Goal: Task Accomplishment & Management: Use online tool/utility

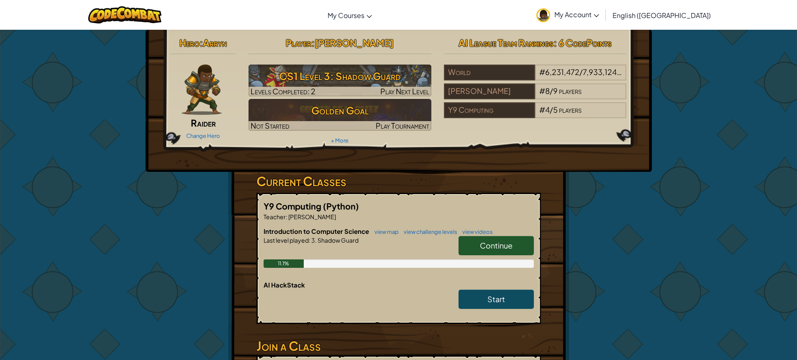
click at [514, 239] on link "Continue" at bounding box center [496, 245] width 75 height 19
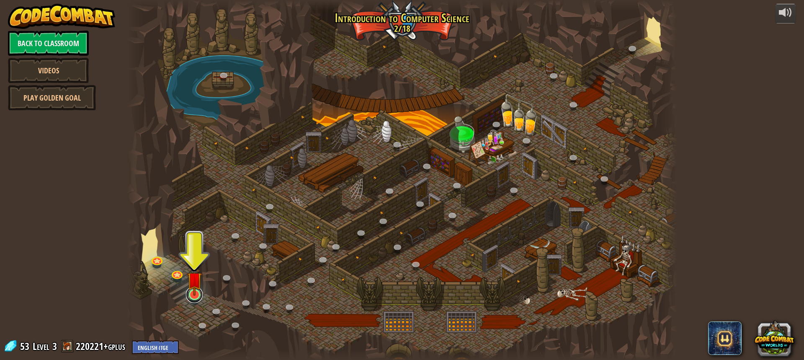
click at [199, 298] on link at bounding box center [194, 294] width 17 height 17
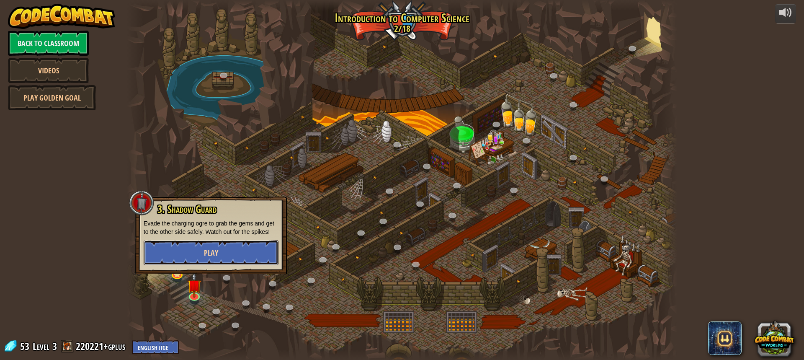
click at [206, 249] on span "Play" at bounding box center [211, 252] width 14 height 10
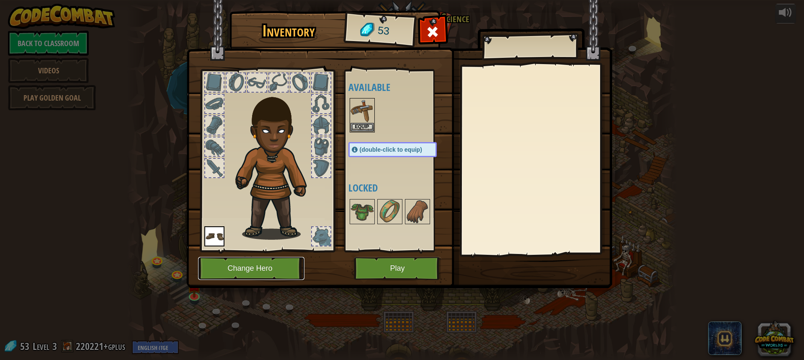
click at [264, 269] on button "Change Hero" at bounding box center [251, 268] width 106 height 23
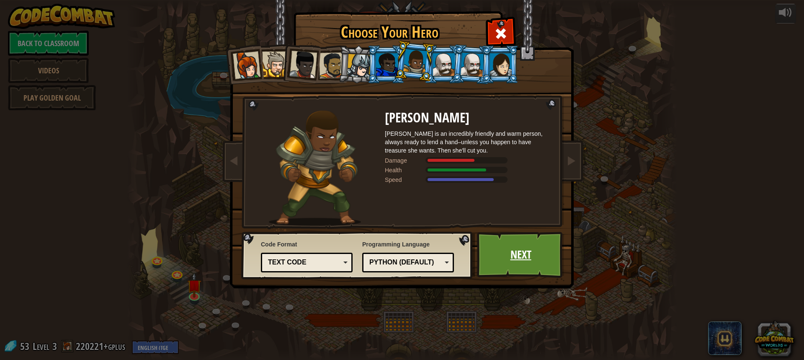
click at [528, 260] on link "Next" at bounding box center [520, 254] width 87 height 46
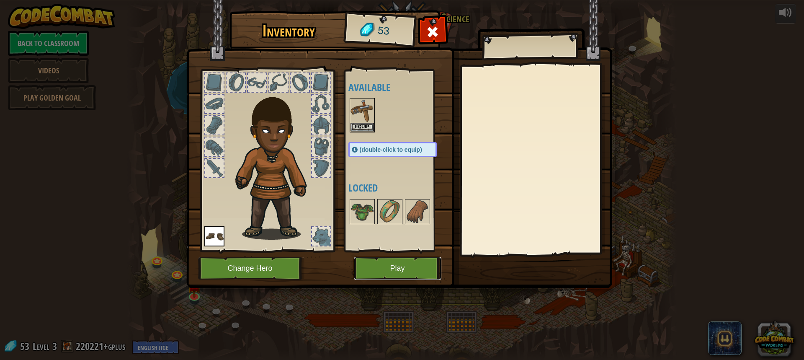
click at [394, 264] on button "Play" at bounding box center [397, 268] width 87 height 23
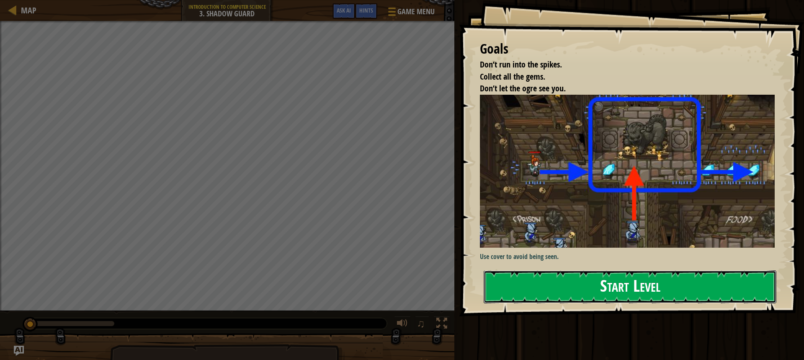
click at [531, 280] on button "Start Level" at bounding box center [629, 286] width 293 height 33
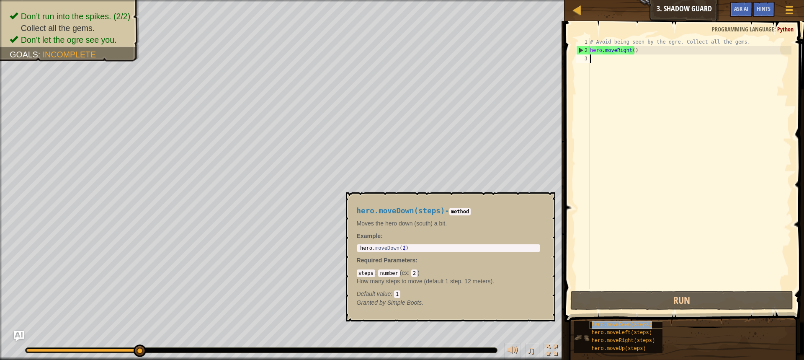
click at [635, 322] on span "hero.moveDown(steps)" at bounding box center [621, 324] width 60 height 6
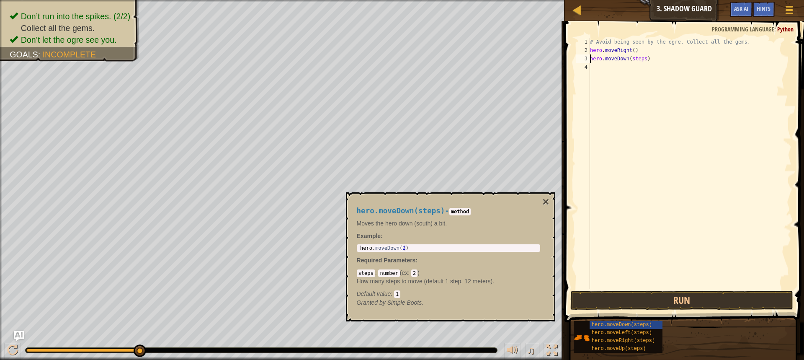
click at [642, 57] on div "# Avoid being seen by the ogre. Collect all the gems. hero . moveRight ( ) hero…" at bounding box center [689, 172] width 203 height 268
type textarea "hero.moveDown(1)"
click at [617, 302] on button "Run" at bounding box center [681, 299] width 223 height 19
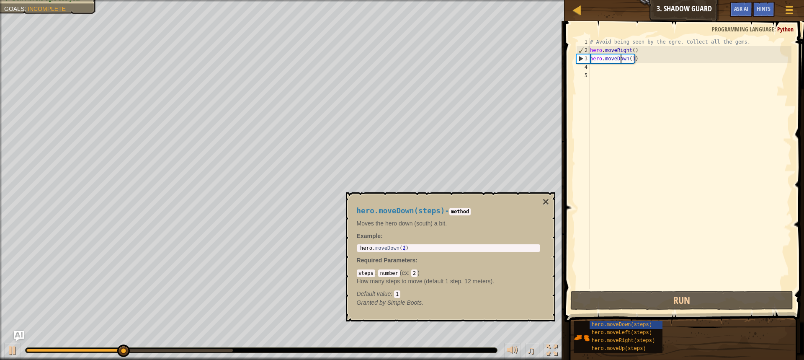
click at [620, 59] on div "# Avoid being seen by the ogre. Collect all the gems. hero . moveRight ( ) hero…" at bounding box center [689, 172] width 203 height 268
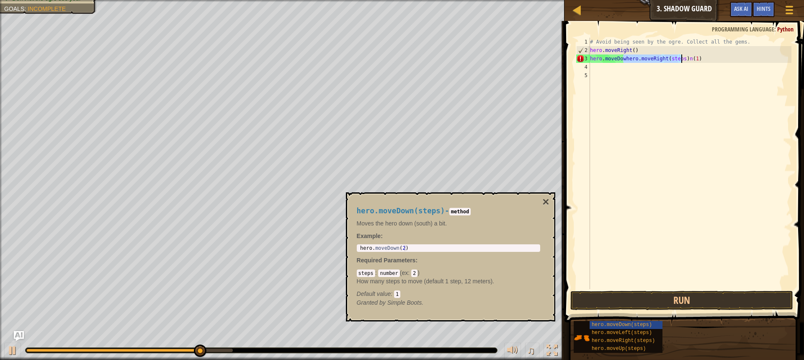
click at [607, 59] on div "# Avoid being seen by the ogre. Collect all the gems. hero . moveRight ( ) hero…" at bounding box center [689, 172] width 203 height 268
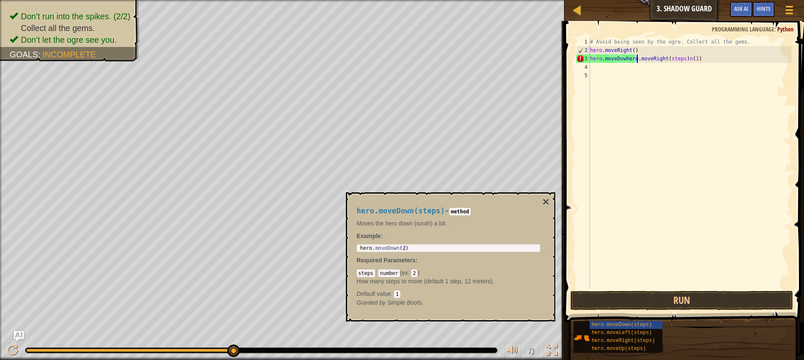
drag, startPoint x: 634, startPoint y: 58, endPoint x: 635, endPoint y: 62, distance: 4.5
click at [635, 62] on div "# Avoid being seen by the ogre. Collect all the gems. hero . moveRight ( ) hero…" at bounding box center [689, 172] width 203 height 268
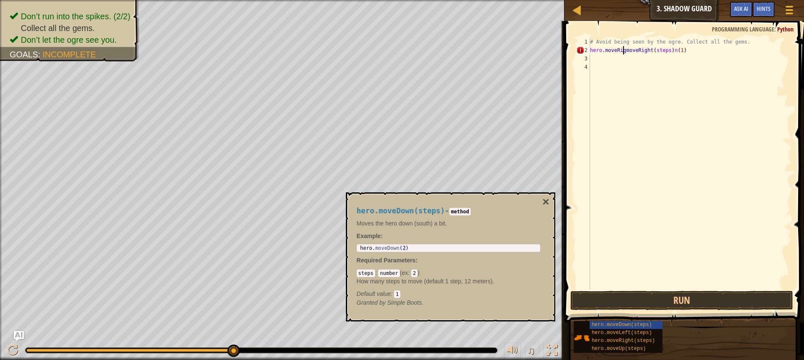
scroll to position [4, 3]
type textarea "hero.moveRight()(steps)n(1)"
drag, startPoint x: 671, startPoint y: 52, endPoint x: 632, endPoint y: 50, distance: 39.0
click at [632, 50] on div "# Avoid being seen by the ogre. Collect all the gems. hero . moveRight ( ) ( st…" at bounding box center [689, 172] width 203 height 268
drag, startPoint x: 671, startPoint y: 49, endPoint x: 575, endPoint y: 48, distance: 95.5
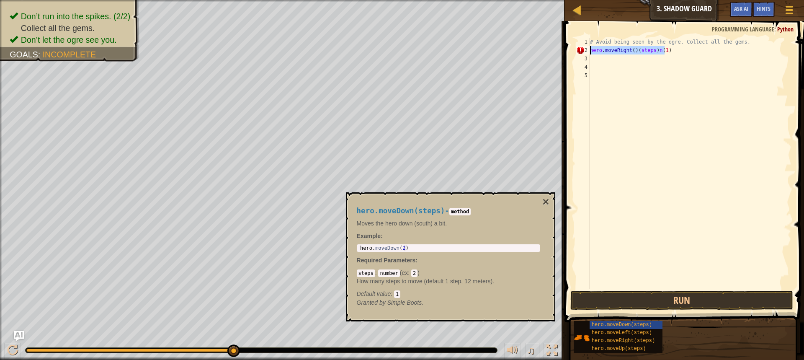
click at [575, 48] on div "hero.moveRight()(steps)n(1) 1 2 3 4 5 # Avoid being seen by the ogre. Collect a…" at bounding box center [682, 163] width 217 height 251
click at [635, 51] on div "# Avoid being seen by the ogre. Collect all the gems. hero . moveUp ( steps )" at bounding box center [689, 163] width 203 height 251
drag, startPoint x: 636, startPoint y: 48, endPoint x: 622, endPoint y: 49, distance: 14.7
click at [622, 49] on div "# Avoid being seen by the ogre. Collect all the gems. hero . moveUp ( steps )" at bounding box center [689, 172] width 203 height 268
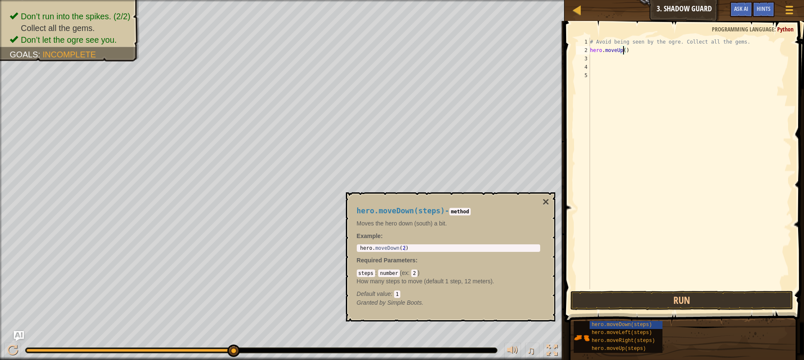
type textarea "hero.moveUp(1)"
click at [592, 298] on button "Run" at bounding box center [681, 299] width 223 height 19
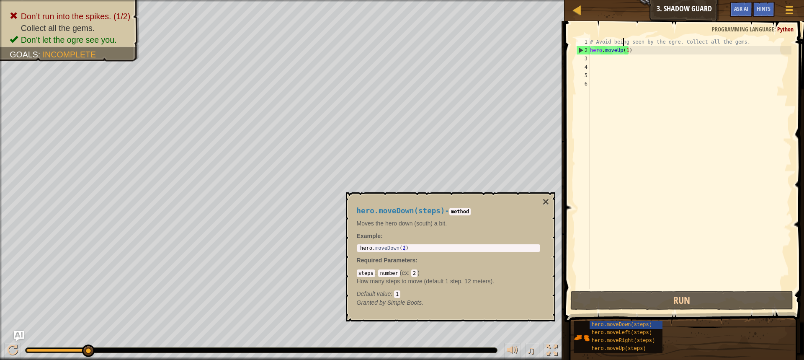
click at [624, 46] on div "# Avoid being seen by the ogre. Collect all the gems. hero . moveUp ( 1 )" at bounding box center [689, 172] width 203 height 268
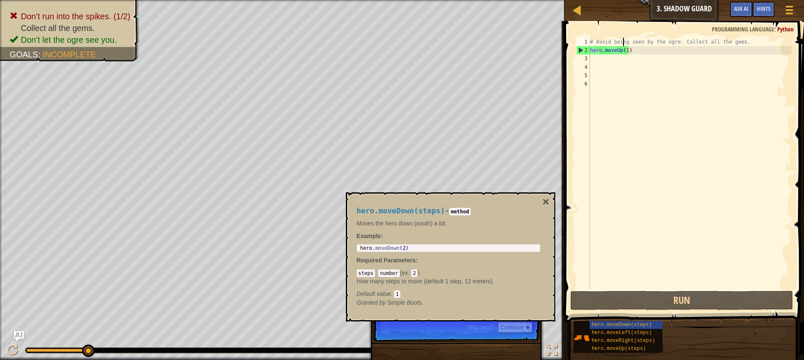
click at [627, 53] on div "# Avoid being seen by the ogre. Collect all the gems. hero . moveUp ( 1 )" at bounding box center [689, 172] width 203 height 268
type textarea "hero.moveUp(1)"
drag, startPoint x: 630, startPoint y: 52, endPoint x: 587, endPoint y: 51, distance: 43.1
click at [587, 51] on div "hero.moveUp(1) 1 2 3 4 5 6 # Avoid being seen by the ogre. Collect all the gems…" at bounding box center [682, 163] width 217 height 251
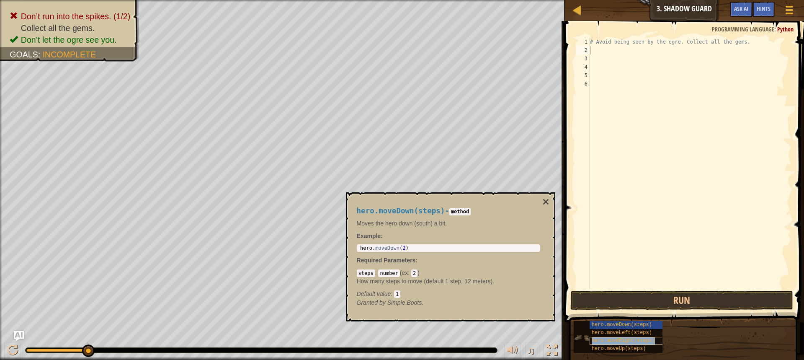
click at [640, 339] on span "hero.moveRight(steps)" at bounding box center [622, 340] width 63 height 6
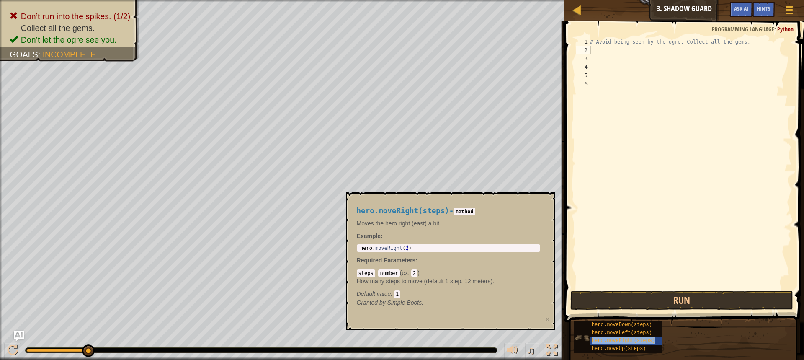
type textarea "hero.moveRight(steps)"
click at [655, 302] on button "Run" at bounding box center [681, 299] width 223 height 19
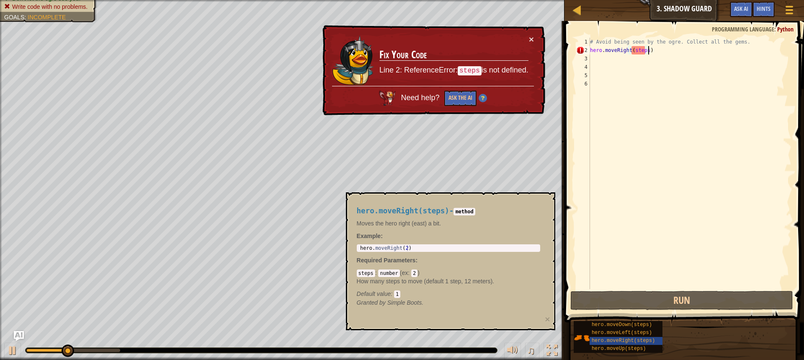
click at [470, 67] on code "steps" at bounding box center [470, 70] width 24 height 9
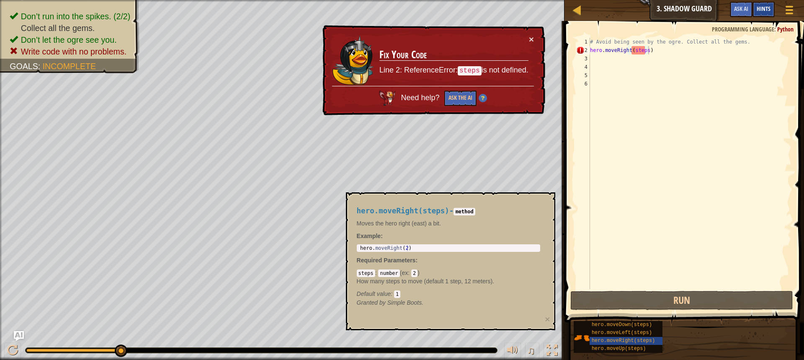
click at [766, 9] on span "Hints" at bounding box center [763, 9] width 14 height 8
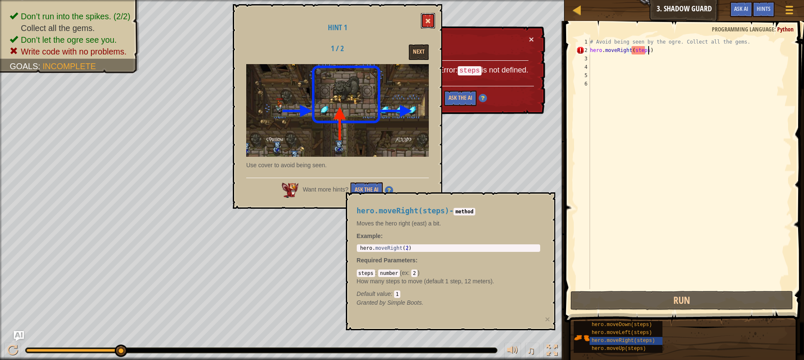
click at [422, 16] on button at bounding box center [428, 20] width 14 height 15
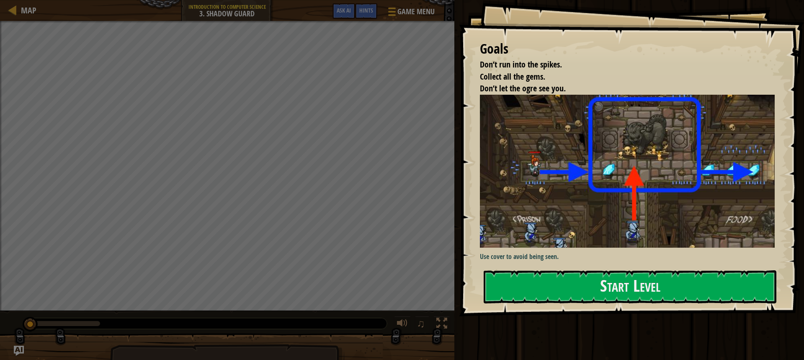
click at [604, 280] on div "Start Level" at bounding box center [629, 286] width 293 height 33
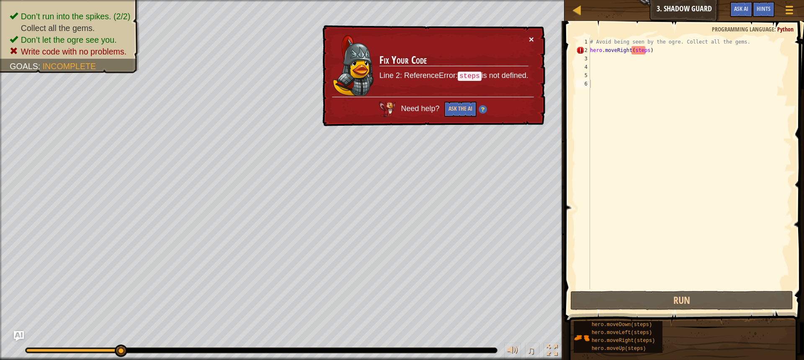
click at [531, 39] on button "×" at bounding box center [531, 39] width 5 height 9
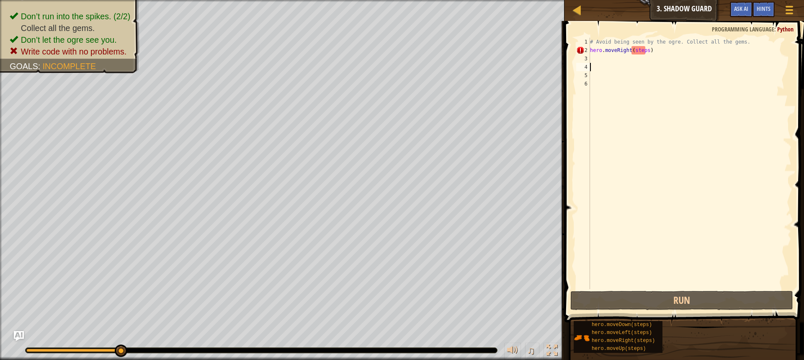
click at [654, 65] on div "# Avoid being seen by the ogre. Collect all the gems. hero . moveRight ( steps )" at bounding box center [689, 172] width 203 height 268
click at [645, 48] on div "# Avoid being seen by the ogre. Collect all the gems. hero . moveRight ( steps )" at bounding box center [689, 172] width 203 height 268
type textarea "hero.moveRight(steps)"
drag, startPoint x: 650, startPoint y: 51, endPoint x: 633, endPoint y: 51, distance: 17.2
click at [633, 51] on div "# Avoid being seen by the ogre. Collect all the gems. hero . moveRight ( steps )" at bounding box center [689, 172] width 203 height 268
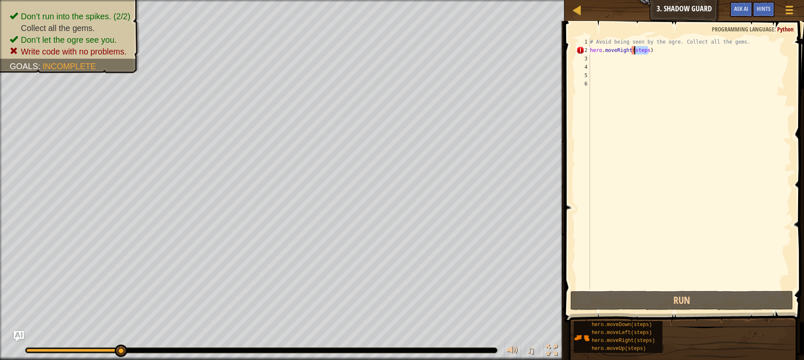
click at [627, 47] on div "# Avoid being seen by the ogre. Collect all the gems. hero . moveRight ( steps )" at bounding box center [689, 172] width 203 height 268
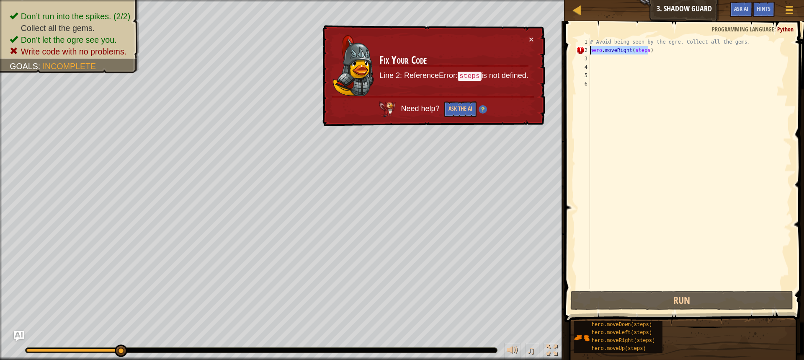
drag, startPoint x: 649, startPoint y: 50, endPoint x: 589, endPoint y: 51, distance: 59.9
click at [589, 51] on div "hero.moveRight(steps) 1 2 3 4 5 6 # Avoid being seen by the ogre. Collect all t…" at bounding box center [682, 163] width 217 height 251
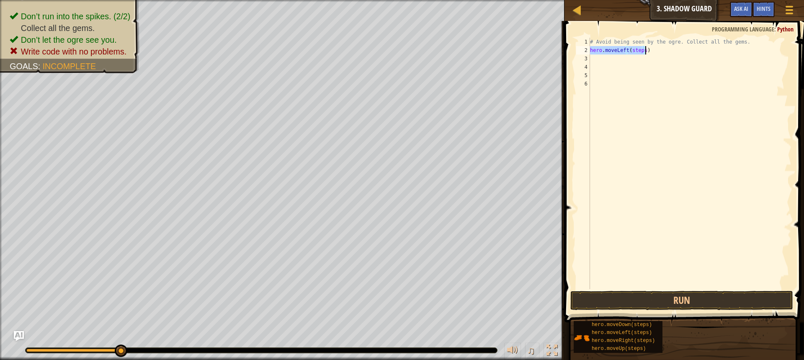
click at [643, 49] on div "# Avoid being seen by the ogre. Collect all the gems. hero . moveLeft ( steps )" at bounding box center [689, 163] width 203 height 251
type textarea "hero.moveLeft(1)"
click at [601, 302] on button "Run" at bounding box center [681, 299] width 223 height 19
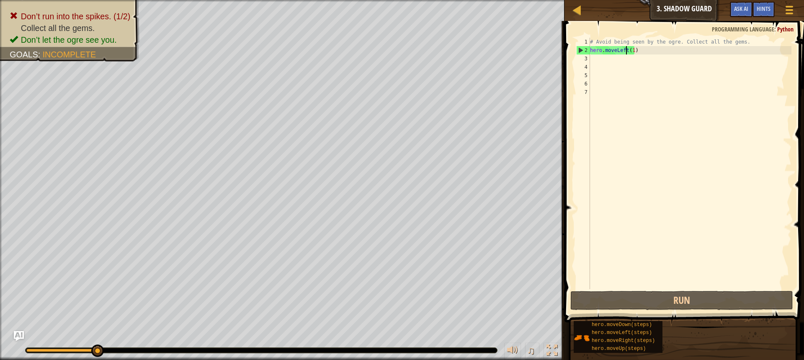
click at [626, 50] on div "# Avoid being seen by the ogre. Collect all the gems. hero . moveLeft ( 1 )" at bounding box center [689, 172] width 203 height 268
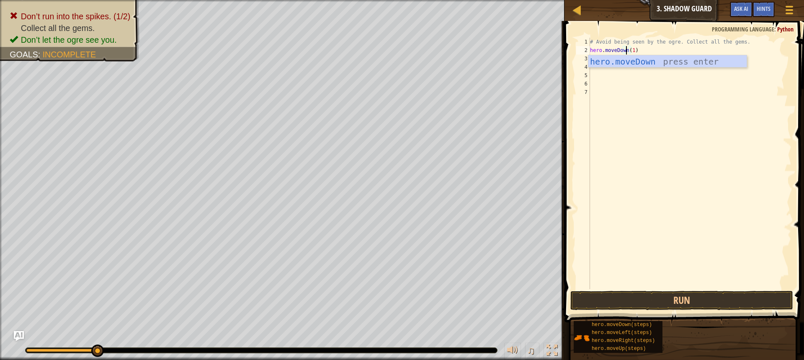
scroll to position [4, 3]
click at [622, 304] on button "Run" at bounding box center [681, 299] width 223 height 19
click at [690, 56] on div "hero.moveLeft press enter" at bounding box center [667, 74] width 158 height 38
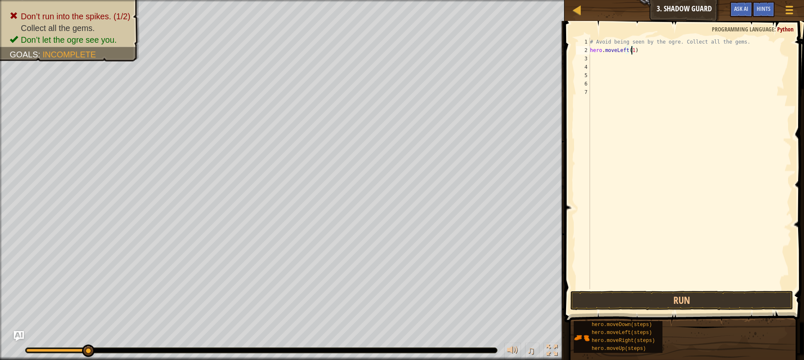
click at [630, 46] on div "# Avoid being seen by the ogre. Collect all the gems. hero . moveLeft ( 1 )" at bounding box center [689, 172] width 203 height 268
click at [656, 298] on button "Run" at bounding box center [681, 299] width 223 height 19
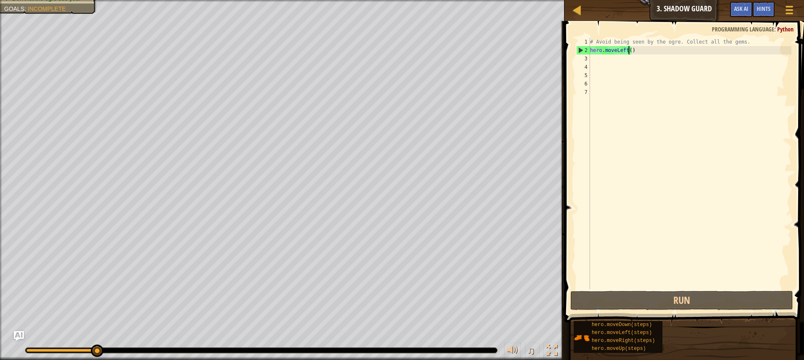
click at [676, 41] on div "# Avoid being seen by the ogre. Collect all the gems. hero . moveLeft ( )" at bounding box center [689, 172] width 203 height 268
type textarea "# Avoid being seen by the ogre. Collect all the gems."
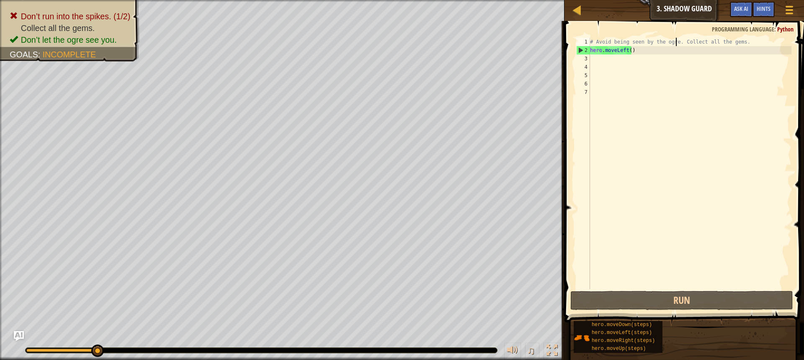
click at [676, 41] on div "# Avoid being seen by the ogre. Collect all the gems. hero . moveLeft ( )" at bounding box center [689, 172] width 203 height 268
click at [641, 59] on div "# Avoid being seen by the ogre. Collect all the gems. hero . moveLeft ( )" at bounding box center [689, 172] width 203 height 268
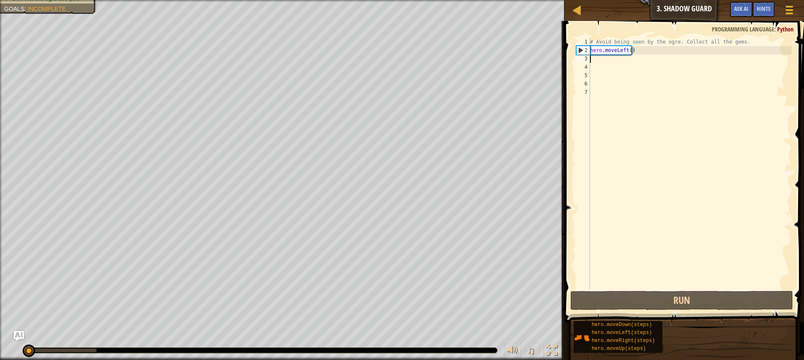
drag, startPoint x: 98, startPoint y: 355, endPoint x: 10, endPoint y: 374, distance: 90.9
click at [10, 0] on html "Map Introduction to Computer Science 3. Shadow Guard Game Menu Done Hints Ask A…" at bounding box center [402, 0] width 804 height 0
click at [636, 301] on button "Run" at bounding box center [681, 299] width 223 height 19
click at [658, 53] on div "# Avoid being seen by the ogre. Collect all the gems. hero . moveLeft ( )" at bounding box center [689, 172] width 203 height 268
click at [657, 41] on div "# Avoid being seen by the ogre. Collect all the gems. hero . moveLeft ( )" at bounding box center [689, 172] width 203 height 268
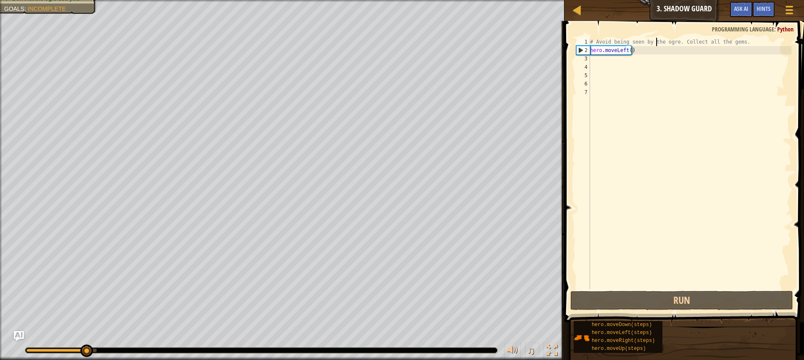
type textarea "# Avoid being seen by the ogre. Collect all the gems."
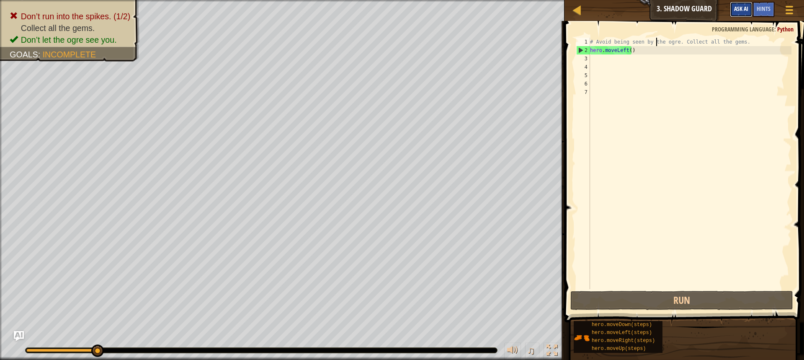
click at [741, 10] on span "Ask AI" at bounding box center [741, 9] width 14 height 8
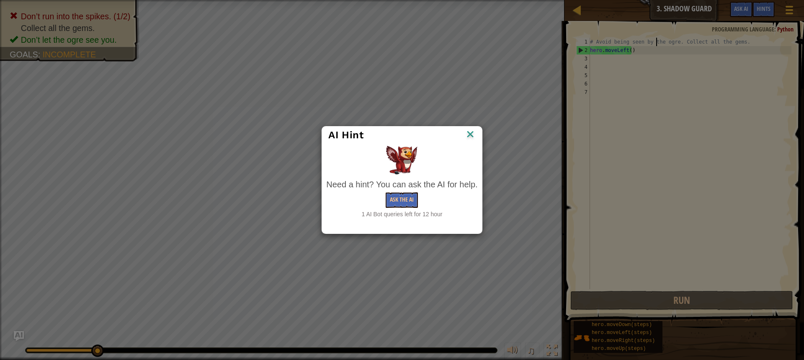
click at [468, 133] on img at bounding box center [470, 135] width 11 height 13
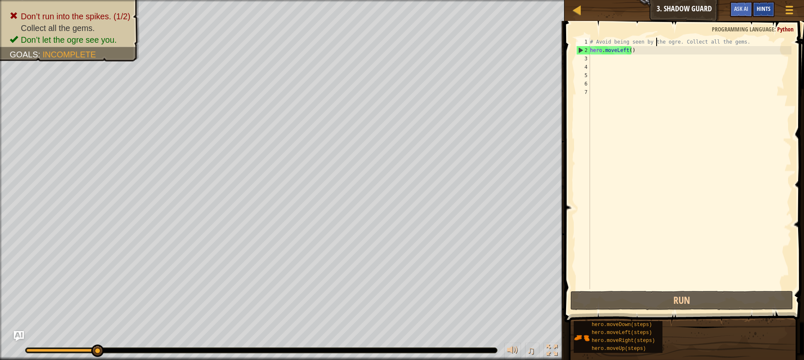
click at [761, 7] on span "Hints" at bounding box center [763, 9] width 14 height 8
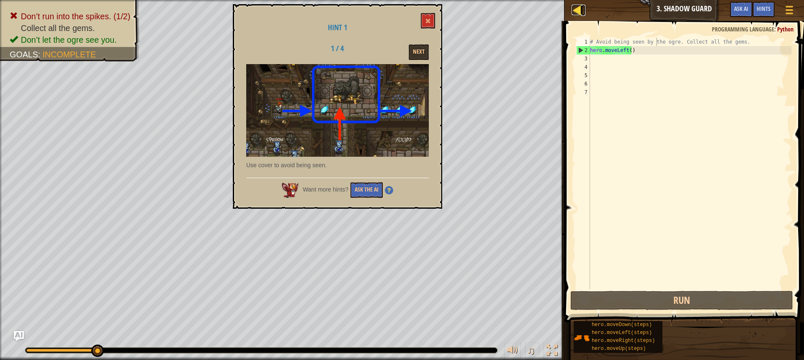
click at [582, 13] on link "Map" at bounding box center [583, 10] width 4 height 11
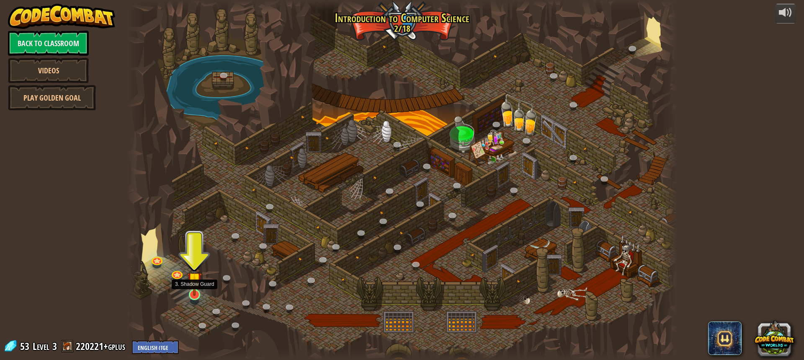
click at [194, 293] on img at bounding box center [194, 278] width 14 height 33
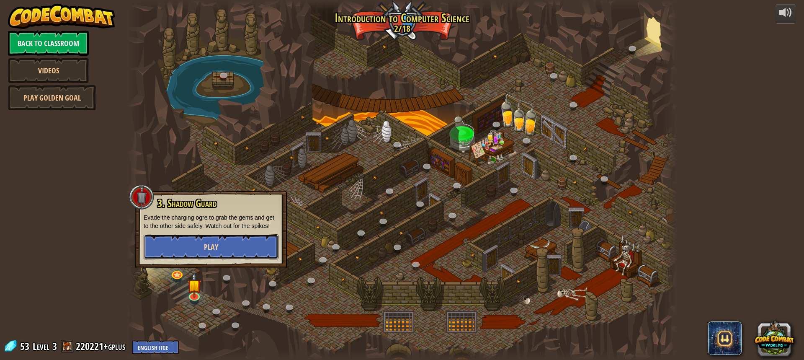
click at [221, 242] on button "Play" at bounding box center [211, 246] width 135 height 25
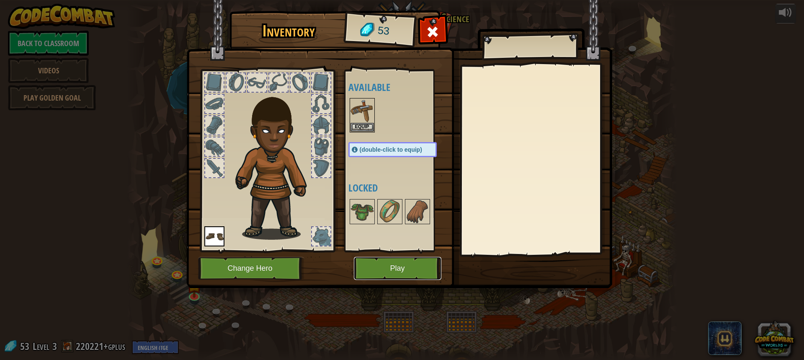
click at [423, 265] on button "Play" at bounding box center [397, 268] width 87 height 23
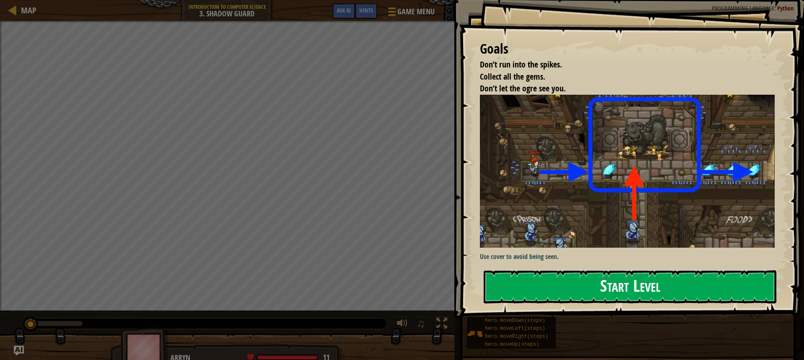
click at [605, 289] on button "Start Level" at bounding box center [629, 286] width 293 height 33
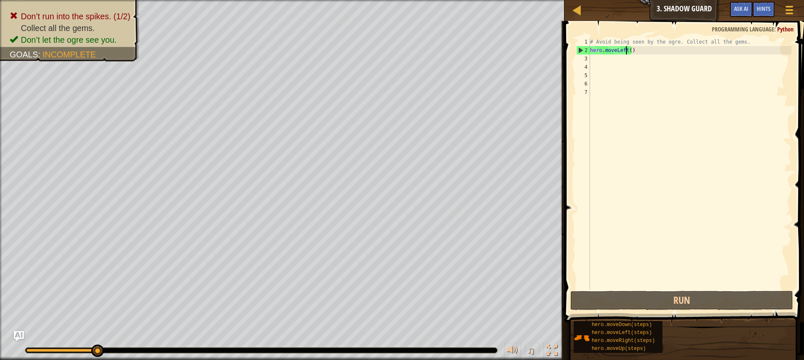
click at [626, 51] on div "# Avoid being seen by the ogre. Collect all the gems. hero . moveLeft ( )" at bounding box center [689, 172] width 203 height 268
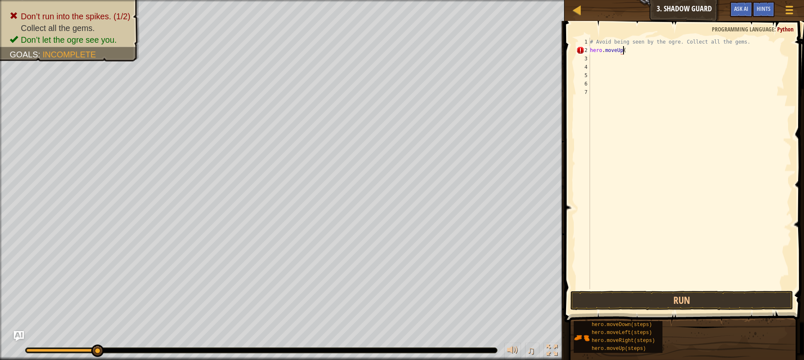
scroll to position [4, 3]
click at [649, 303] on button "Run" at bounding box center [681, 299] width 223 height 19
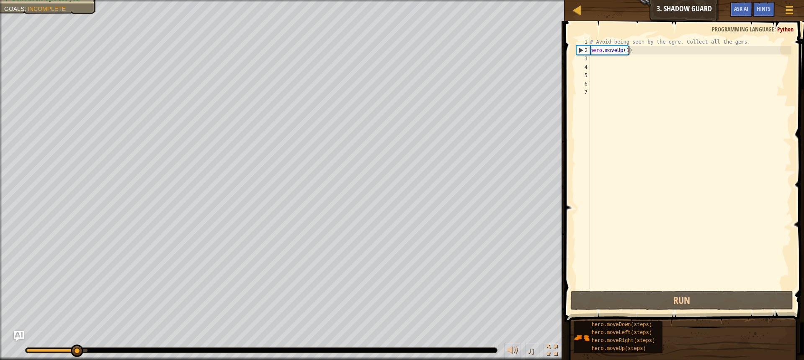
click at [618, 51] on div "# Avoid being seen by the ogre. Collect all the gems. hero . moveUp ( 1 )" at bounding box center [689, 172] width 203 height 268
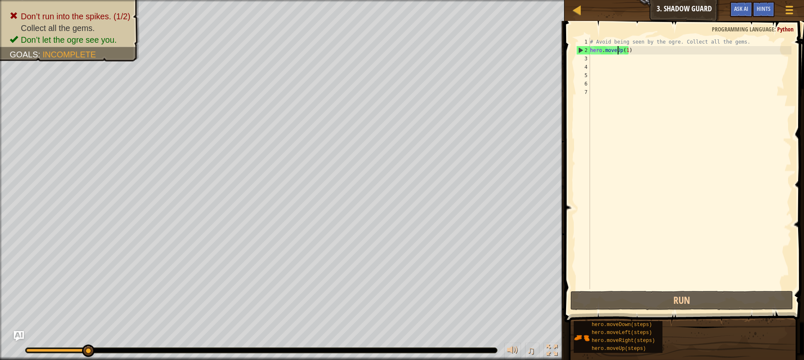
click at [620, 50] on div "# Avoid being seen by the ogre. Collect all the gems. hero . moveUp ( 1 )" at bounding box center [689, 172] width 203 height 268
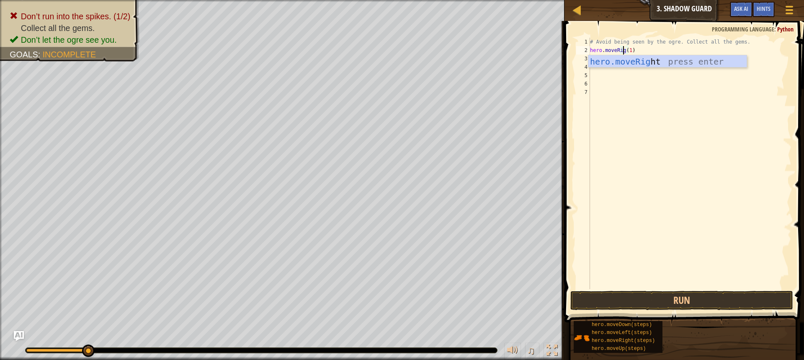
scroll to position [4, 3]
type textarea "hero.moveRight(1)"
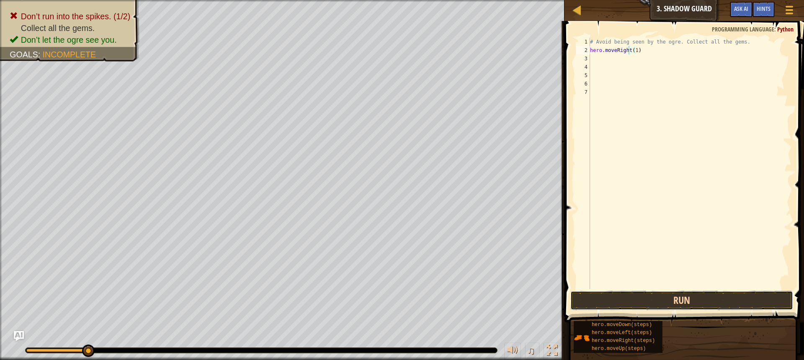
click at [632, 302] on button "Run" at bounding box center [681, 299] width 223 height 19
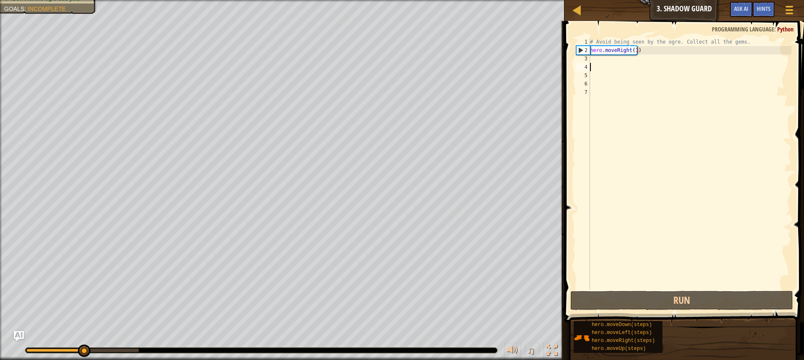
click at [614, 64] on div "# Avoid being seen by the ogre. Collect all the gems. hero . moveRight ( 1 )" at bounding box center [689, 172] width 203 height 268
click at [643, 52] on div "# Avoid being seen by the ogre. Collect all the gems. hero . moveRight ( 1 )" at bounding box center [689, 172] width 203 height 268
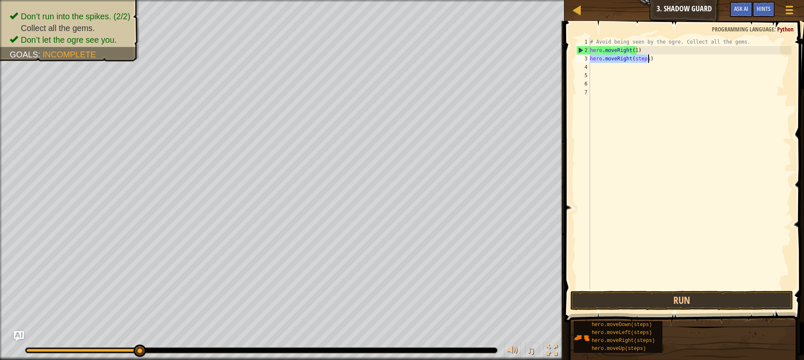
click at [645, 55] on div "# Avoid being seen by the ogre. Collect all the gems. hero . moveRight ( 1 ) he…" at bounding box center [689, 163] width 203 height 251
type textarea "hero.moveRight(1)"
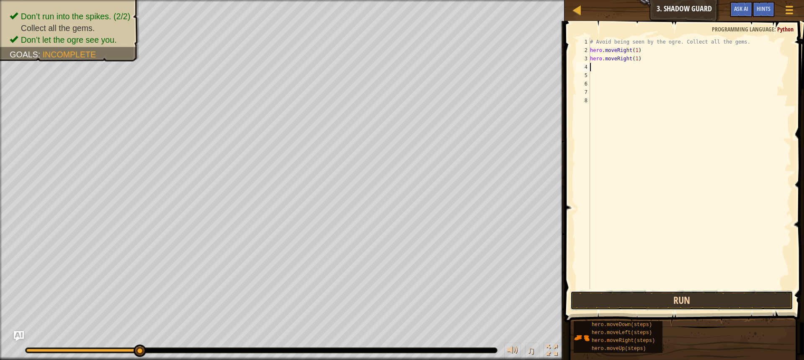
click at [645, 292] on button "Run" at bounding box center [681, 299] width 223 height 19
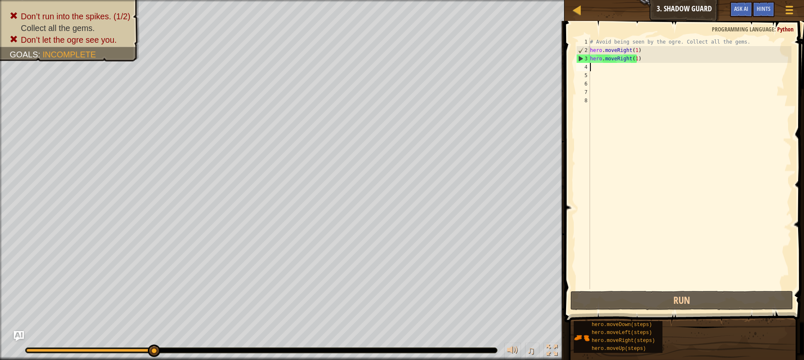
click at [629, 58] on div "# Avoid being seen by the ogre. Collect all the gems. hero . moveRight ( 1 ) he…" at bounding box center [689, 172] width 203 height 268
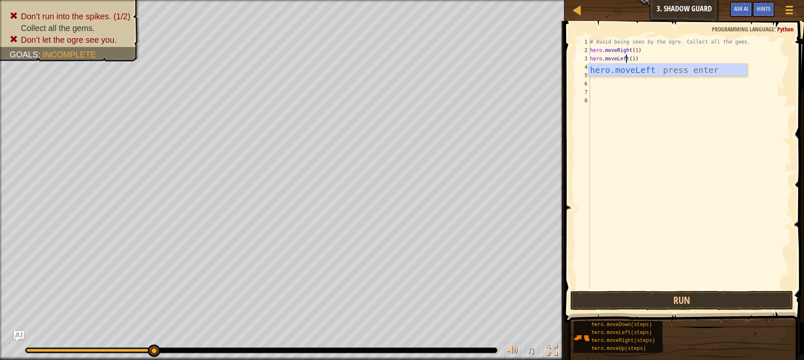
scroll to position [4, 3]
click at [665, 302] on button "Run" at bounding box center [681, 299] width 223 height 19
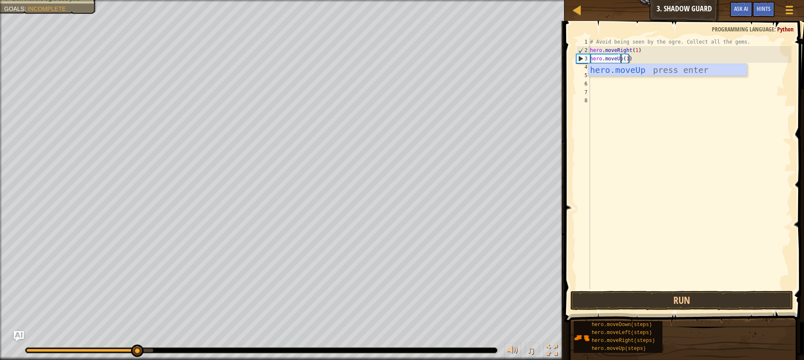
scroll to position [4, 3]
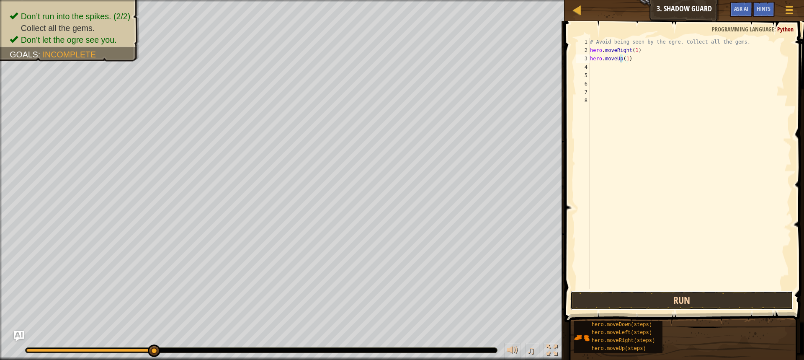
click at [683, 293] on button "Run" at bounding box center [681, 299] width 223 height 19
click at [645, 67] on div "# Avoid being seen by the ogre. Collect all the gems. hero . moveRight ( 1 ) he…" at bounding box center [689, 163] width 203 height 251
click at [653, 293] on button "Run" at bounding box center [681, 299] width 223 height 19
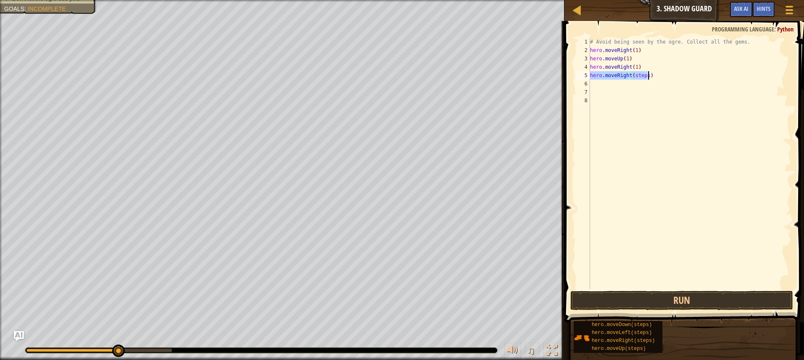
click at [643, 74] on div "# Avoid being seen by the ogre. Collect all the gems. hero . moveRight ( 1 ) he…" at bounding box center [689, 163] width 203 height 251
click at [643, 76] on div "# Avoid being seen by the ogre. Collect all the gems. hero . moveRight ( 1 ) he…" at bounding box center [689, 172] width 203 height 268
click at [646, 74] on div "# Avoid being seen by the ogre. Collect all the gems. hero . moveRight ( 1 ) he…" at bounding box center [689, 172] width 203 height 268
click at [657, 299] on button "Run" at bounding box center [681, 299] width 223 height 19
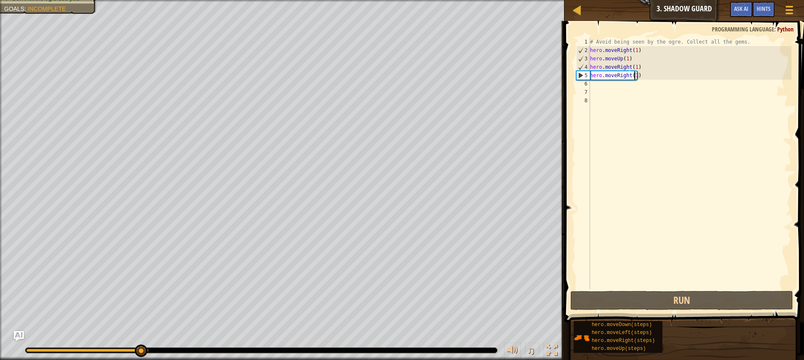
click at [628, 74] on div "# Avoid being seen by the ogre. Collect all the gems. hero . moveRight ( 1 ) he…" at bounding box center [689, 172] width 203 height 268
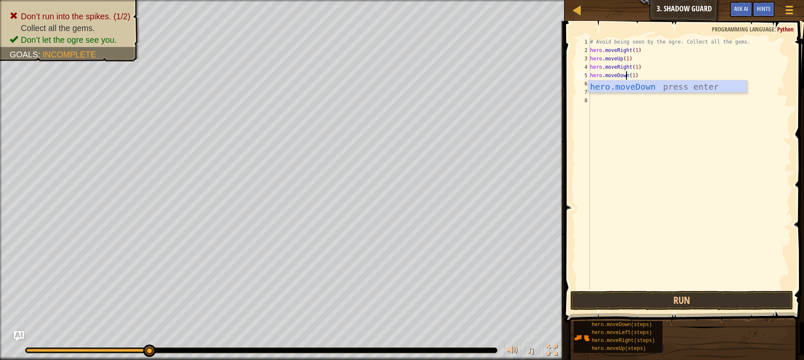
scroll to position [4, 3]
type textarea "hero.moveDown(1)"
click at [658, 293] on button "Run" at bounding box center [681, 299] width 223 height 19
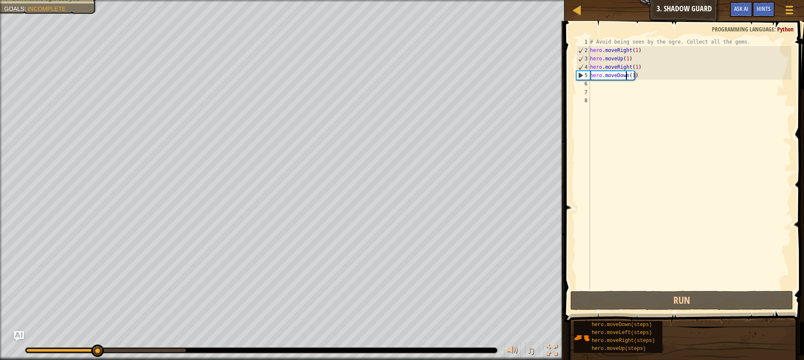
click at [609, 83] on div "# Avoid being seen by the ogre. Collect all the gems. hero . moveRight ( 1 ) he…" at bounding box center [689, 172] width 203 height 268
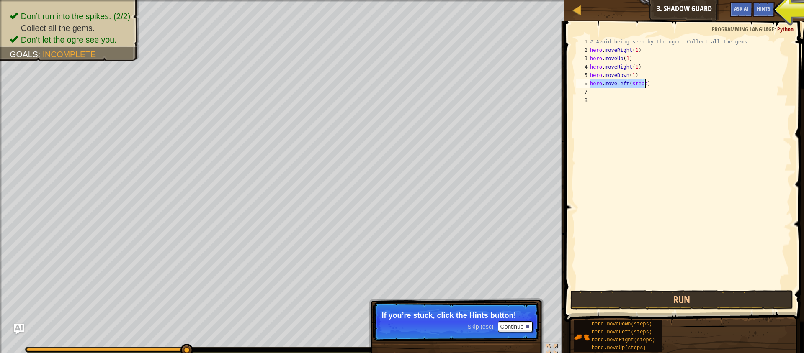
click at [643, 85] on div "# Avoid being seen by the ogre. Collect all the gems. hero . moveRight ( 1 ) he…" at bounding box center [689, 163] width 203 height 251
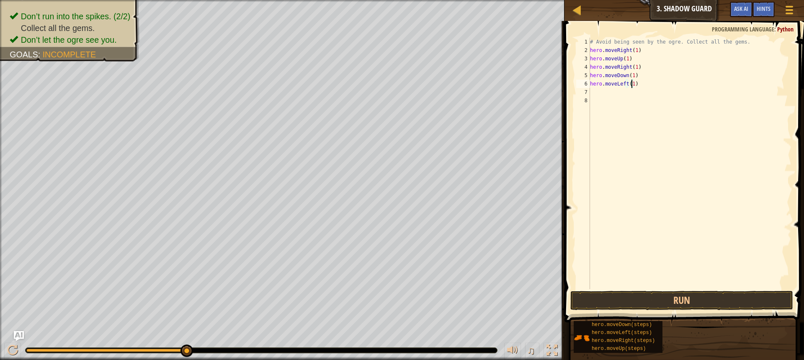
scroll to position [4, 3]
click at [695, 299] on button "Run" at bounding box center [681, 299] width 223 height 19
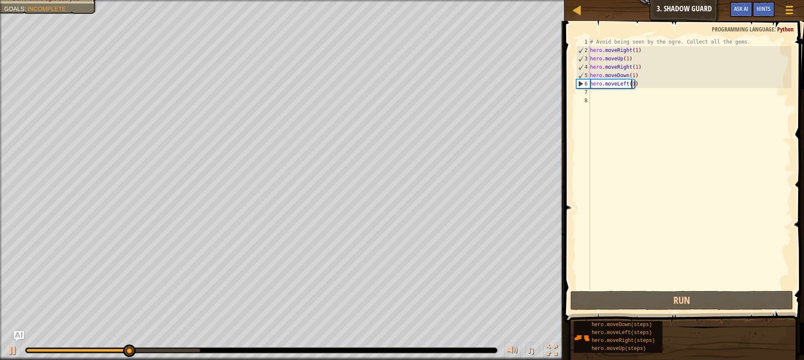
click at [624, 82] on div "# Avoid being seen by the ogre. Collect all the gems. hero . moveRight ( 1 ) he…" at bounding box center [689, 172] width 203 height 268
click at [623, 83] on div "# Avoid being seen by the ogre. Collect all the gems. hero . moveRight ( 1 ) he…" at bounding box center [689, 172] width 203 height 268
click at [624, 82] on div "# Avoid being seen by the ogre. Collect all the gems. hero . moveRight ( 1 ) he…" at bounding box center [689, 172] width 203 height 268
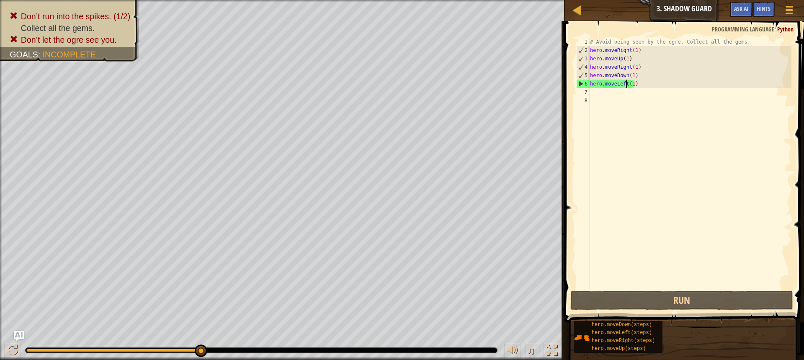
click at [625, 85] on div "# Avoid being seen by the ogre. Collect all the gems. hero . moveRight ( 1 ) he…" at bounding box center [689, 172] width 203 height 268
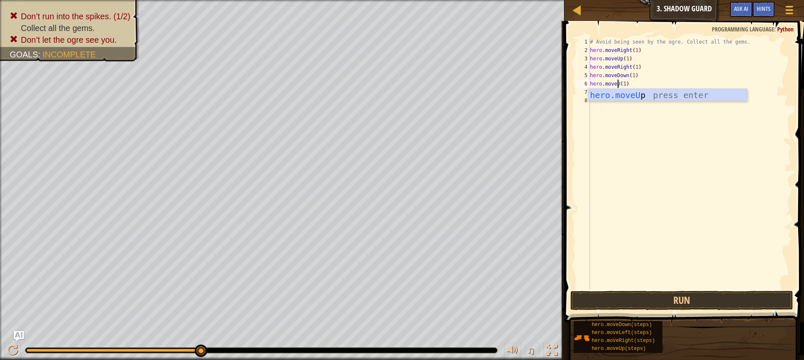
scroll to position [4, 3]
click at [660, 300] on button "Run" at bounding box center [681, 299] width 223 height 19
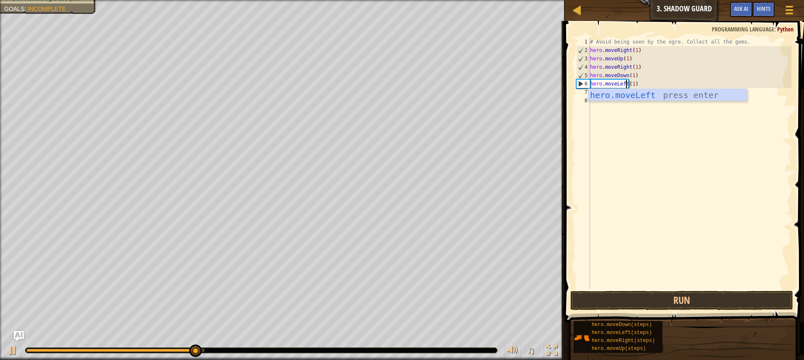
scroll to position [4, 3]
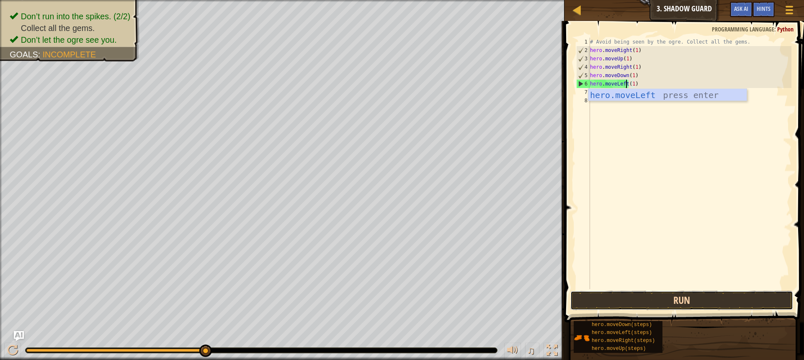
click at [658, 300] on button "Run" at bounding box center [681, 299] width 223 height 19
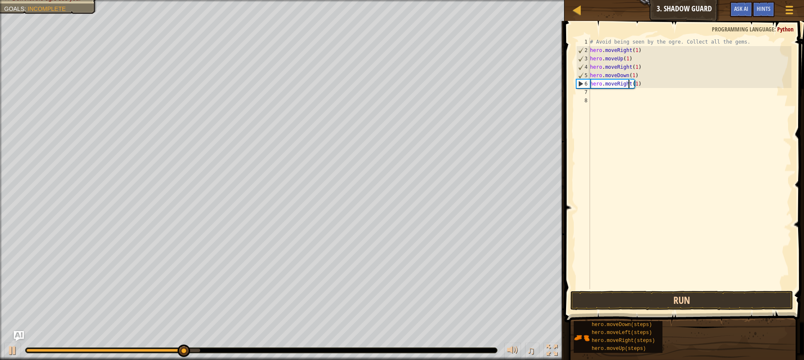
type textarea "hero.moveRight(1)"
click at [702, 300] on button "Run" at bounding box center [681, 299] width 223 height 19
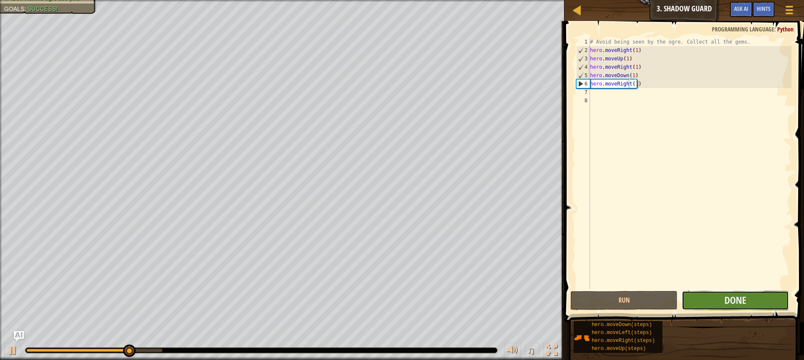
click at [762, 298] on button "Done" at bounding box center [734, 299] width 107 height 19
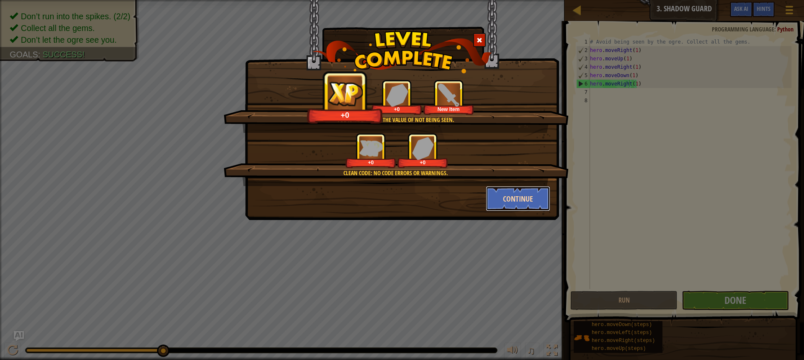
click at [545, 203] on button "Continue" at bounding box center [518, 198] width 65 height 25
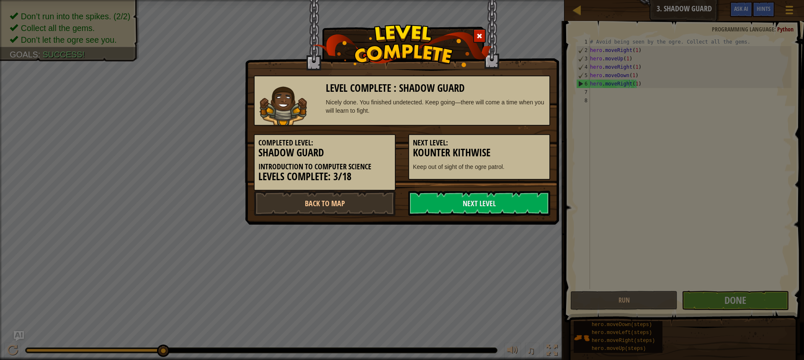
click at [528, 197] on link "Next Level" at bounding box center [479, 202] width 142 height 25
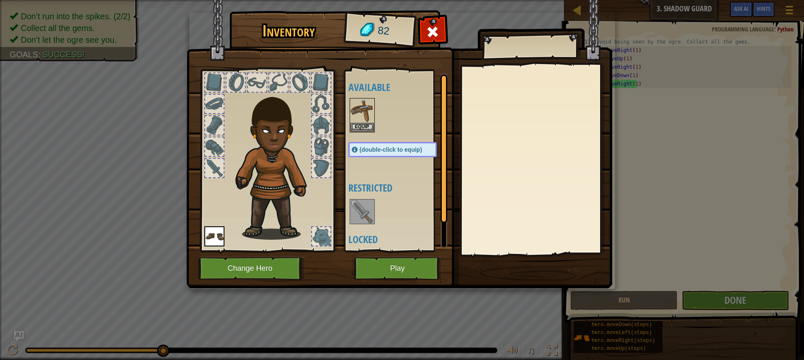
click at [442, 265] on img at bounding box center [399, 136] width 426 height 304
click at [360, 123] on button "Equip" at bounding box center [361, 126] width 23 height 9
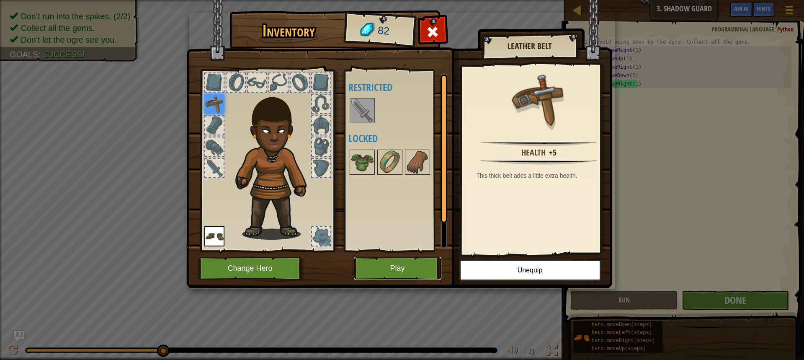
click at [423, 262] on button "Play" at bounding box center [397, 268] width 87 height 23
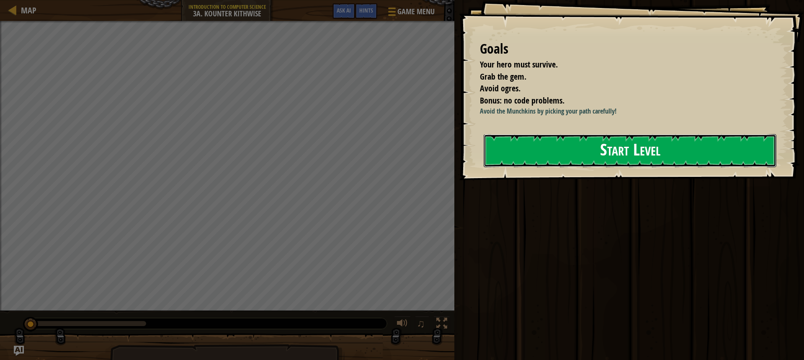
click at [597, 149] on button "Start Level" at bounding box center [629, 150] width 293 height 33
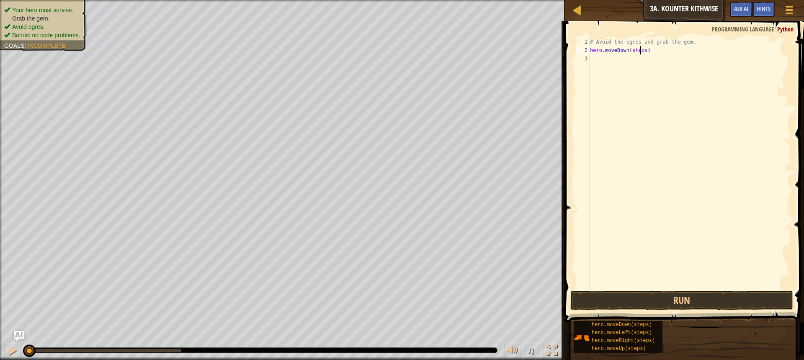
click at [639, 50] on div "# Avoid the ogres and grab the gem. hero . moveDown ( steps )" at bounding box center [689, 172] width 203 height 268
click at [643, 49] on div "# Avoid the ogres and grab the gem. hero . moveDown ( steps )" at bounding box center [689, 172] width 203 height 268
click at [615, 305] on button "Run" at bounding box center [681, 299] width 223 height 19
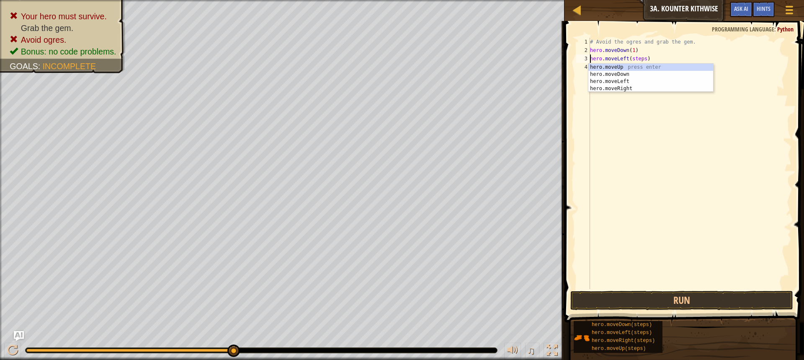
click at [640, 56] on div "# Avoid the ogres and grab the gem. hero . moveDown ( 1 ) hero . moveLeft ( ste…" at bounding box center [689, 172] width 203 height 268
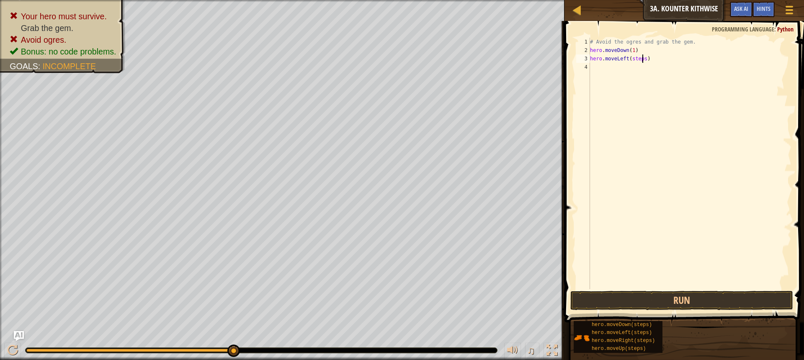
click at [642, 56] on div "# Avoid the ogres and grab the gem. hero . moveDown ( 1 ) hero . moveLeft ( ste…" at bounding box center [689, 172] width 203 height 268
click at [612, 297] on button "Run" at bounding box center [681, 299] width 223 height 19
click at [622, 296] on button "Run" at bounding box center [681, 299] width 223 height 19
click at [626, 57] on div "# Avoid the ogres and grab the gem. hero . moveDown ( 1 ) hero . moveLeft ( 1 )" at bounding box center [689, 172] width 203 height 268
click at [652, 292] on button "Run" at bounding box center [681, 299] width 223 height 19
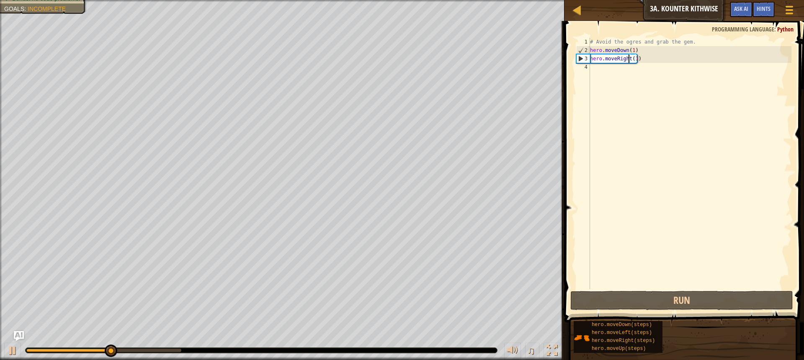
click at [634, 59] on div "# Avoid the ogres and grab the gem. hero . moveDown ( 1 ) hero . moveRight ( 1 )" at bounding box center [689, 172] width 203 height 268
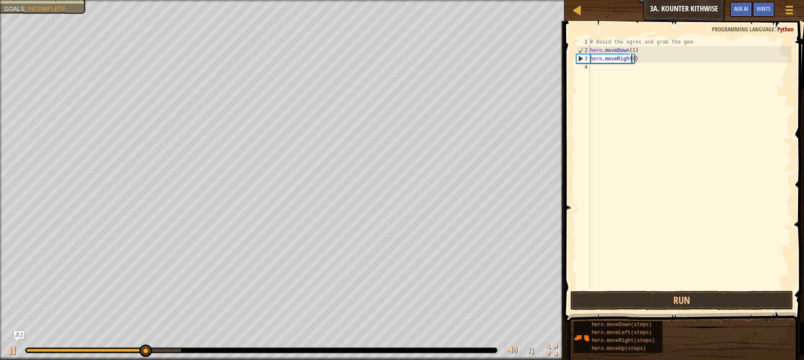
scroll to position [4, 3]
click at [652, 301] on button "Run" at bounding box center [681, 299] width 223 height 19
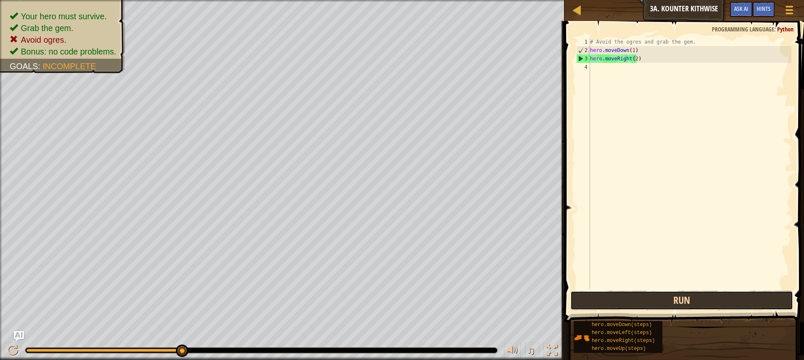
click at [652, 301] on button "Run" at bounding box center [681, 299] width 223 height 19
click at [627, 55] on div "# Avoid the ogres and grab the gem. hero . moveDown ( 1 ) hero . moveRight ( 2 )" at bounding box center [689, 172] width 203 height 268
click at [629, 58] on div "# Avoid the ogres and grab the gem. hero . moveDown ( 1 ) hero . moveRight ( 2 )" at bounding box center [689, 172] width 203 height 268
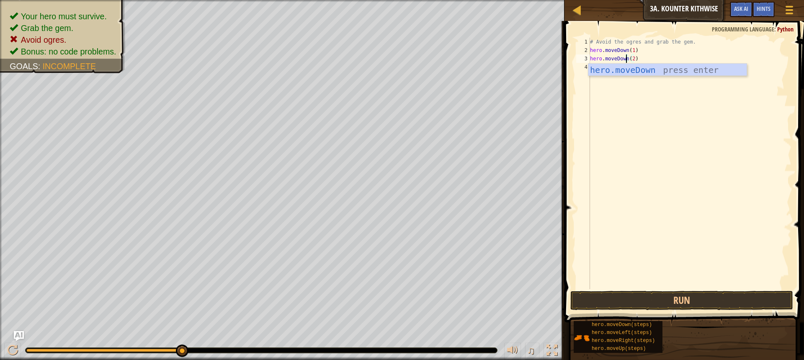
scroll to position [4, 3]
click at [630, 59] on div "# Avoid the ogres and grab the gem. hero . moveDown ( 1 ) hero . moveDown ( 2 )" at bounding box center [689, 172] width 203 height 268
click at [642, 293] on button "Run" at bounding box center [681, 299] width 223 height 19
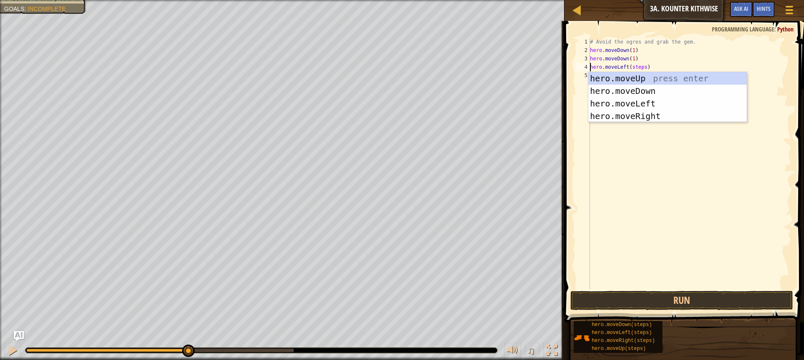
click at [641, 67] on div "# Avoid the ogres and grab the gem. hero . moveDown ( 1 ) hero . moveDown ( 1 )…" at bounding box center [689, 172] width 203 height 268
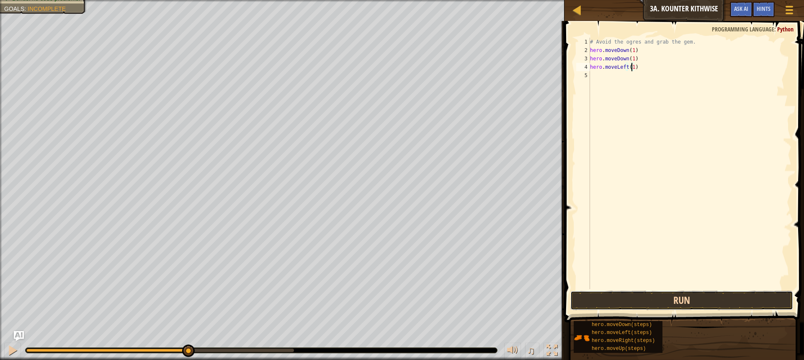
click at [614, 304] on button "Run" at bounding box center [681, 299] width 223 height 19
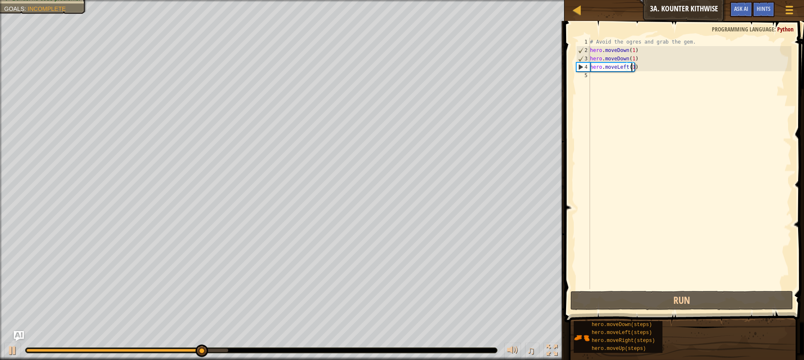
click at [623, 66] on div "# Avoid the ogres and grab the gem. hero . moveDown ( 1 ) hero . moveDown ( 1 )…" at bounding box center [689, 172] width 203 height 268
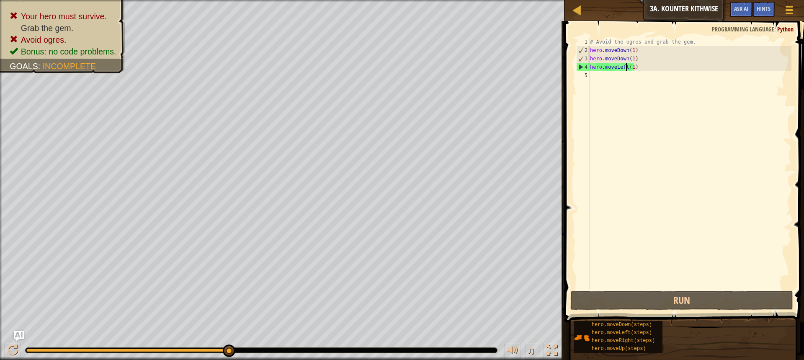
click at [625, 67] on div "# Avoid the ogres and grab the gem. hero . moveDown ( 1 ) hero . moveDown ( 1 )…" at bounding box center [689, 172] width 203 height 268
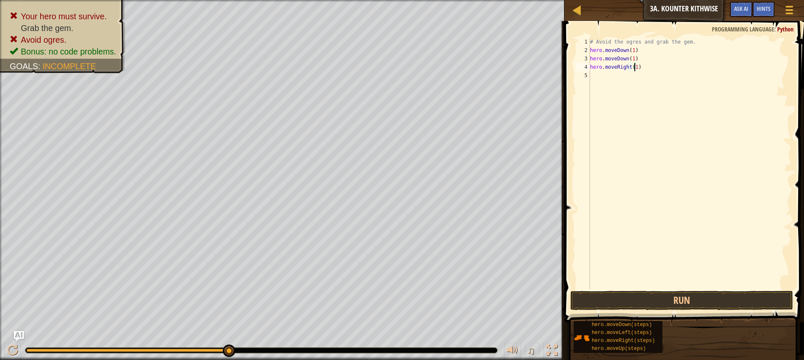
click at [634, 65] on div "# Avoid the ogres and grab the gem. hero . moveDown ( 1 ) hero . moveDown ( 1 )…" at bounding box center [689, 172] width 203 height 268
click at [589, 297] on button "Run" at bounding box center [681, 299] width 223 height 19
click at [630, 290] on button "Run" at bounding box center [681, 299] width 223 height 19
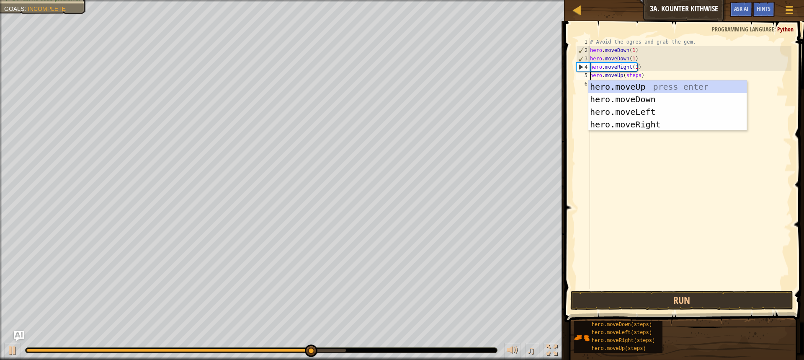
click at [637, 74] on div "# Avoid the ogres and grab the gem. hero . moveDown ( 1 ) hero . moveDown ( 1 )…" at bounding box center [689, 172] width 203 height 268
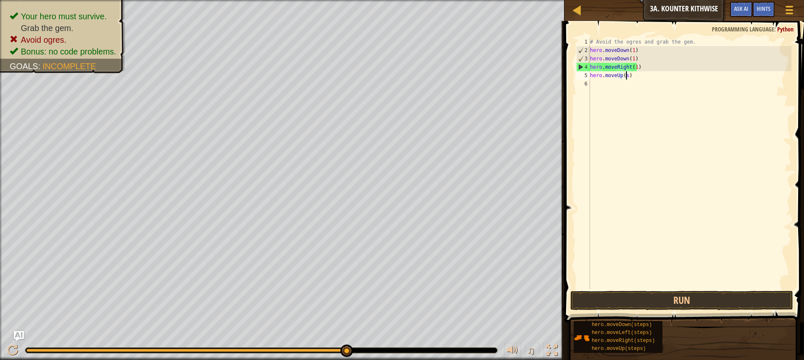
scroll to position [4, 3]
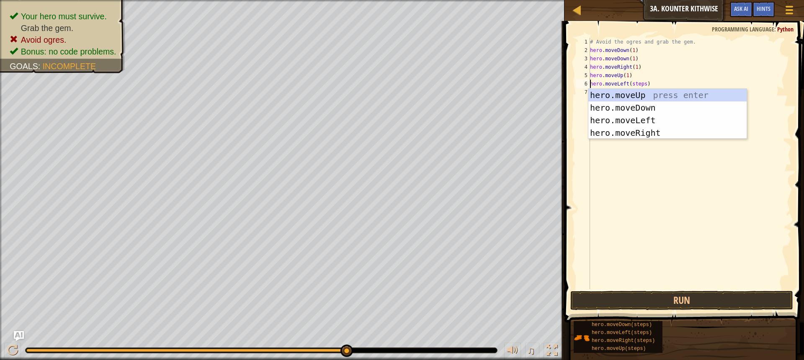
click at [641, 80] on div "# Avoid the ogres and grab the gem. hero . moveDown ( 1 ) hero . moveDown ( 1 )…" at bounding box center [689, 172] width 203 height 268
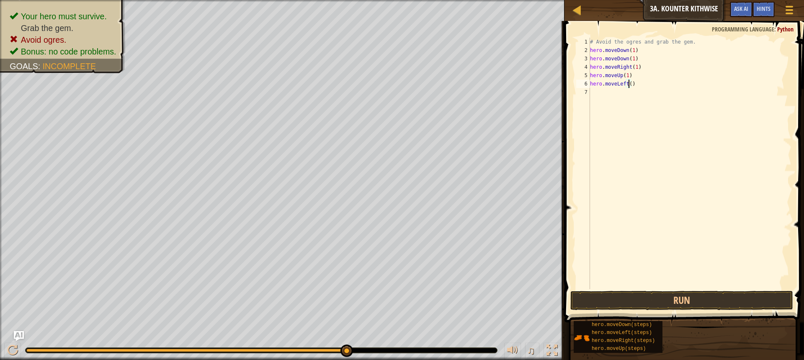
scroll to position [4, 3]
click at [636, 303] on button "Run" at bounding box center [681, 299] width 223 height 19
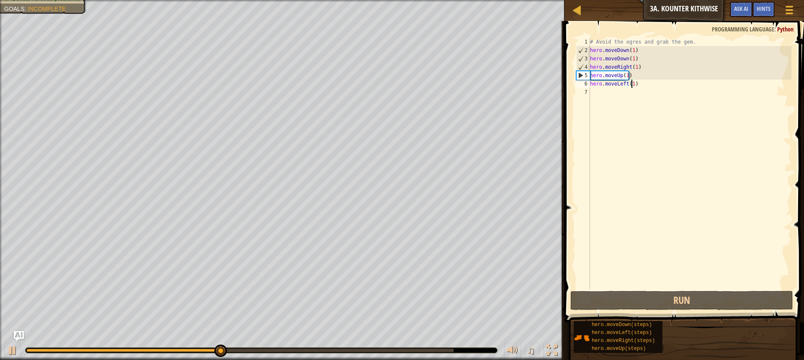
click at [626, 83] on div "# Avoid the ogres and grab the gem. hero . moveDown ( 1 ) hero . moveDown ( 1 )…" at bounding box center [689, 172] width 203 height 268
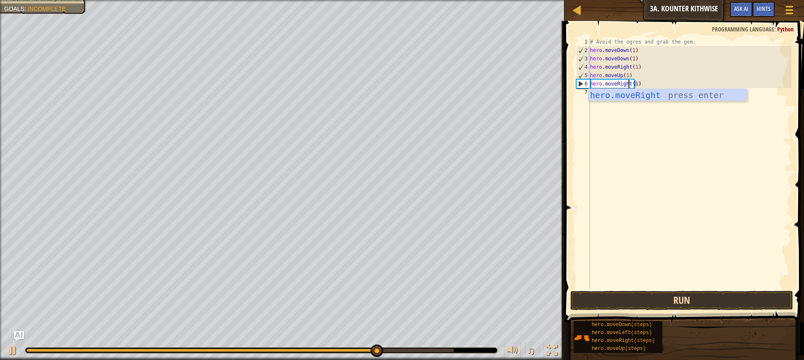
type textarea "hero.moveRight(1)"
click at [629, 299] on button "Run" at bounding box center [681, 299] width 223 height 19
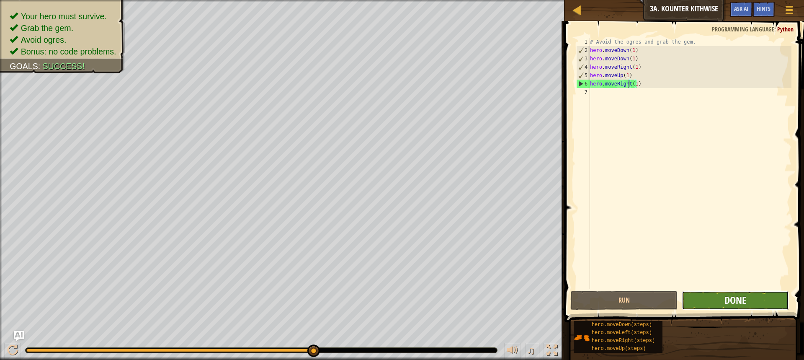
click at [733, 293] on button "Done" at bounding box center [734, 299] width 107 height 19
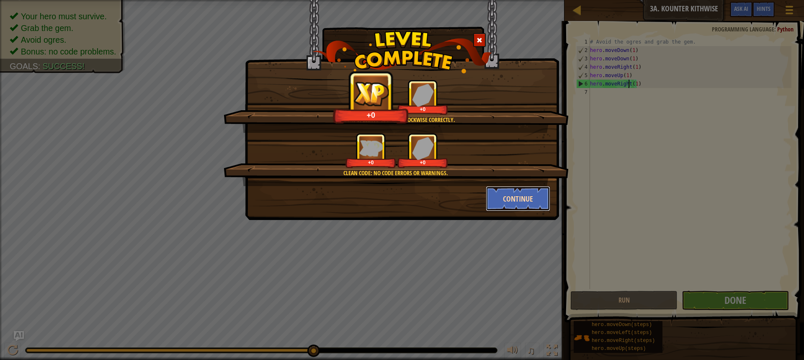
click at [534, 201] on button "Continue" at bounding box center [518, 198] width 65 height 25
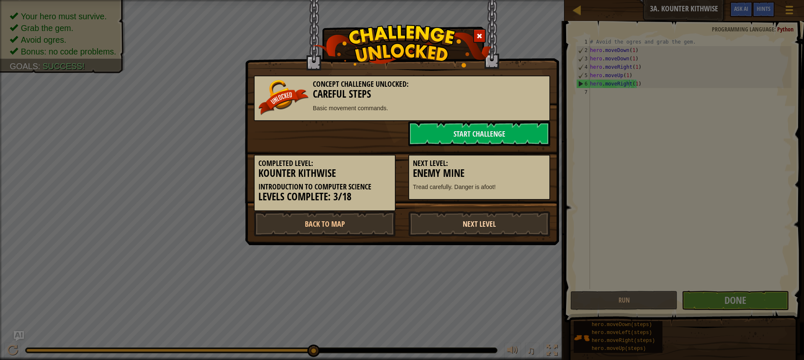
click at [483, 221] on link "Next Level" at bounding box center [479, 223] width 142 height 25
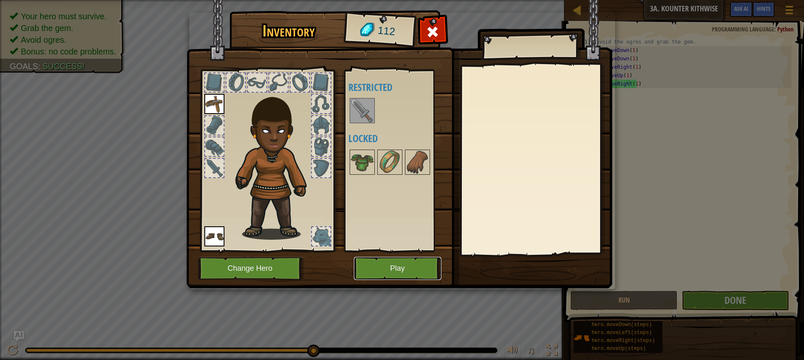
click at [407, 270] on button "Play" at bounding box center [397, 268] width 87 height 23
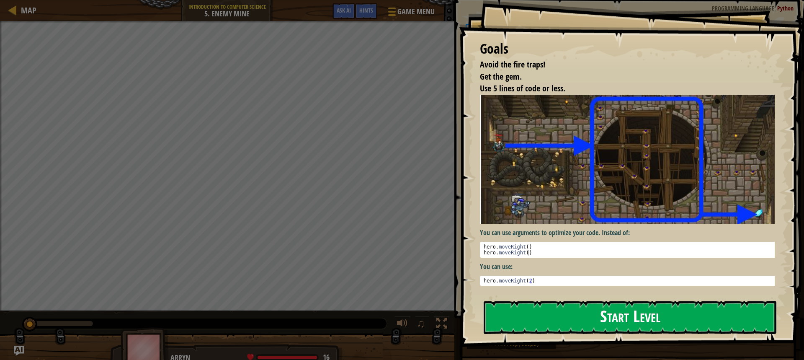
click at [635, 301] on button "Start Level" at bounding box center [629, 317] width 293 height 33
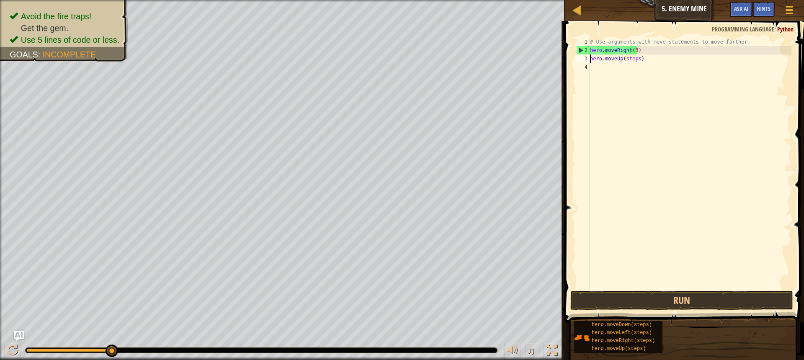
click at [636, 57] on div "# Use arguments with move statements to move farther. hero . moveRight ( 3 ) he…" at bounding box center [689, 172] width 203 height 268
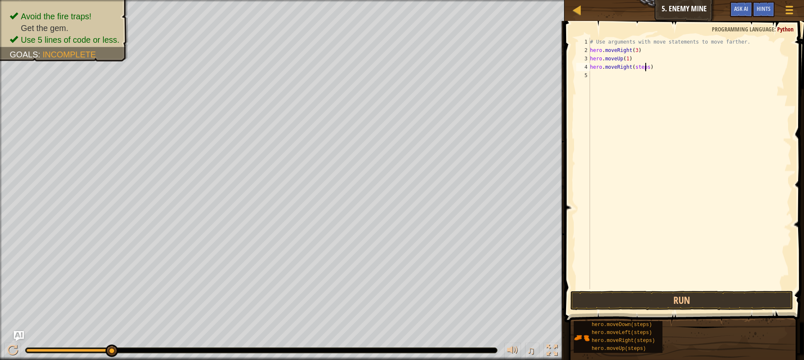
click at [645, 66] on div "# Use arguments with move statements to move farther. hero . moveRight ( 3 ) he…" at bounding box center [689, 172] width 203 height 268
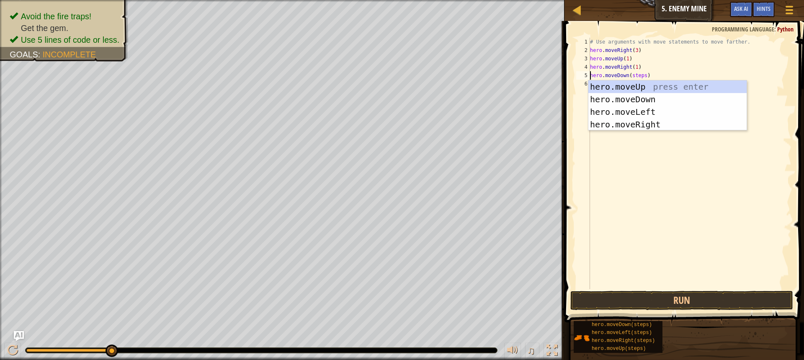
click at [642, 72] on div "# Use arguments with move statements to move farther. hero . moveRight ( 3 ) he…" at bounding box center [689, 172] width 203 height 268
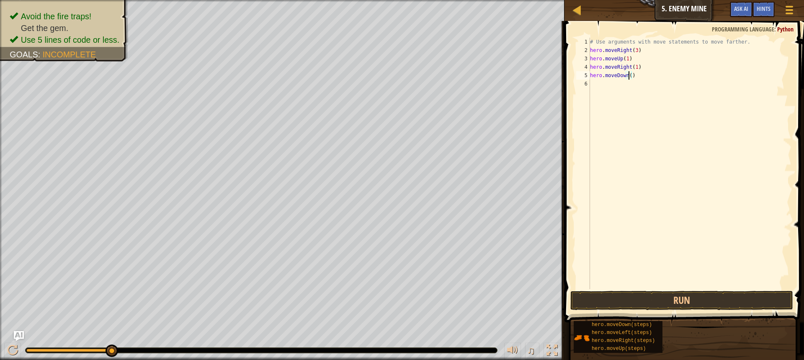
scroll to position [4, 3]
click at [660, 304] on button "Run" at bounding box center [681, 299] width 223 height 19
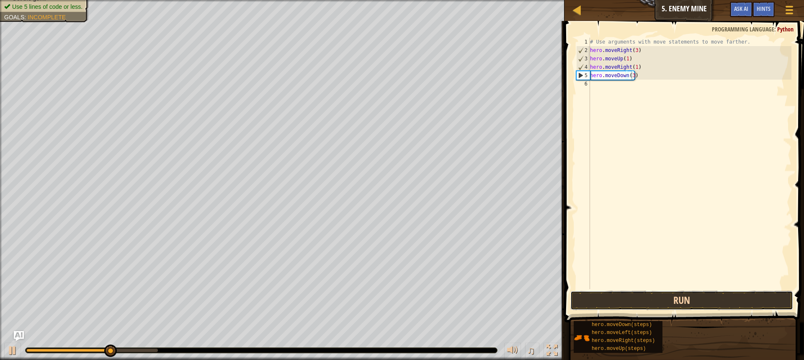
click at [645, 296] on button "Run" at bounding box center [681, 299] width 223 height 19
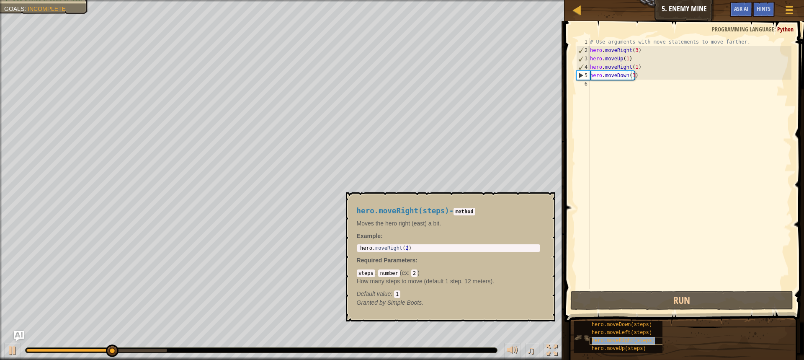
click at [626, 339] on span "hero.moveRight(steps)" at bounding box center [622, 340] width 63 height 6
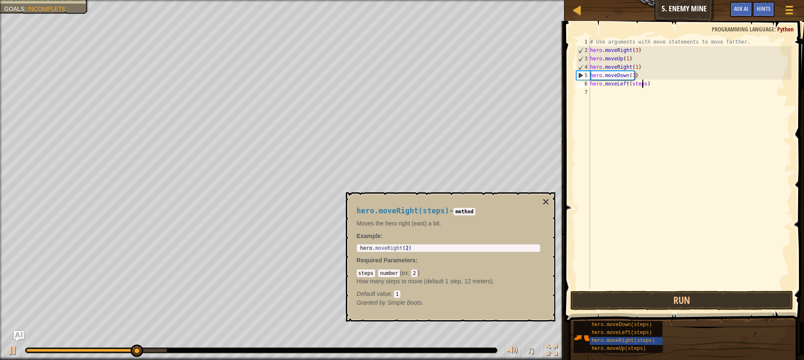
click at [643, 86] on div "# Use arguments with move statements to move farther. hero . moveRight ( 3 ) he…" at bounding box center [689, 172] width 203 height 268
type textarea "hero.moveLeft(1)"
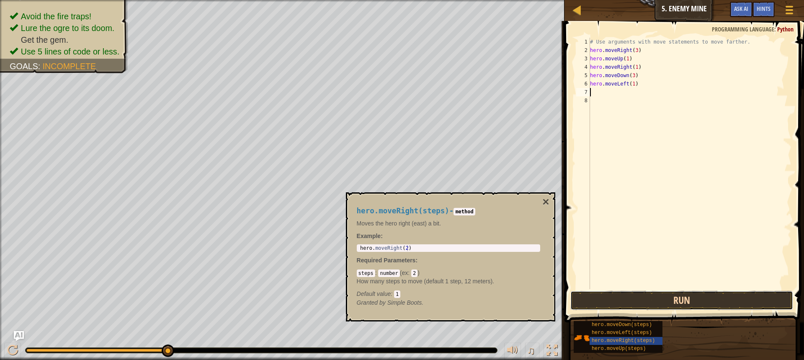
click at [643, 295] on button "Run" at bounding box center [681, 299] width 223 height 19
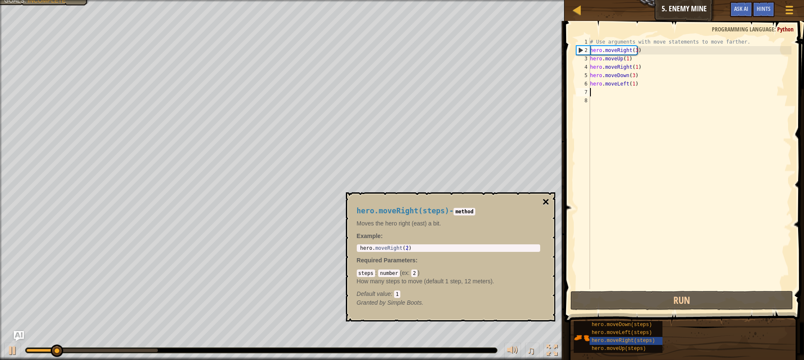
click at [547, 198] on button "×" at bounding box center [545, 202] width 7 height 12
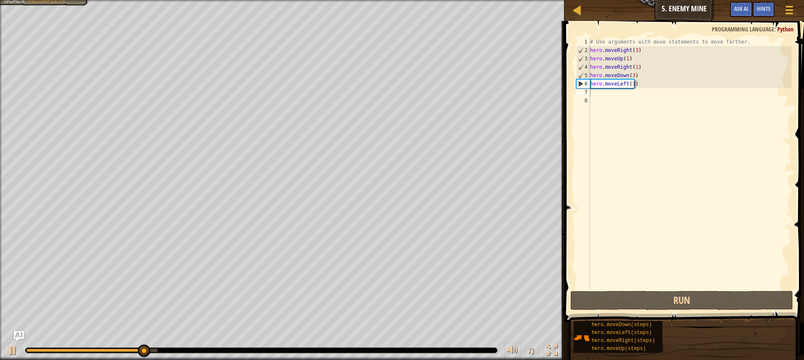
click at [624, 85] on div "# Use arguments with move statements to move farther. hero . moveRight ( 3 ) he…" at bounding box center [689, 172] width 203 height 268
click at [625, 83] on div "# Use arguments with move statements to move farther. hero . moveRight ( 3 ) he…" at bounding box center [689, 172] width 203 height 268
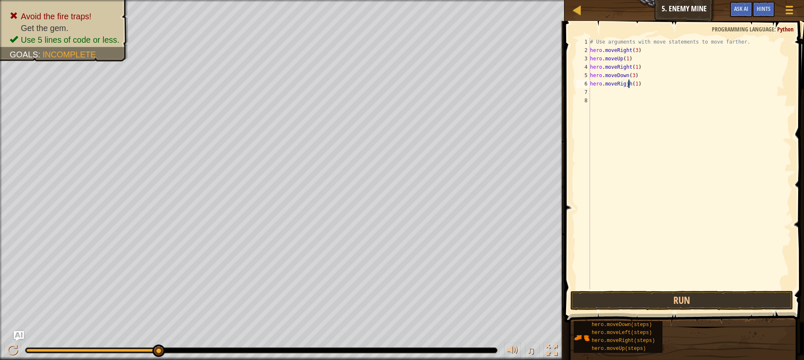
scroll to position [4, 3]
click at [623, 298] on button "Run" at bounding box center [681, 299] width 223 height 19
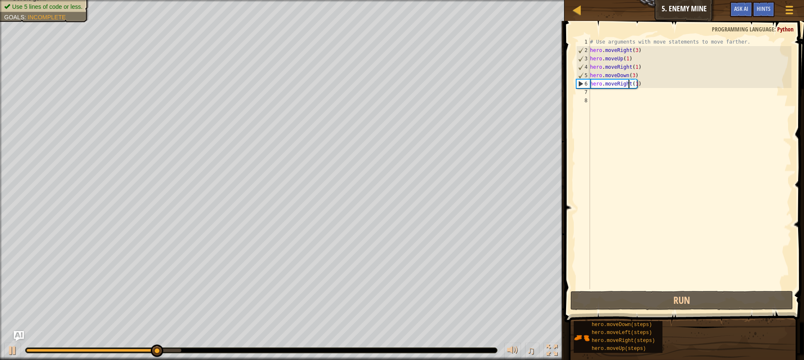
click at [633, 85] on div "# Use arguments with move statements to move farther. hero . moveRight ( 3 ) he…" at bounding box center [689, 172] width 203 height 268
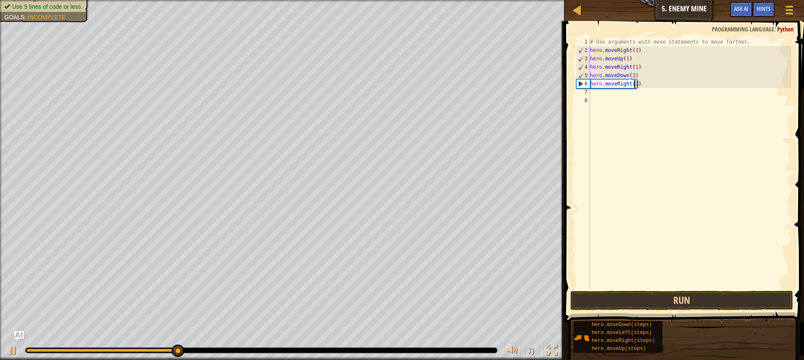
scroll to position [4, 3]
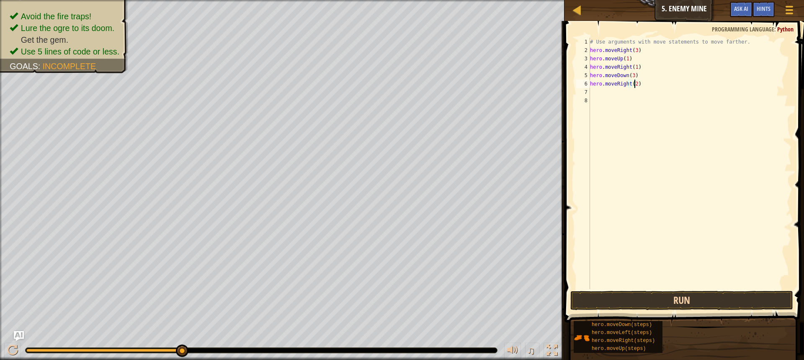
type textarea "hero.moveRight(2)"
click at [620, 296] on button "Run" at bounding box center [681, 299] width 223 height 19
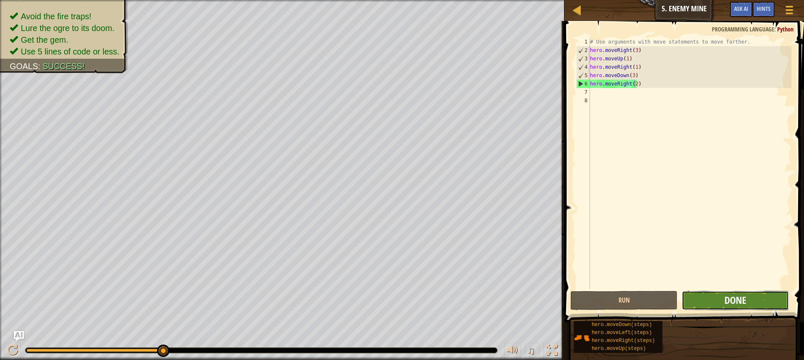
click at [730, 297] on span "Done" at bounding box center [735, 299] width 22 height 13
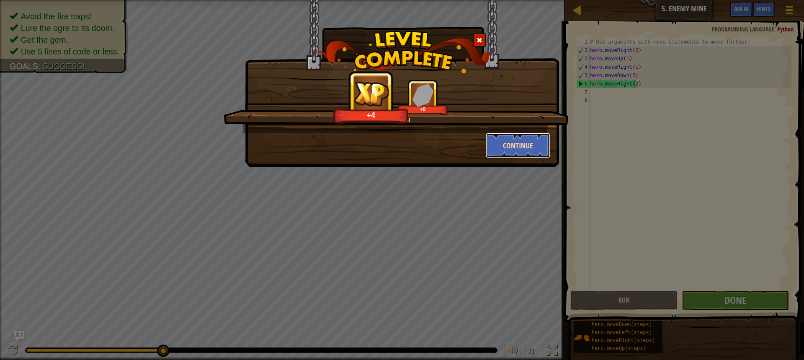
click at [533, 147] on button "Continue" at bounding box center [518, 145] width 65 height 25
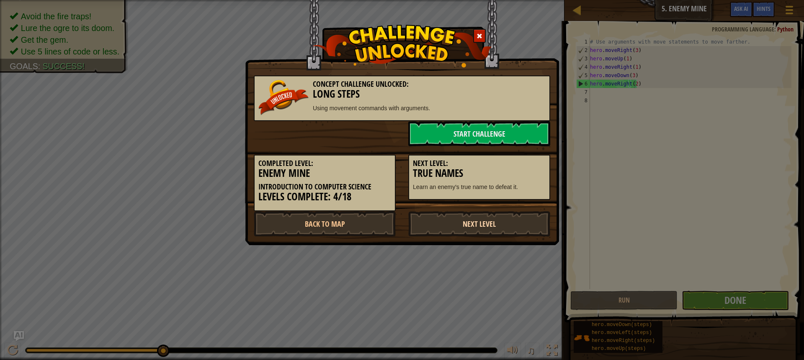
click at [456, 226] on link "Next Level" at bounding box center [479, 223] width 142 height 25
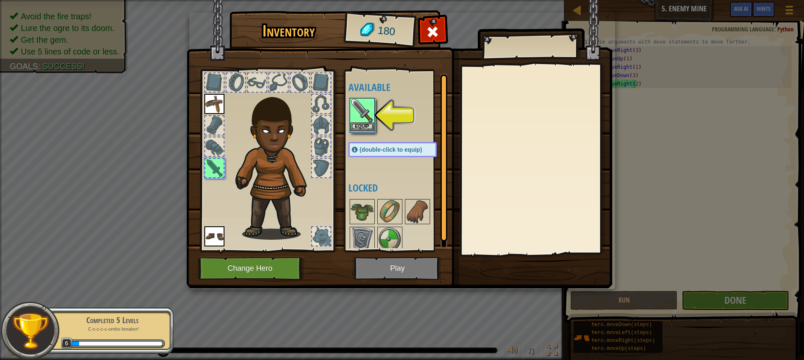
click at [367, 119] on img at bounding box center [361, 110] width 23 height 23
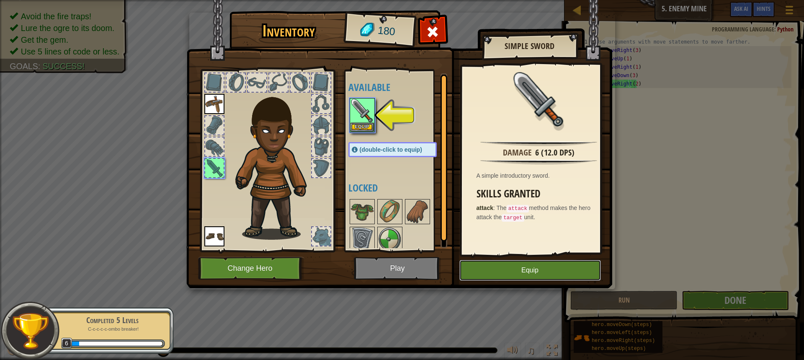
click at [526, 275] on button "Equip" at bounding box center [529, 270] width 141 height 21
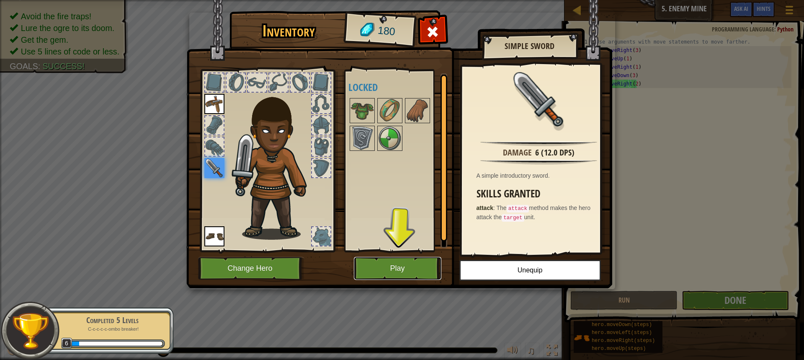
click at [405, 265] on button "Play" at bounding box center [397, 268] width 87 height 23
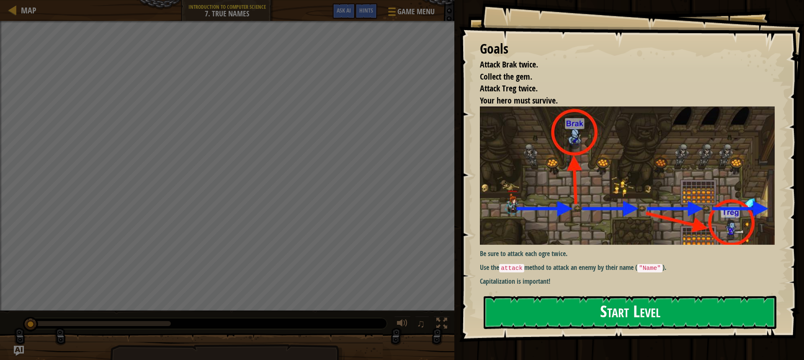
click at [551, 310] on button "Start Level" at bounding box center [629, 312] width 293 height 33
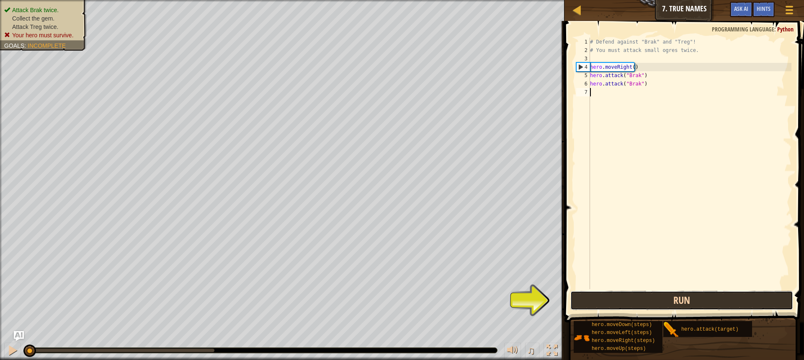
click at [679, 305] on button "Run" at bounding box center [681, 299] width 223 height 19
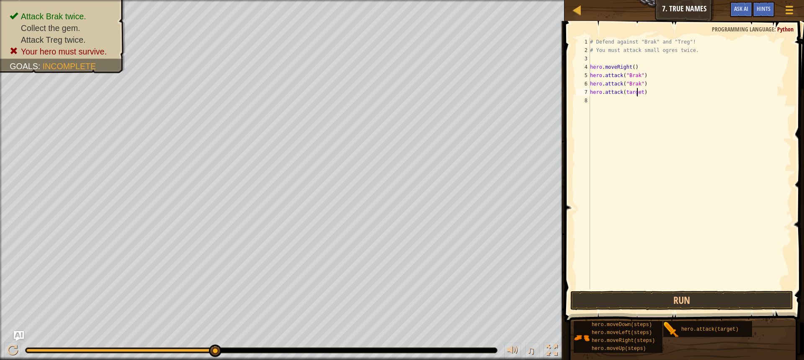
click at [638, 93] on div "# Defend against "Brak" and "Treg"! # You must attack small ogres twice. hero .…" at bounding box center [689, 172] width 203 height 268
click at [640, 90] on div "# Defend against "Brak" and "Treg"! # You must attack small ogres twice. hero .…" at bounding box center [689, 172] width 203 height 268
type textarea "hero.attack("Treg")"
click at [666, 296] on button "Run" at bounding box center [681, 299] width 223 height 19
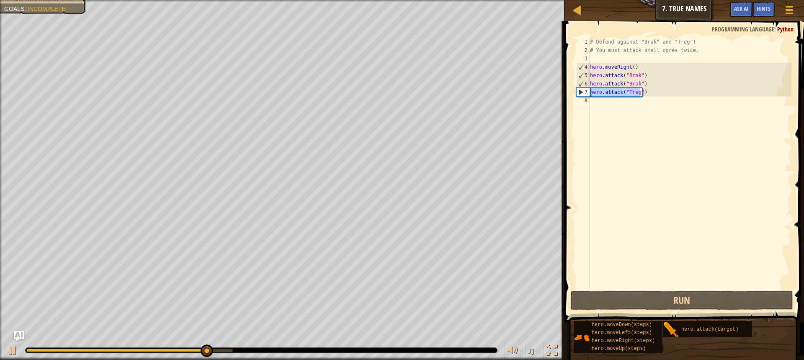
drag, startPoint x: 640, startPoint y: 92, endPoint x: 588, endPoint y: 94, distance: 52.4
click at [588, 94] on div "hero.attack("Treg") 1 2 3 4 5 6 7 8 # Defend against "Brak" and "Treg"! # You m…" at bounding box center [682, 163] width 217 height 251
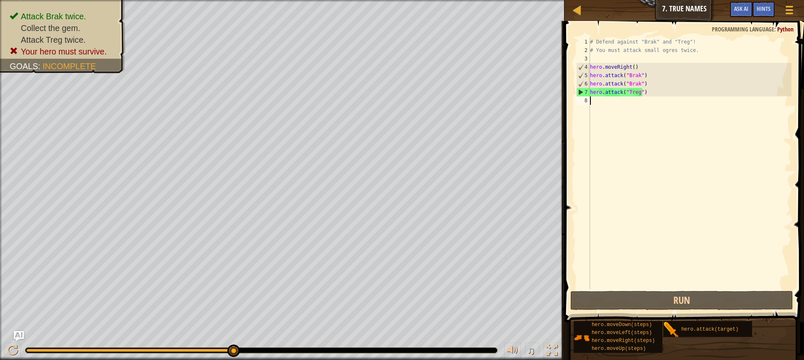
click at [596, 103] on div "# Defend against "Brak" and "Treg"! # You must attack small ogres twice. hero .…" at bounding box center [689, 172] width 203 height 268
paste textarea "hero.attack("Treg""
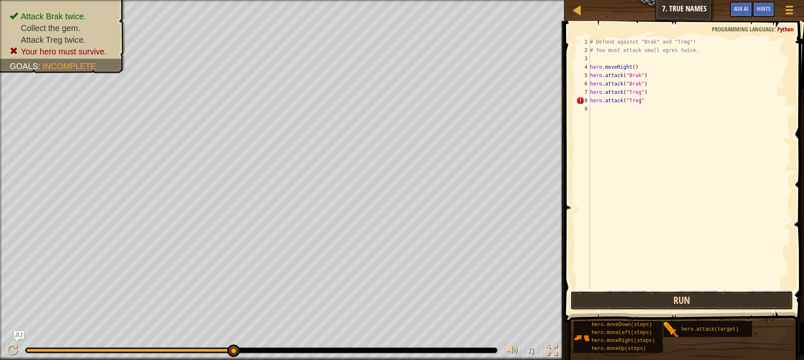
click at [654, 292] on button "Run" at bounding box center [681, 299] width 223 height 19
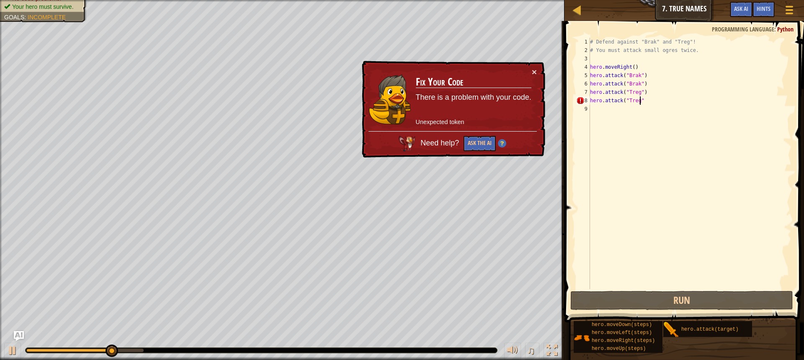
scroll to position [4, 4]
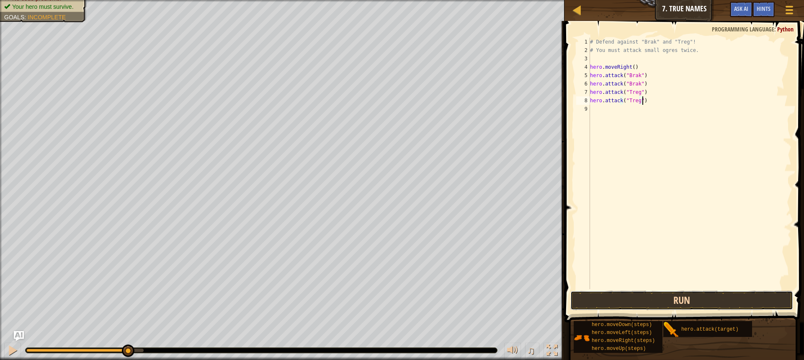
click at [623, 296] on button "Run" at bounding box center [681, 299] width 223 height 19
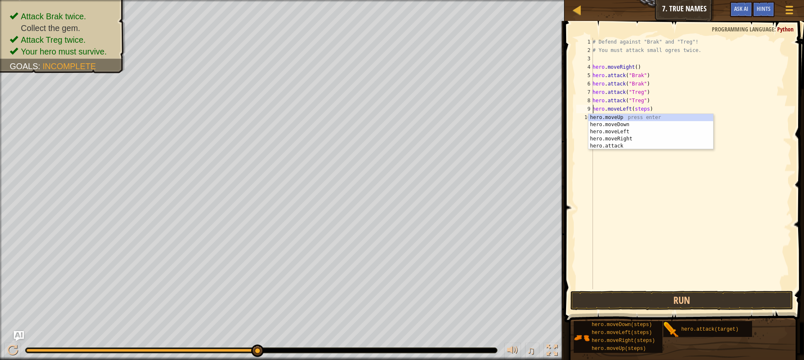
click at [643, 108] on div "# Defend against "Brak" and "Treg"! # You must attack small ogres twice. hero .…" at bounding box center [691, 172] width 200 height 268
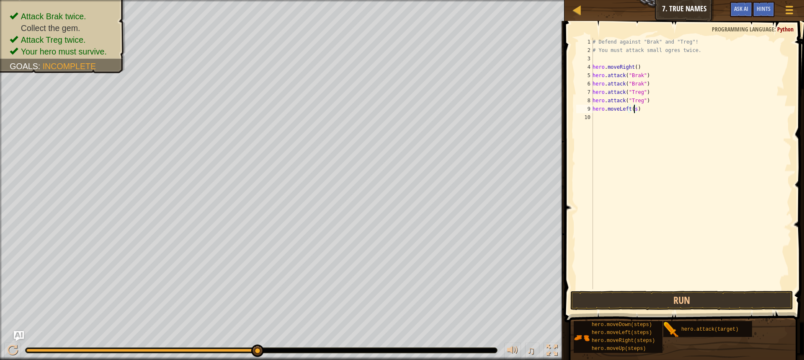
scroll to position [4, 3]
click at [702, 293] on button "Run" at bounding box center [681, 299] width 223 height 19
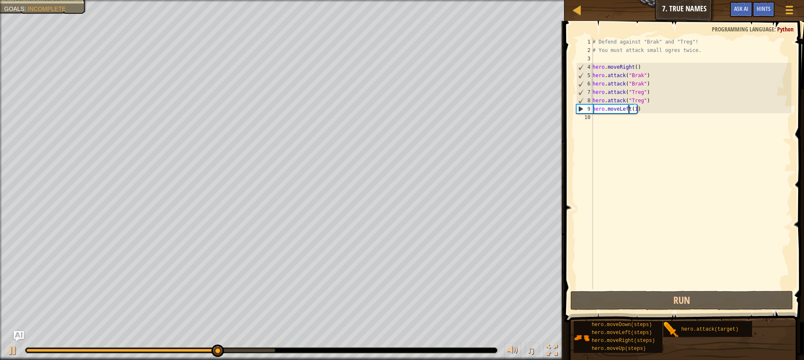
click at [627, 108] on div "# Defend against "Brak" and "Treg"! # You must attack small ogres twice. hero .…" at bounding box center [691, 172] width 200 height 268
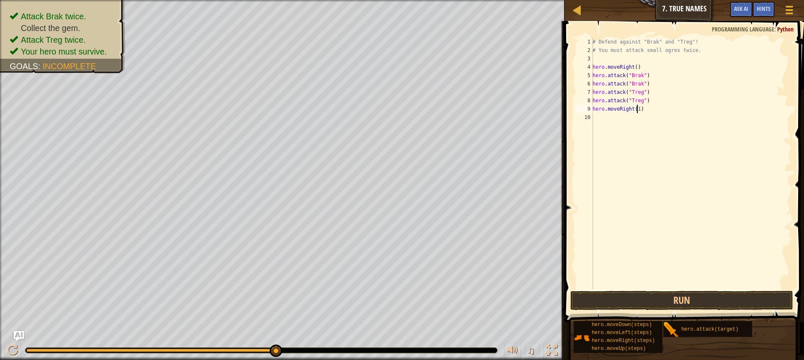
click at [636, 105] on div "# Defend against "Brak" and "Treg"! # You must attack small ogres twice. hero .…" at bounding box center [691, 172] width 200 height 268
click at [630, 297] on button "Run" at bounding box center [681, 299] width 223 height 19
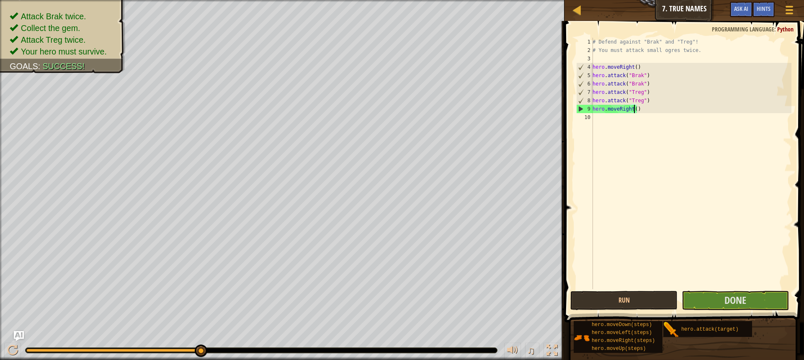
type textarea "hero.moveRight(3)"
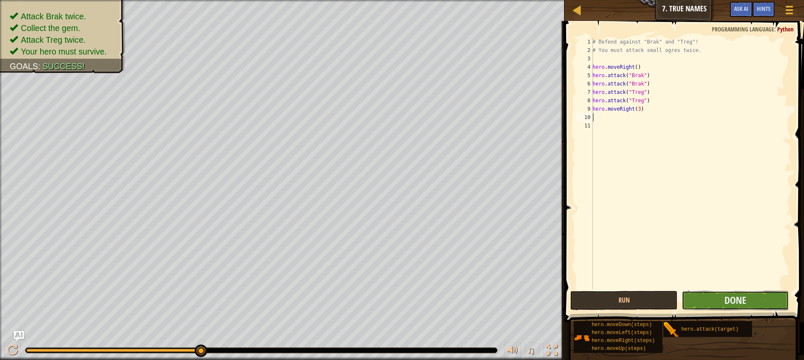
click at [715, 301] on button "Done" at bounding box center [734, 299] width 107 height 19
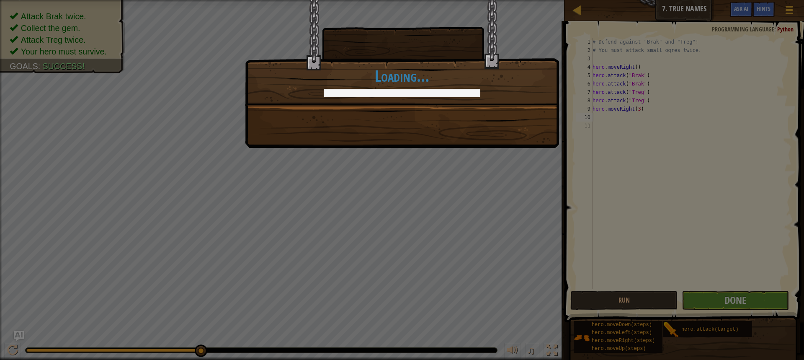
click at [715, 301] on div "Brak and Treg have learned not to mess with you. +0 +0 Clean code: no code erro…" at bounding box center [402, 180] width 804 height 360
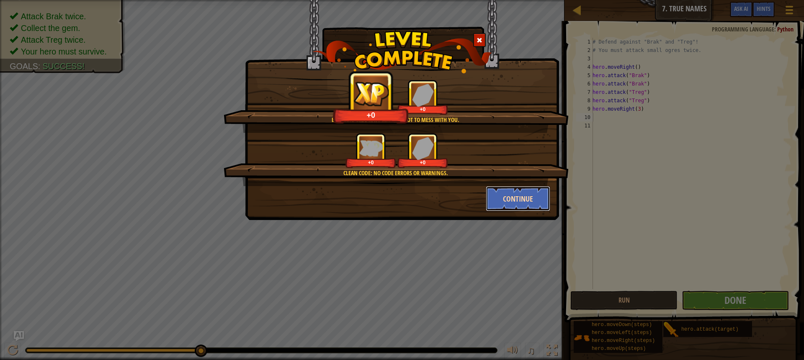
click at [532, 201] on button "Continue" at bounding box center [518, 198] width 65 height 25
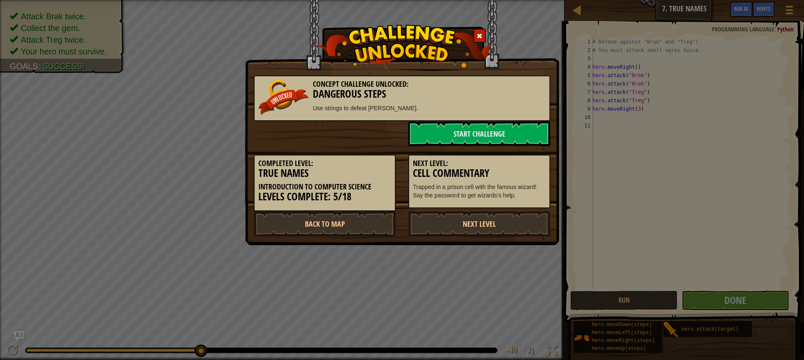
click at [531, 201] on div "Next Level: Cell Commentary Trapped in a prison cell with the famous wizard! Sa…" at bounding box center [479, 181] width 142 height 54
click at [449, 223] on link "Next Level" at bounding box center [479, 223] width 142 height 25
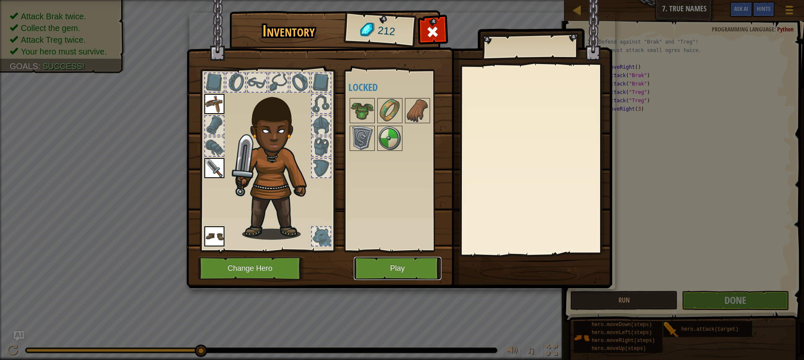
click at [388, 263] on button "Play" at bounding box center [397, 268] width 87 height 23
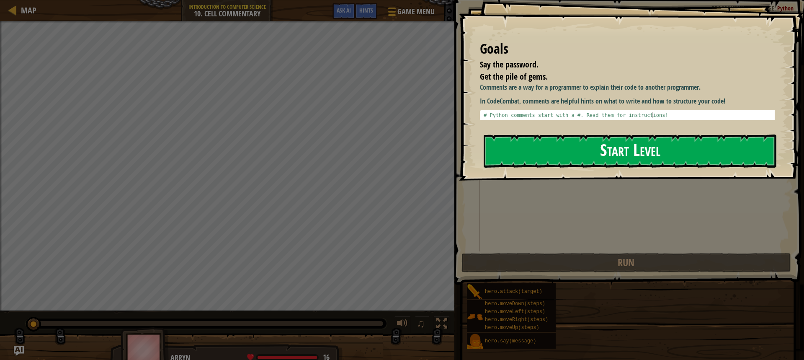
click at [654, 154] on button "Start Level" at bounding box center [629, 150] width 293 height 33
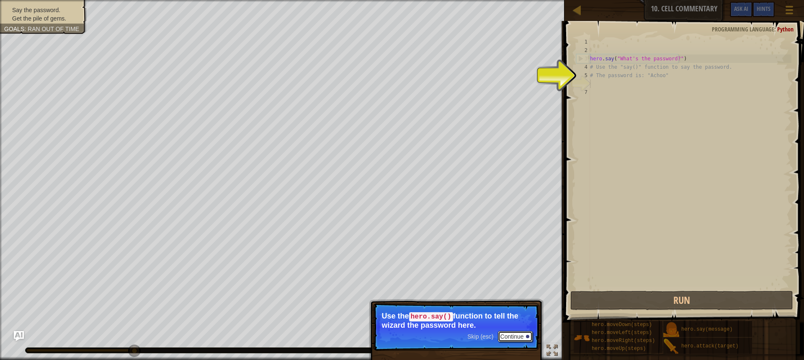
click at [515, 334] on button "Continue" at bounding box center [515, 336] width 35 height 11
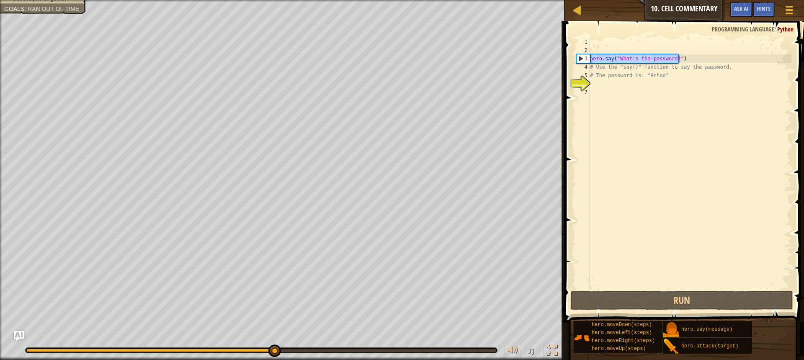
drag, startPoint x: 677, startPoint y: 58, endPoint x: 584, endPoint y: 60, distance: 92.9
click at [584, 60] on div "1 2 3 4 5 6 7 hero . say ( "What's the password?" ) # Use the "say()" function …" at bounding box center [682, 163] width 217 height 251
type textarea "hero.say("What's the password?")"
click at [614, 82] on div "hero . say ( "What's the password?" ) # Use the "say()" function to say the pas…" at bounding box center [689, 172] width 203 height 268
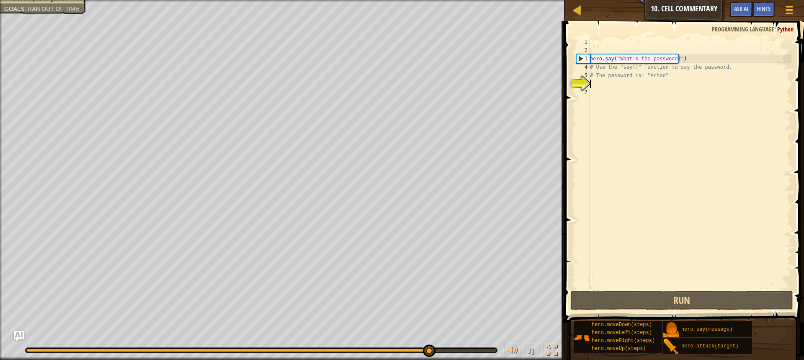
paste textarea "hero.say("What's the password?")"
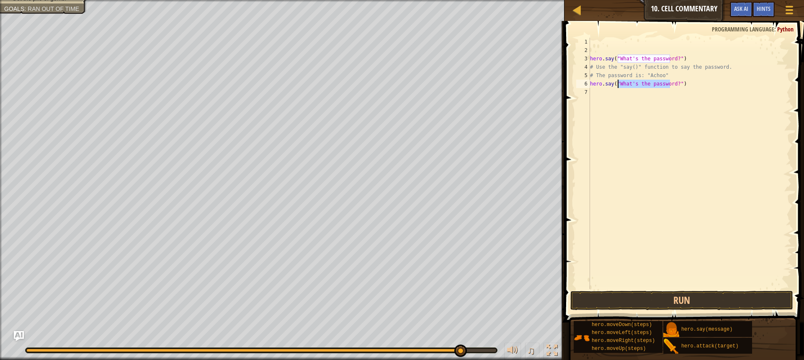
drag, startPoint x: 671, startPoint y: 85, endPoint x: 618, endPoint y: 82, distance: 52.4
click at [618, 82] on div "hero . say ( "What's the password?" ) # Use the "say()" function to say the pas…" at bounding box center [689, 172] width 203 height 268
click at [619, 82] on div "hero . say ( "What's the password?" ) # Use the "say()" function to say the pas…" at bounding box center [689, 172] width 203 height 268
click at [662, 299] on button "Run" at bounding box center [681, 299] width 223 height 19
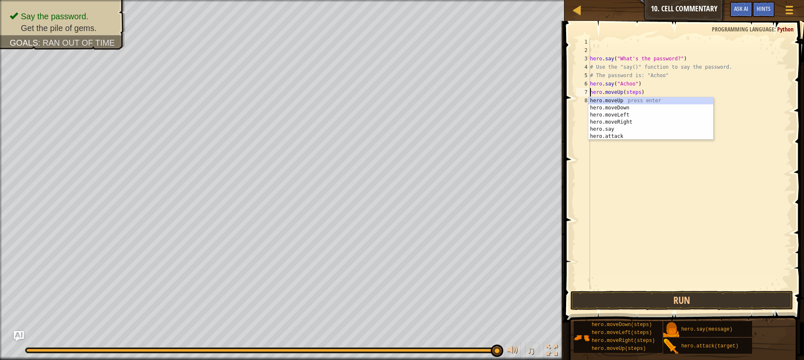
click at [635, 93] on div "hero . say ( "What's the password?" ) # Use the "say()" function to say the pas…" at bounding box center [689, 172] width 203 height 268
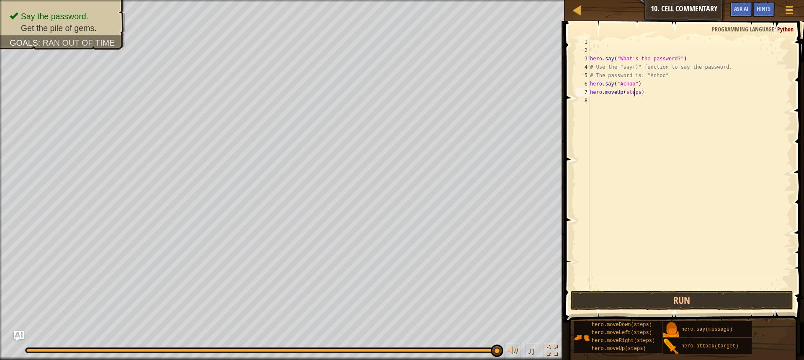
click at [637, 91] on div "hero . say ( "What's the password?" ) # Use the "say()" function to say the pas…" at bounding box center [689, 172] width 203 height 268
click at [608, 304] on button "Run" at bounding box center [681, 299] width 223 height 19
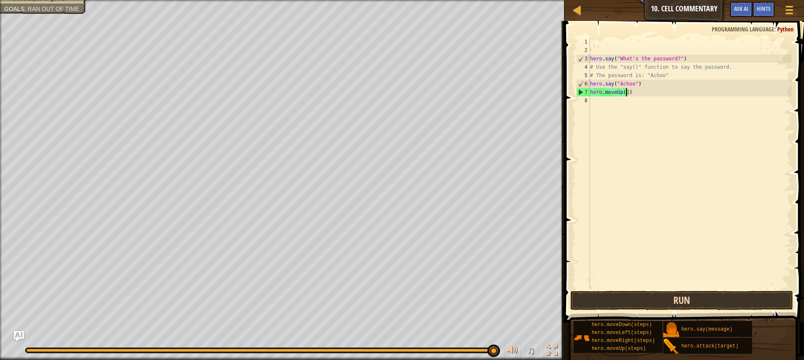
type textarea "hero.moveUp(2)"
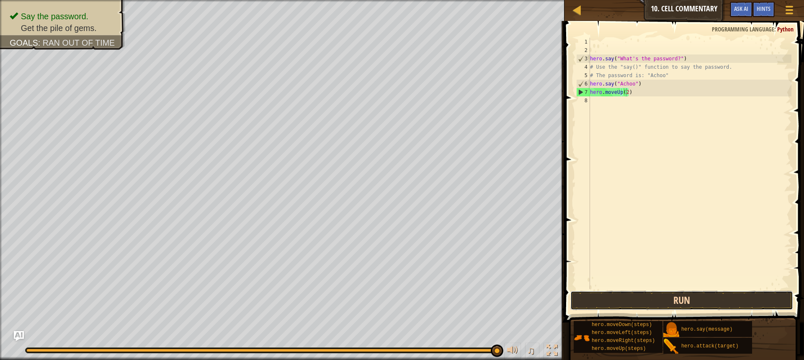
click at [652, 297] on button "Run" at bounding box center [681, 299] width 223 height 19
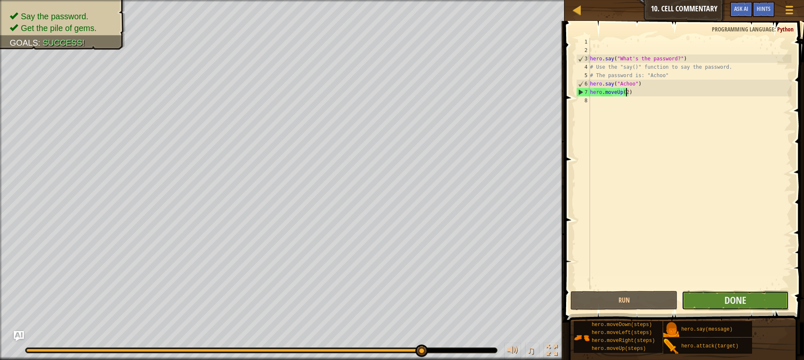
click at [721, 296] on button "Done" at bounding box center [734, 299] width 107 height 19
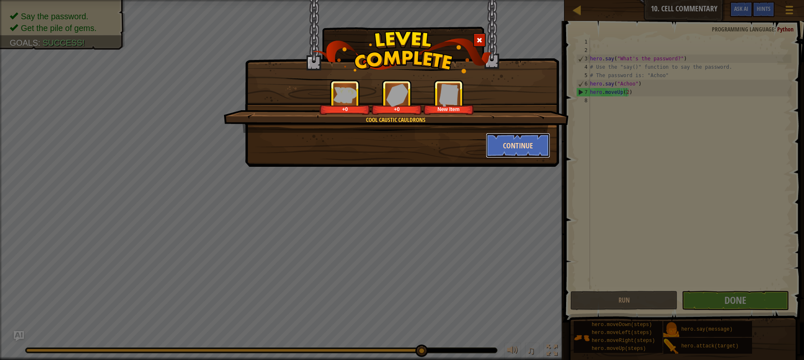
click at [502, 140] on button "Continue" at bounding box center [518, 145] width 65 height 25
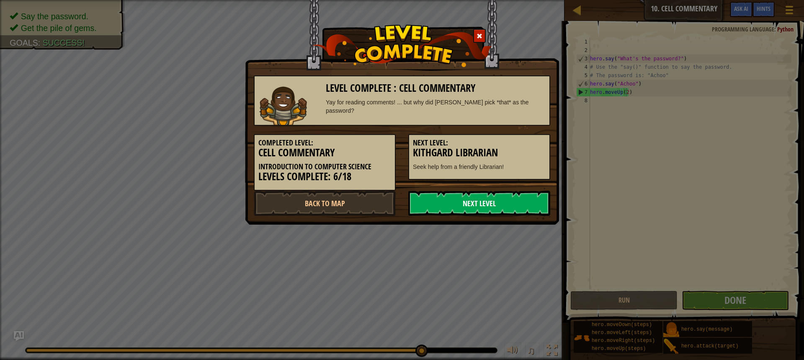
click at [486, 198] on link "Next Level" at bounding box center [479, 202] width 142 height 25
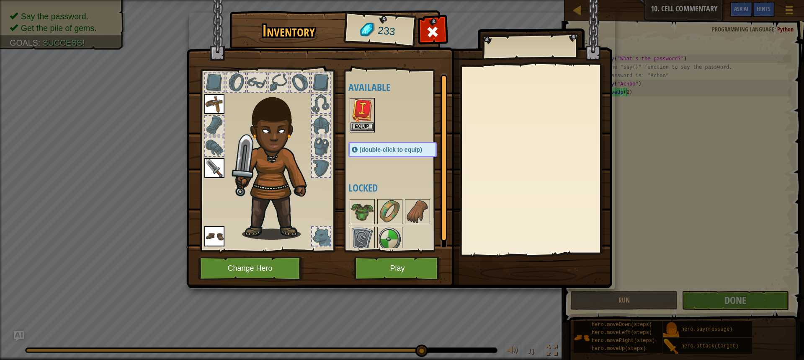
click at [359, 120] on img at bounding box center [361, 110] width 23 height 23
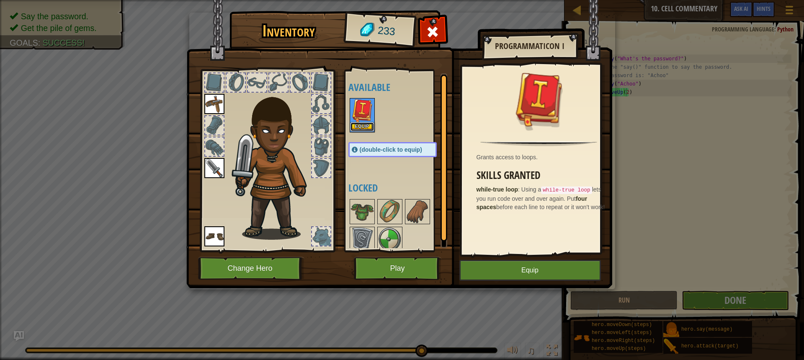
click at [360, 126] on button "Equip" at bounding box center [361, 126] width 23 height 9
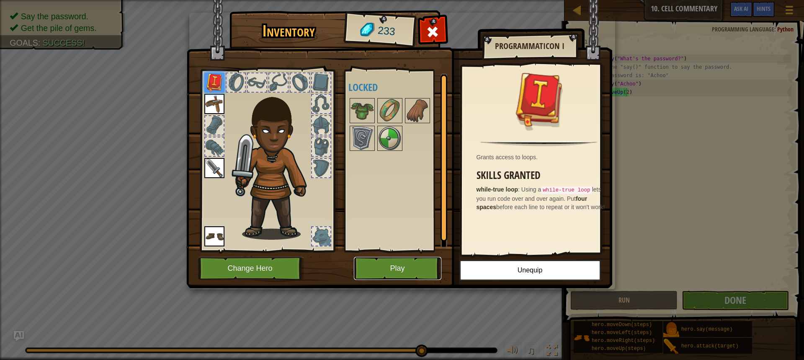
click at [425, 267] on button "Play" at bounding box center [397, 268] width 87 height 23
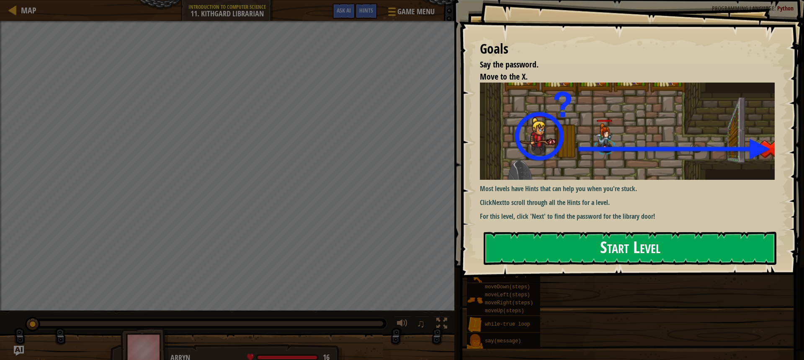
click at [530, 244] on button "Start Level" at bounding box center [629, 247] width 293 height 33
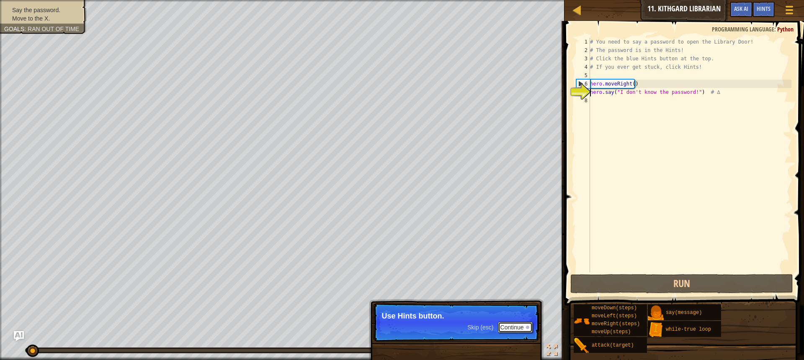
click at [519, 324] on button "Continue" at bounding box center [515, 326] width 35 height 11
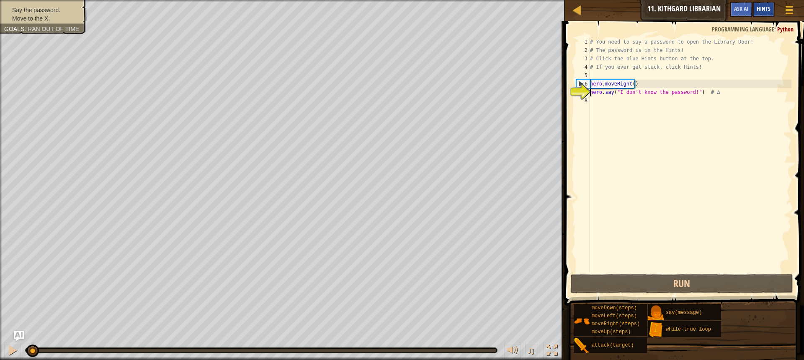
click at [767, 5] on span "Hints" at bounding box center [763, 9] width 14 height 8
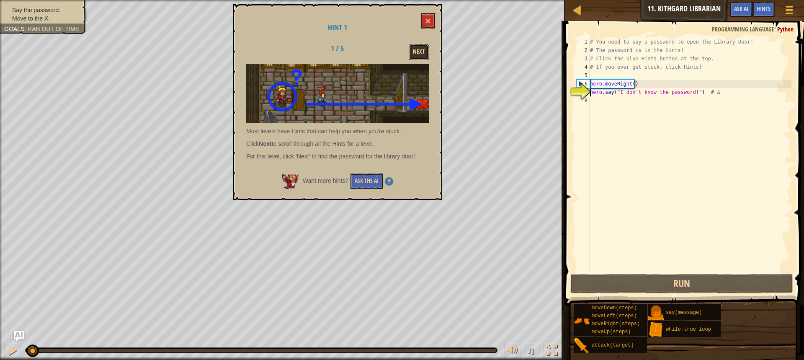
click at [412, 48] on button "Next" at bounding box center [419, 51] width 20 height 15
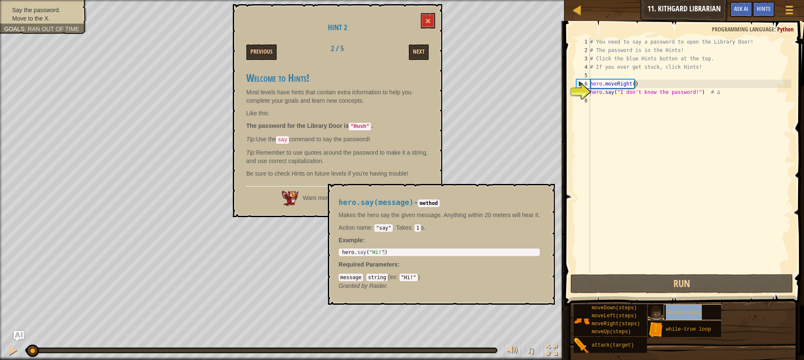
click at [704, 306] on div "say(message)" at bounding box center [703, 312] width 80 height 16
click at [605, 100] on div "# You need to say a password to open the Library Door! # The password is in the…" at bounding box center [689, 163] width 203 height 251
click at [688, 313] on span "say(message)" at bounding box center [684, 312] width 36 height 6
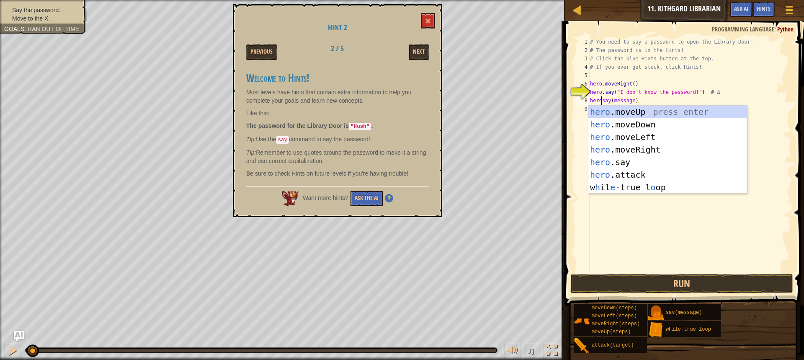
scroll to position [4, 1]
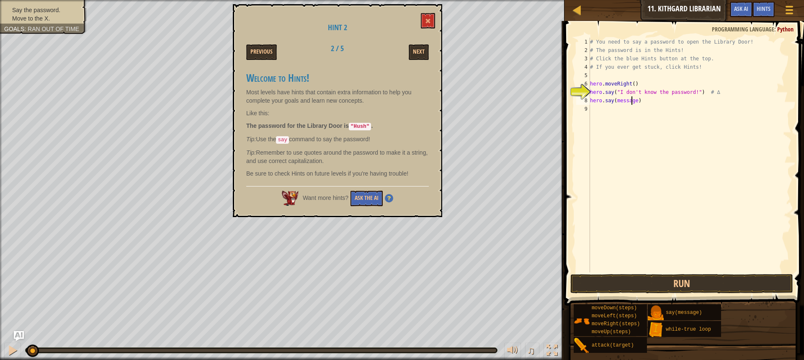
click at [632, 100] on div "# You need to say a password to open the Library Door! # The password is in the…" at bounding box center [689, 163] width 203 height 251
click at [634, 99] on div "# You need to say a password to open the Library Door! # The password is in the…" at bounding box center [689, 163] width 203 height 251
click at [591, 280] on button "Run" at bounding box center [681, 283] width 223 height 19
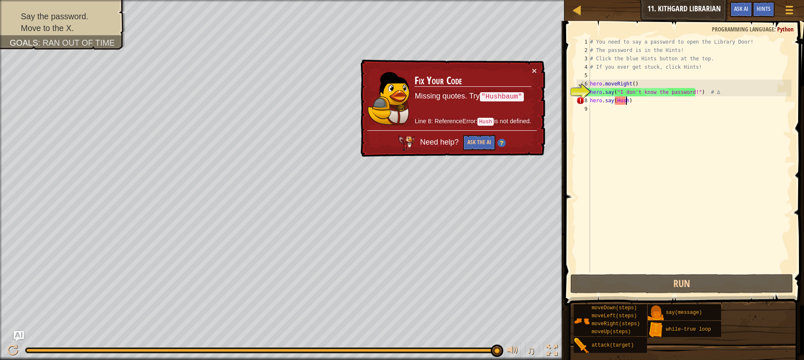
click at [614, 100] on div "# You need to say a password to open the Library Door! # The password is in the…" at bounding box center [689, 163] width 203 height 251
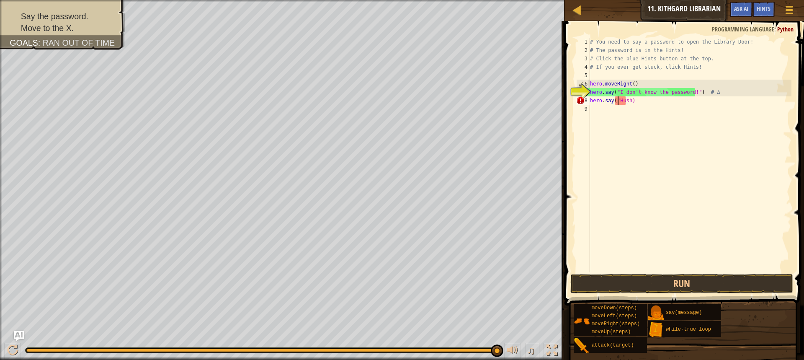
scroll to position [4, 2]
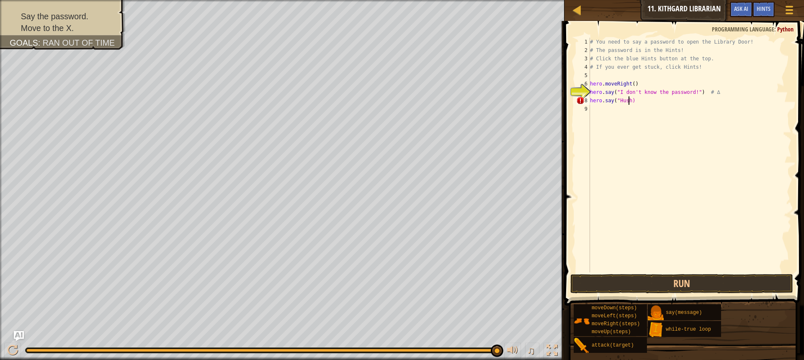
click at [629, 98] on div "# You need to say a password to open the Library Door! # The password is in the…" at bounding box center [689, 163] width 203 height 251
click at [640, 275] on button "Run" at bounding box center [681, 283] width 223 height 19
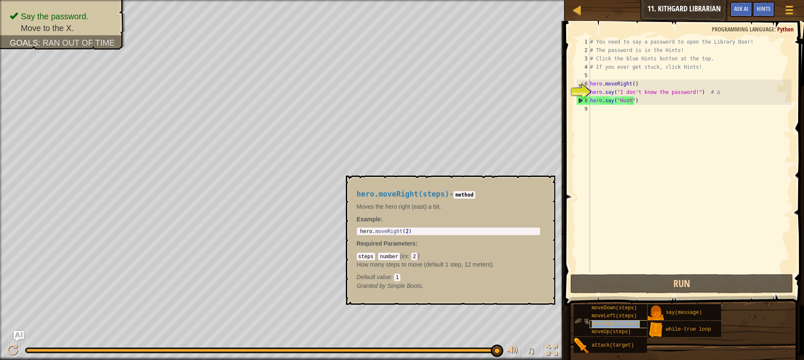
click at [624, 327] on div "moveRight(steps)" at bounding box center [629, 324] width 80 height 8
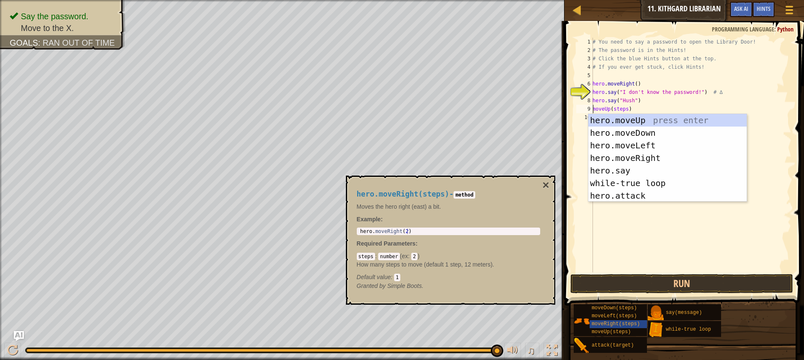
click at [625, 109] on div "# You need to say a password to open the Library Door! # The password is in the…" at bounding box center [691, 163] width 200 height 251
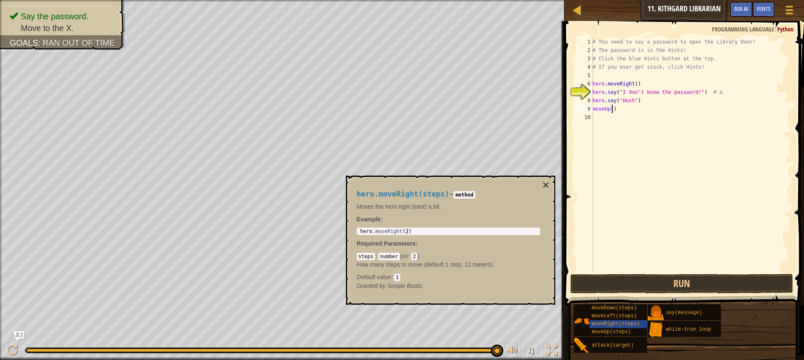
scroll to position [4, 1]
click at [625, 283] on button "Run" at bounding box center [681, 283] width 223 height 19
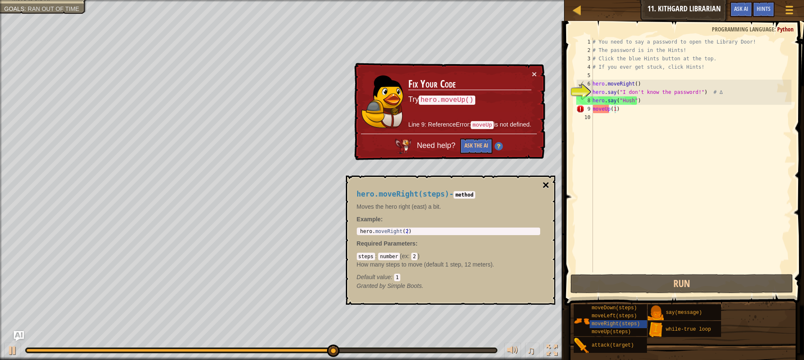
click at [543, 179] on button "×" at bounding box center [545, 185] width 7 height 12
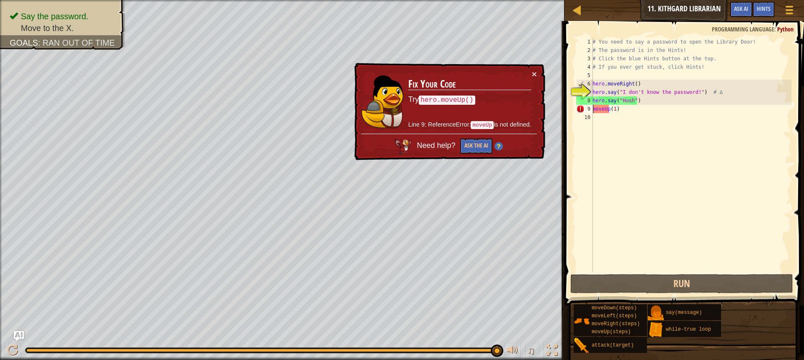
click at [593, 108] on div "# You need to say a password to open the Library Door! # The password is in the…" at bounding box center [691, 163] width 200 height 251
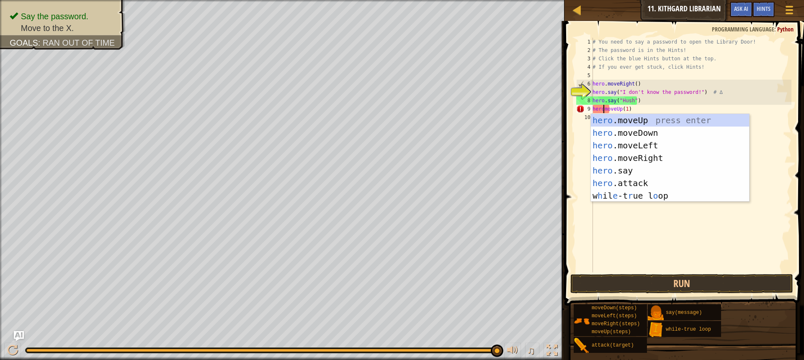
scroll to position [4, 1]
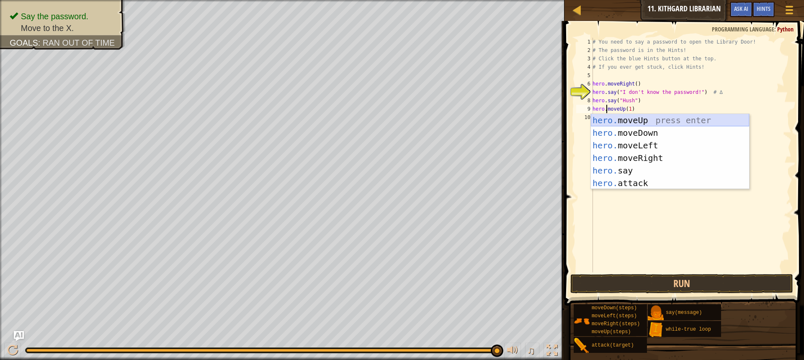
click at [621, 121] on div "hero. moveUp press enter hero. moveDown press enter hero. moveLeft press enter …" at bounding box center [670, 164] width 158 height 100
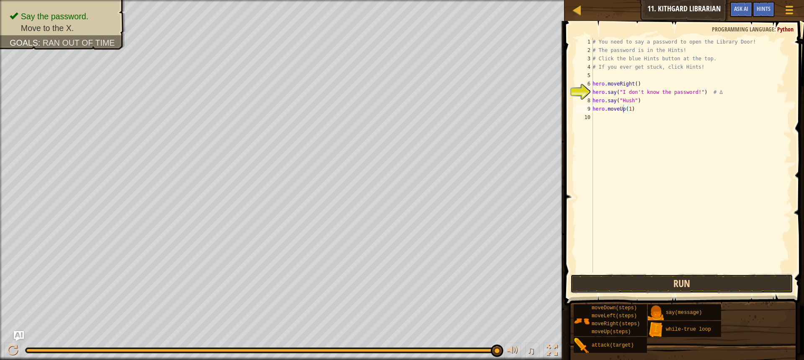
click at [650, 278] on button "Run" at bounding box center [681, 283] width 223 height 19
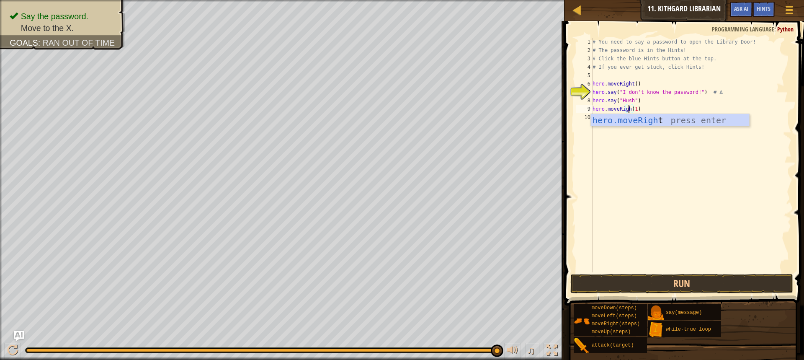
scroll to position [4, 3]
type textarea "hero.moveRight(1)"
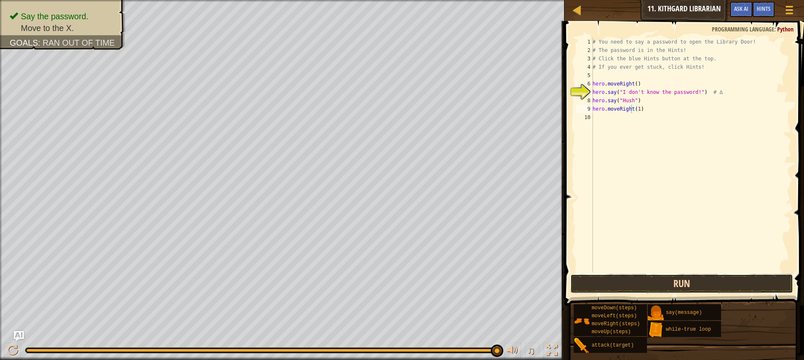
click at [650, 284] on button "Run" at bounding box center [681, 283] width 223 height 19
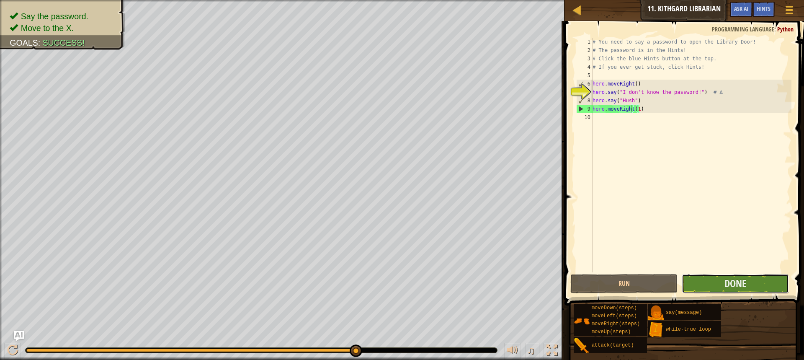
click at [696, 280] on button "Done" at bounding box center [734, 283] width 107 height 19
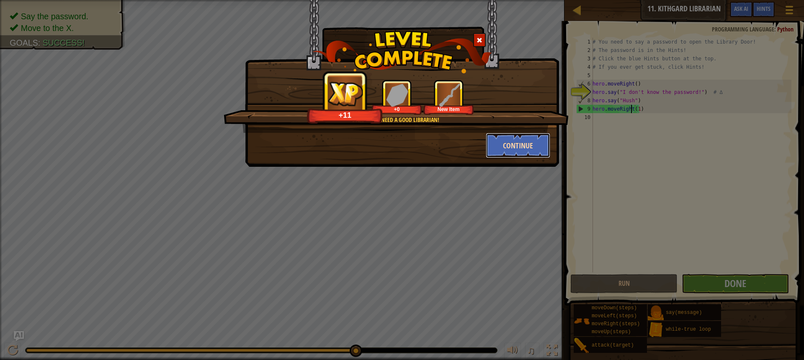
click at [528, 148] on button "Continue" at bounding box center [518, 145] width 65 height 25
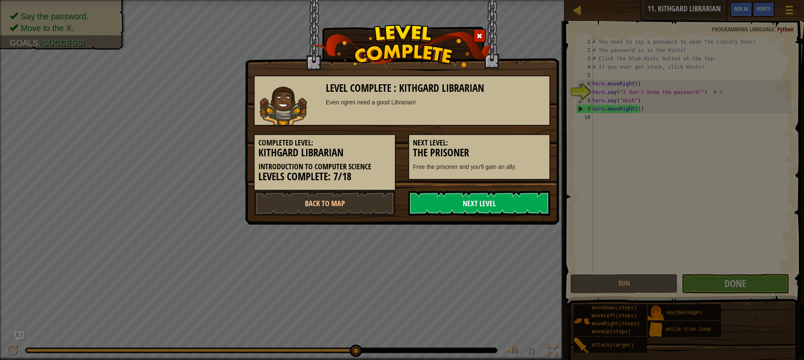
click at [507, 196] on link "Next Level" at bounding box center [479, 202] width 142 height 25
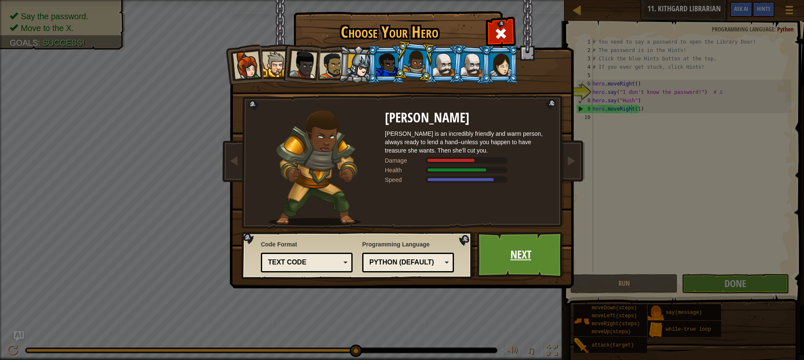
click at [532, 247] on link "Next" at bounding box center [520, 254] width 87 height 46
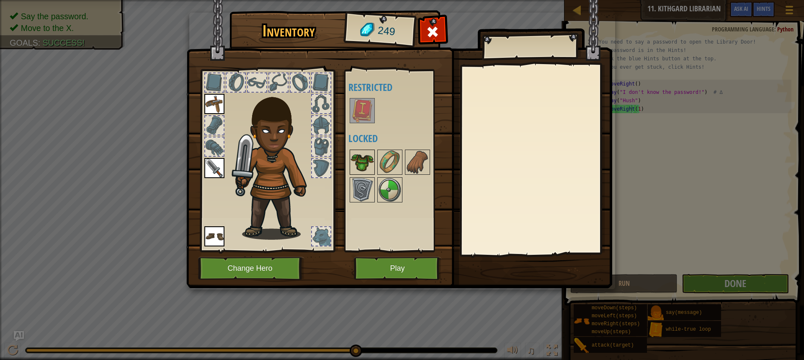
click at [366, 158] on img at bounding box center [361, 161] width 23 height 23
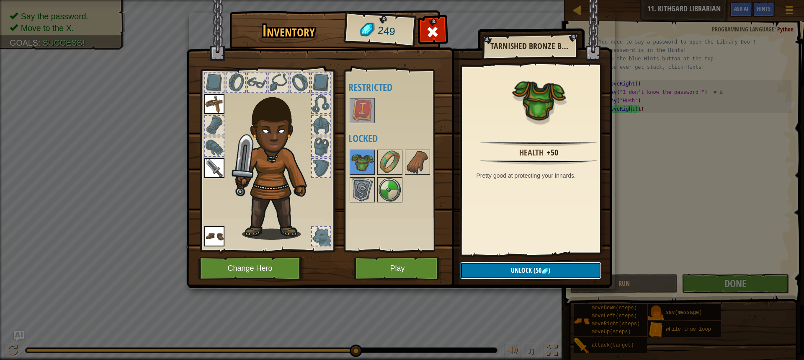
click at [513, 267] on span "Unlock" at bounding box center [521, 269] width 21 height 9
click at [513, 267] on button "Confirm" at bounding box center [530, 270] width 141 height 17
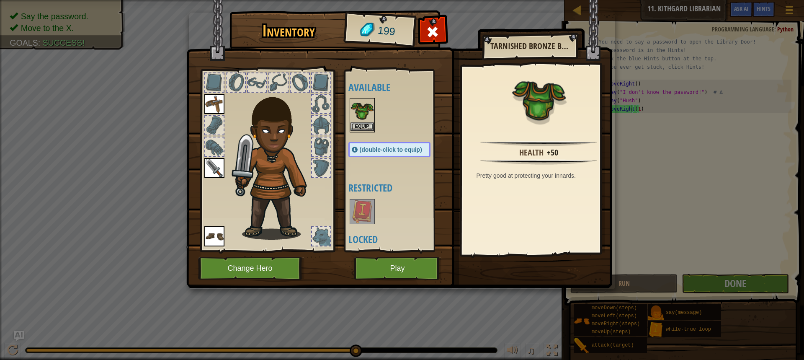
click at [370, 122] on img at bounding box center [361, 110] width 23 height 23
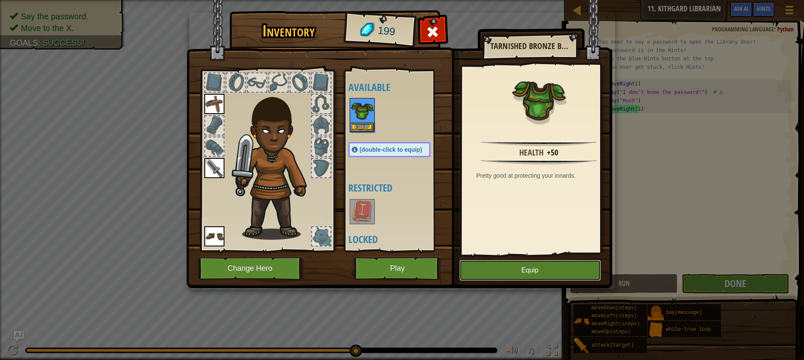
click at [545, 270] on button "Equip" at bounding box center [529, 270] width 141 height 21
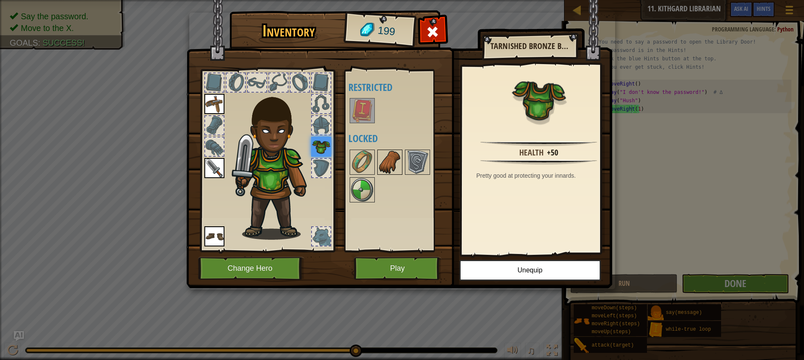
click at [395, 163] on img at bounding box center [389, 161] width 23 height 23
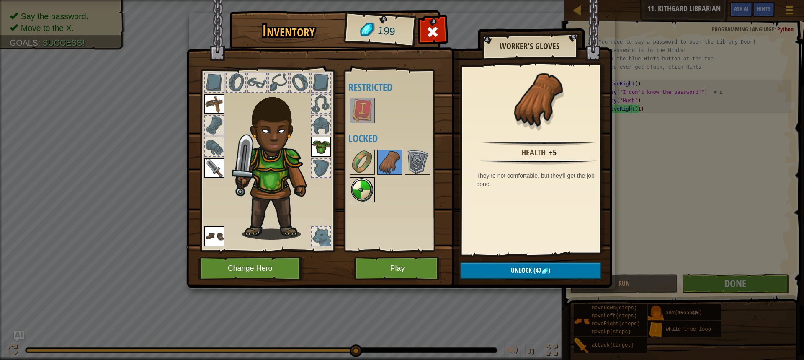
click at [366, 189] on img at bounding box center [361, 189] width 23 height 23
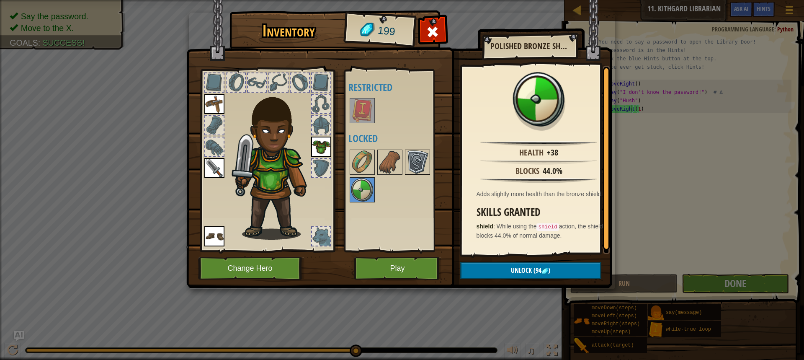
click at [419, 157] on img at bounding box center [417, 161] width 23 height 23
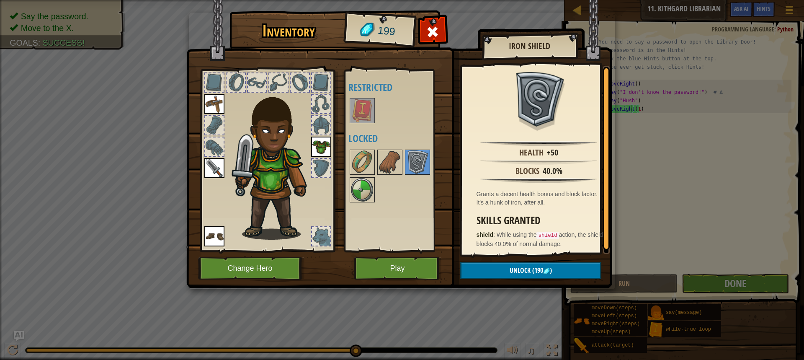
click at [213, 172] on img at bounding box center [214, 168] width 20 height 20
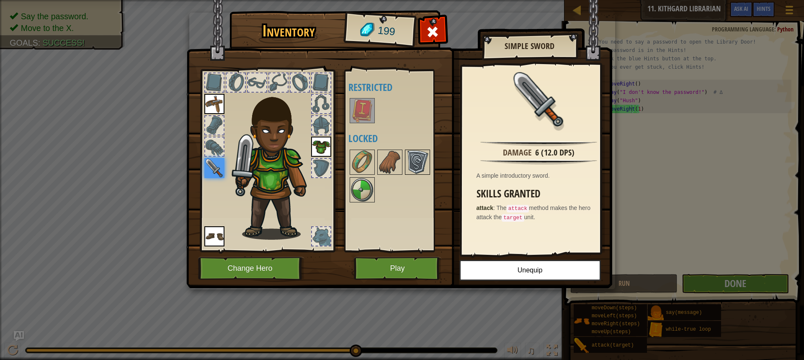
click at [419, 162] on img at bounding box center [417, 161] width 23 height 23
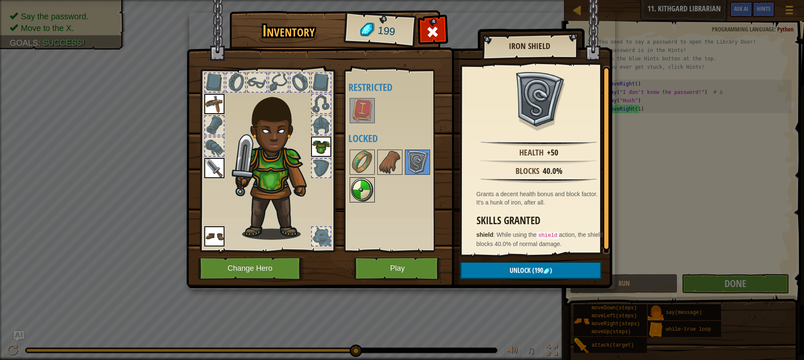
click at [353, 190] on img at bounding box center [361, 189] width 23 height 23
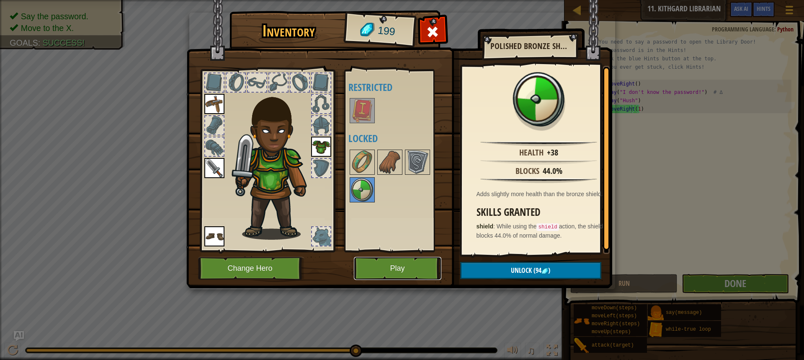
click at [418, 265] on button "Play" at bounding box center [397, 268] width 87 height 23
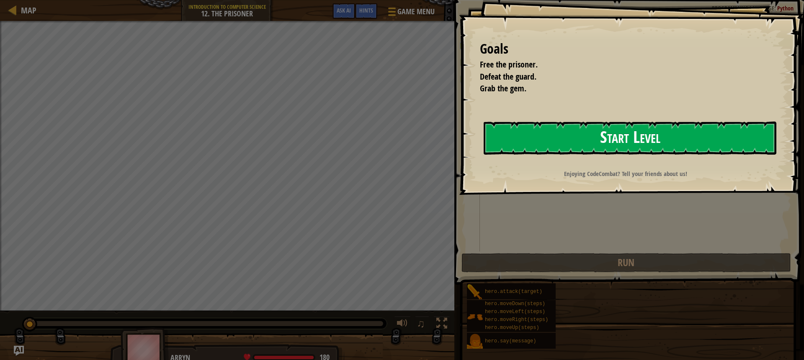
click at [709, 135] on button "Start Level" at bounding box center [629, 137] width 293 height 33
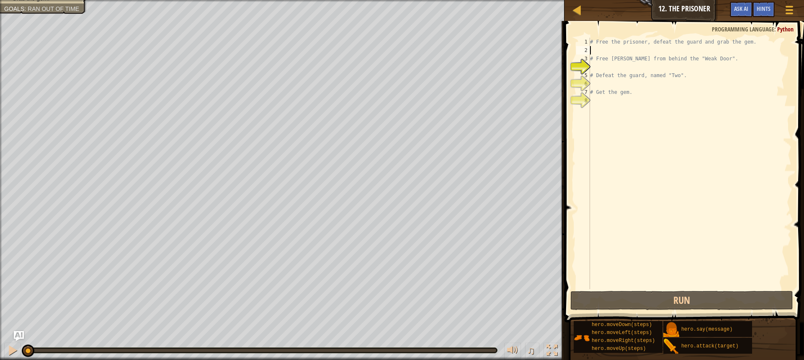
click at [610, 50] on div "# Free the prisoner, defeat the guard and grab the gem. # Free [PERSON_NAME] fr…" at bounding box center [689, 172] width 203 height 268
click at [601, 67] on div "# Free the prisoner, defeat the guard and grab the gem. # Free [PERSON_NAME] fr…" at bounding box center [689, 172] width 203 height 268
click at [759, 10] on span "Hints" at bounding box center [763, 9] width 14 height 8
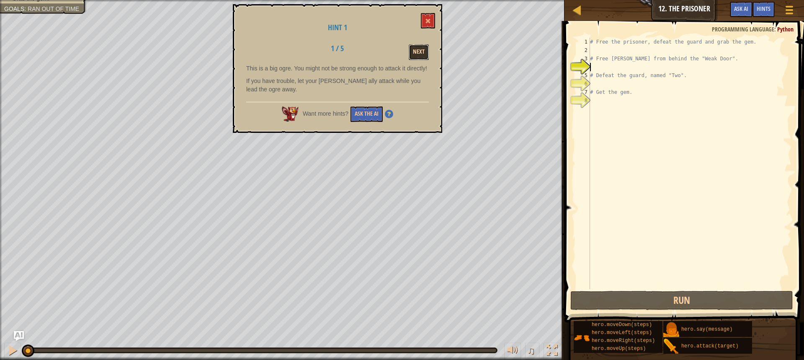
click at [427, 54] on button "Next" at bounding box center [419, 51] width 20 height 15
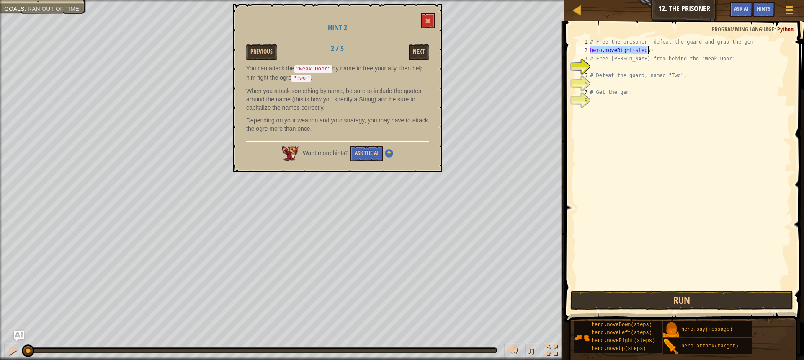
click at [644, 51] on div "# Free the prisoner, defeat the guard and grab the gem. hero . moveRight ( step…" at bounding box center [689, 163] width 203 height 251
click at [638, 66] on div "# Free the prisoner, defeat the guard and grab the gem. hero . moveRight ( 1 ) …" at bounding box center [689, 163] width 203 height 251
click at [639, 67] on div "# Free the prisoner, defeat the guard and grab the gem. hero . moveRight ( 1 ) …" at bounding box center [689, 172] width 203 height 268
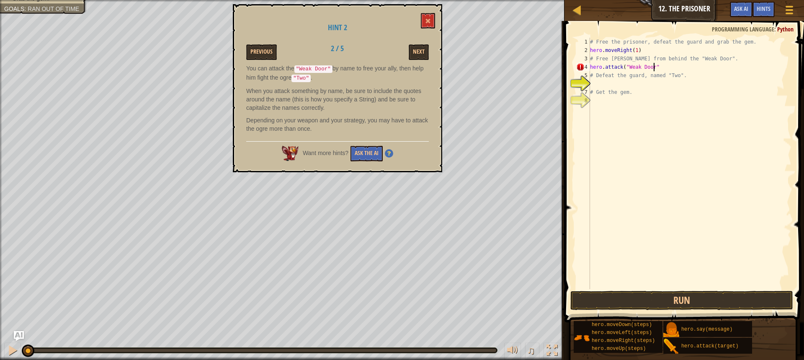
type textarea "hero.attack("Weak Door")"
click at [621, 85] on div "# Free the prisoner, defeat the guard and grab the gem. hero . moveRight ( 1 ) …" at bounding box center [689, 172] width 203 height 268
click at [678, 294] on button "Run" at bounding box center [681, 299] width 223 height 19
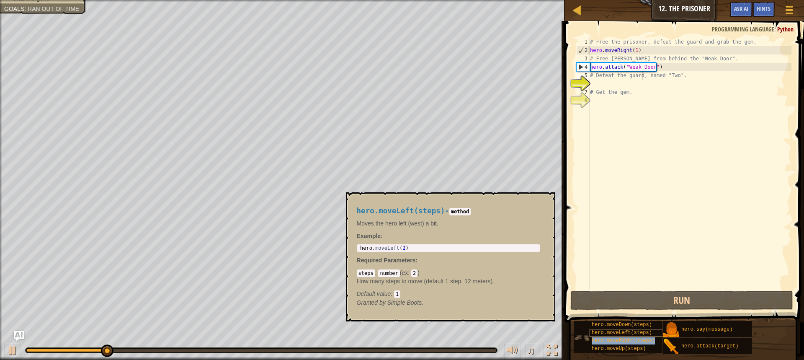
type textarea "# Defeat the guard,hero.moveRight(steps) named "Two"."
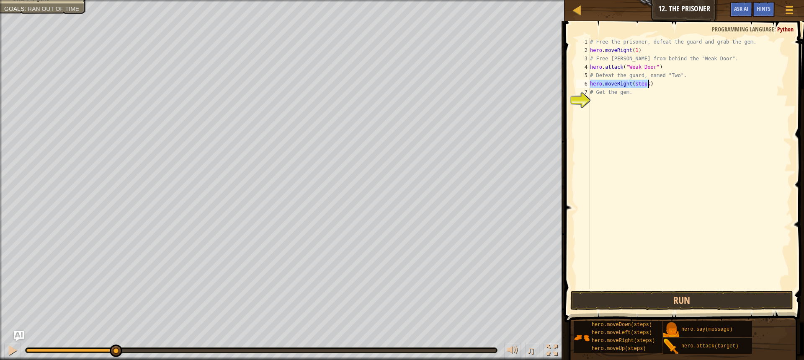
click at [642, 85] on div "# Free the prisoner, defeat the guard and grab the gem. hero . moveRight ( 1 ) …" at bounding box center [689, 163] width 203 height 251
click at [645, 85] on div "# Free the prisoner, defeat the guard and grab the gem. hero . moveRight ( 1 ) …" at bounding box center [689, 172] width 203 height 268
click at [653, 76] on div "# Free the prisoner, defeat the guard and grab the gem. hero . moveRight ( 1 ) …" at bounding box center [689, 172] width 203 height 268
click at [649, 83] on div "# Free the prisoner, defeat the guard and grab the gem. hero . moveRight ( 1 ) …" at bounding box center [689, 172] width 203 height 268
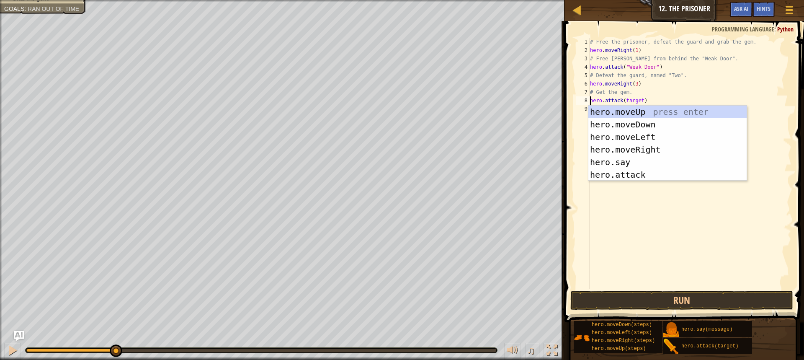
click at [638, 98] on div "# Free the prisoner, defeat the guard and grab the gem. hero . moveRight ( 1 ) …" at bounding box center [689, 172] width 203 height 268
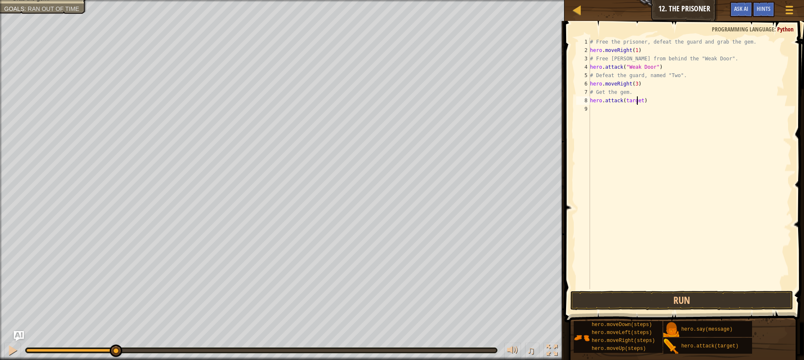
click at [640, 100] on div "# Free the prisoner, defeat the guard and grab the gem. hero . moveRight ( 1 ) …" at bounding box center [689, 172] width 203 height 268
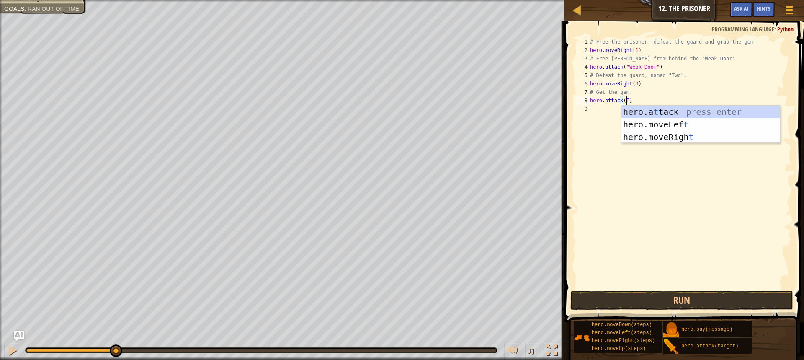
scroll to position [4, 3]
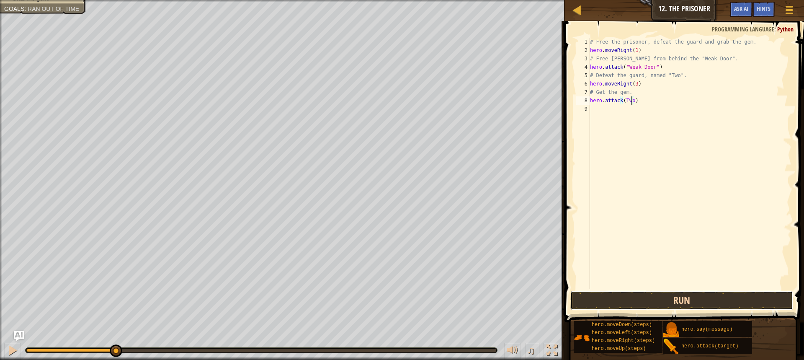
click at [691, 293] on button "Run" at bounding box center [681, 299] width 223 height 19
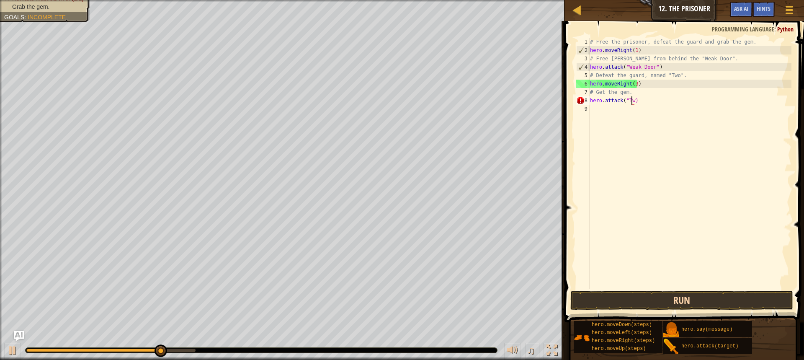
scroll to position [4, 3]
click at [687, 300] on button "Run" at bounding box center [681, 299] width 223 height 19
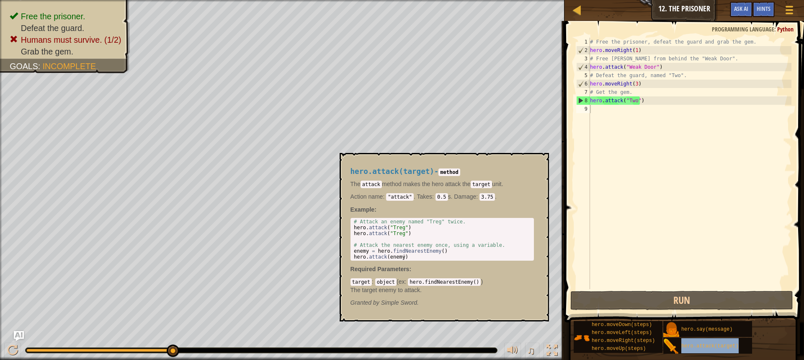
type textarea "hero.attack(target)"
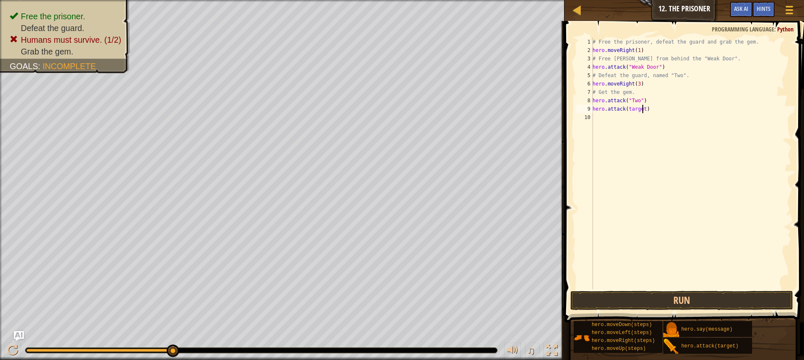
click at [641, 108] on div "# Free the prisoner, defeat the guard and grab the gem. hero . moveRight ( 1 ) …" at bounding box center [691, 172] width 200 height 268
drag, startPoint x: 646, startPoint y: 110, endPoint x: 582, endPoint y: 109, distance: 64.5
click at [582, 109] on div "hero.attack(target) 1 2 3 4 5 6 7 8 9 10 # Free the prisoner, defeat the guard …" at bounding box center [682, 163] width 217 height 251
drag, startPoint x: 647, startPoint y: 100, endPoint x: 589, endPoint y: 102, distance: 58.6
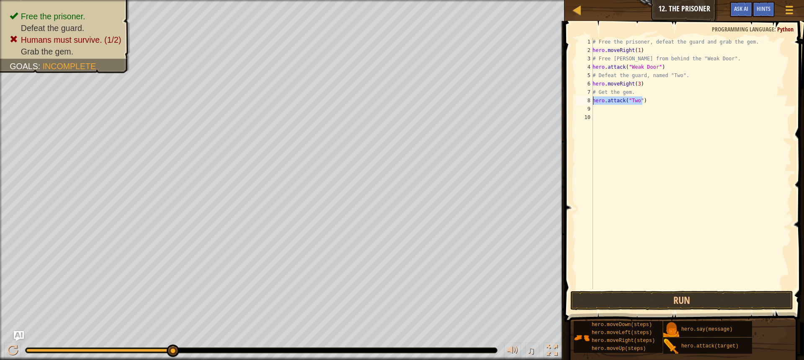
click at [589, 102] on div "1 2 3 4 5 6 7 8 9 10 # Free the prisoner, defeat the guard and grab the gem. he…" at bounding box center [682, 163] width 217 height 251
type textarea "hero.attack("Two")"
click at [597, 109] on div "# Free the prisoner, defeat the guard and grab the gem. hero . moveRight ( 1 ) …" at bounding box center [691, 172] width 200 height 268
paste textarea "hero.attack("Two")"
type textarea "hero.attack("Two")"
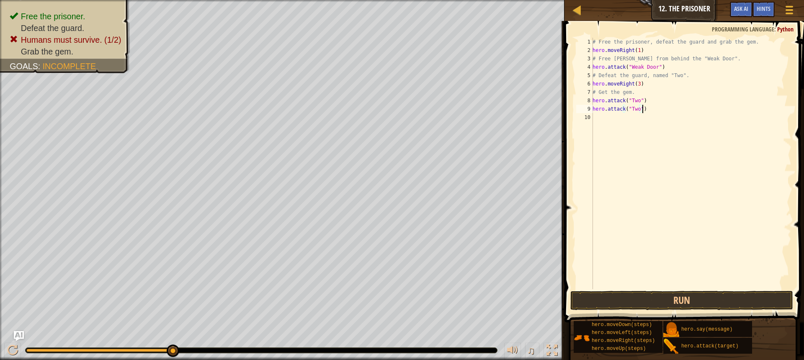
click at [595, 119] on div "# Free the prisoner, defeat the guard and grab the gem. hero . moveRight ( 1 ) …" at bounding box center [691, 172] width 200 height 268
paste textarea "hero.attack("Two")"
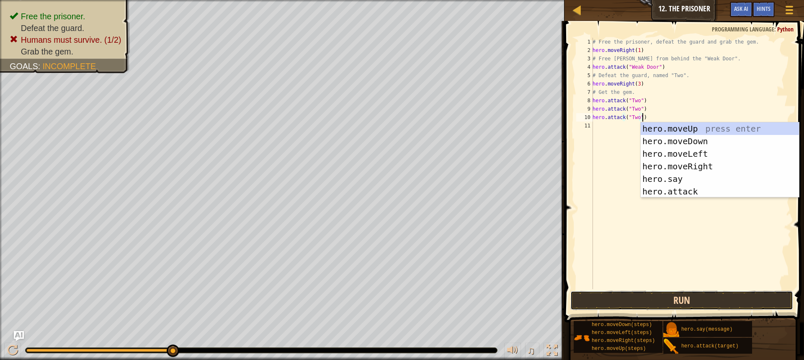
click at [642, 300] on button "Run" at bounding box center [681, 299] width 223 height 19
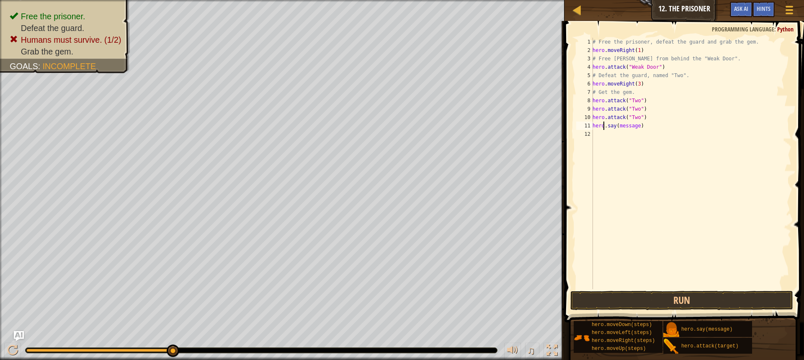
click at [603, 124] on div "# Free the prisoner, defeat the guard and grab the gem. hero . moveRight ( 1 ) …" at bounding box center [691, 172] width 200 height 268
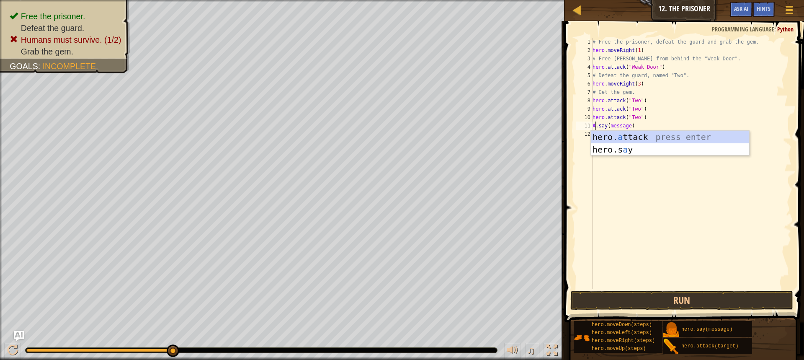
scroll to position [4, 0]
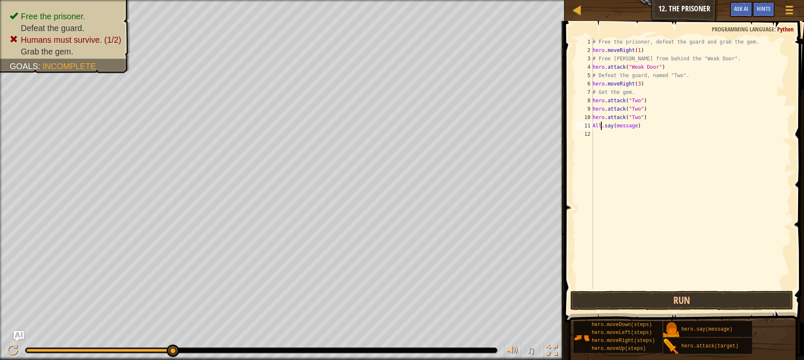
type textarea "Ally.say(message)"
drag, startPoint x: 646, startPoint y: 129, endPoint x: 597, endPoint y: 123, distance: 49.8
click at [590, 125] on div "Ally.say(message) 1 2 3 4 5 6 7 8 9 10 11 12 # Free the prisoner, defeat the gu…" at bounding box center [682, 163] width 217 height 251
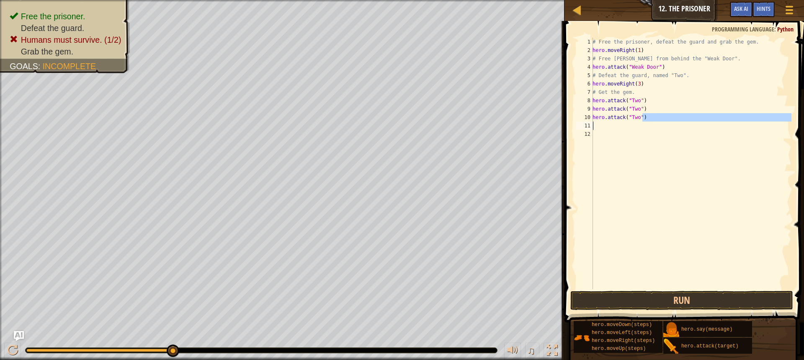
drag, startPoint x: 632, startPoint y: 121, endPoint x: 610, endPoint y: 123, distance: 21.5
click at [610, 123] on div "# Free the prisoner, defeat the guard and grab the gem. hero . moveRight ( 1 ) …" at bounding box center [691, 172] width 200 height 268
type textarea "hero.attack("Two")"
click at [601, 128] on div "# Free the prisoner, defeat the guard and grab the gem. hero . moveRight ( 1 ) …" at bounding box center [691, 163] width 200 height 251
paste textarea "hero.attack("Two")"
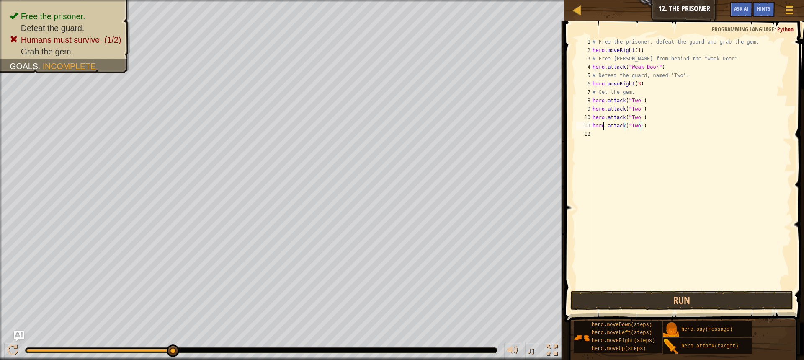
click at [602, 123] on div "# Free the prisoner, defeat the guard and grab the gem. hero . moveRight ( 1 ) …" at bounding box center [691, 172] width 200 height 268
click at [625, 301] on button "Run" at bounding box center [681, 299] width 223 height 19
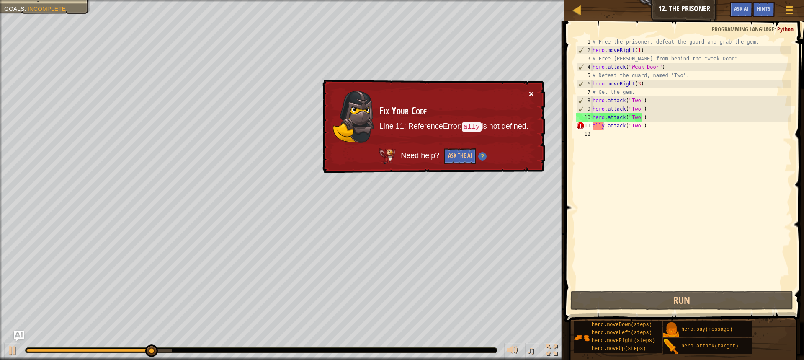
click at [532, 91] on button "×" at bounding box center [531, 93] width 5 height 9
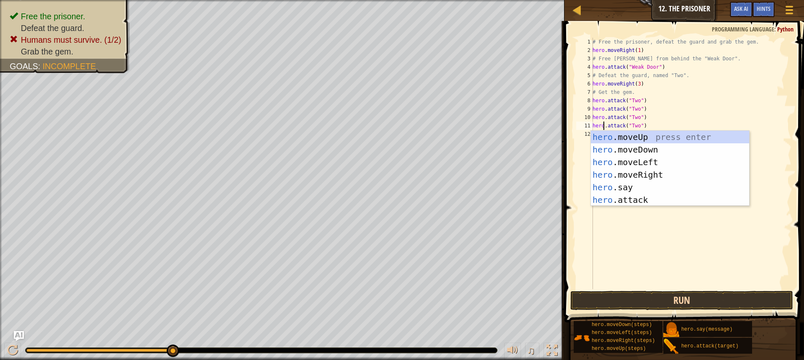
type textarea "hero.attack("Two")"
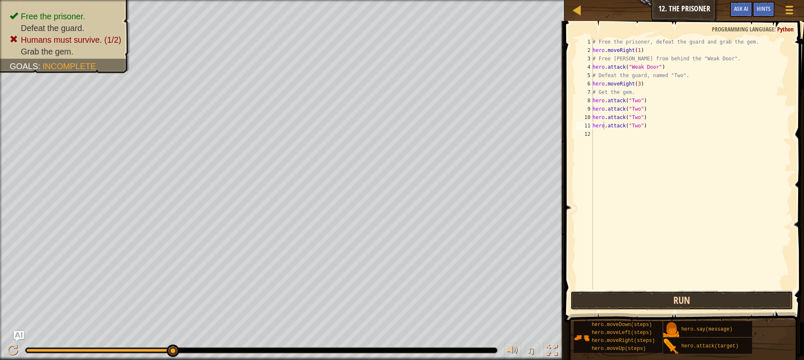
click at [614, 297] on button "Run" at bounding box center [681, 299] width 223 height 19
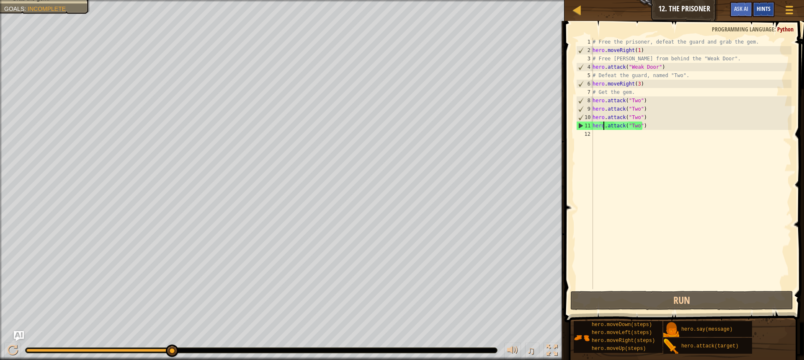
click at [763, 10] on span "Hints" at bounding box center [763, 9] width 14 height 8
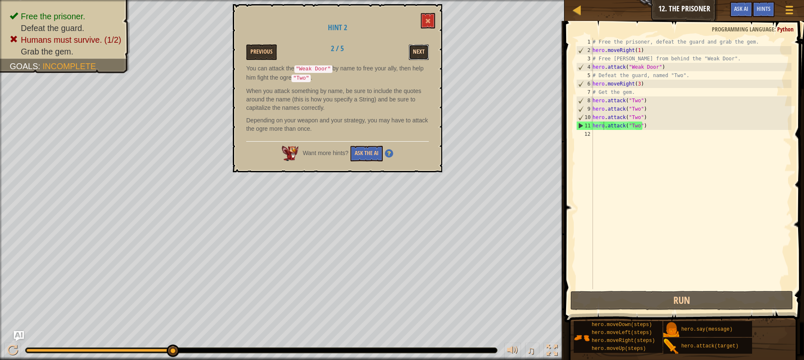
click at [412, 49] on button "Next" at bounding box center [419, 51] width 20 height 15
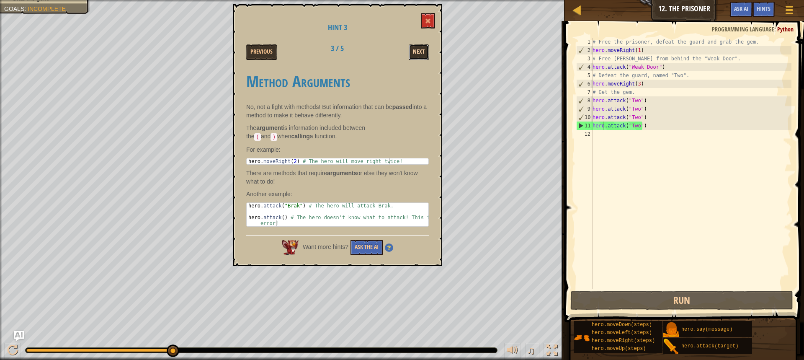
click at [415, 50] on button "Next" at bounding box center [419, 51] width 20 height 15
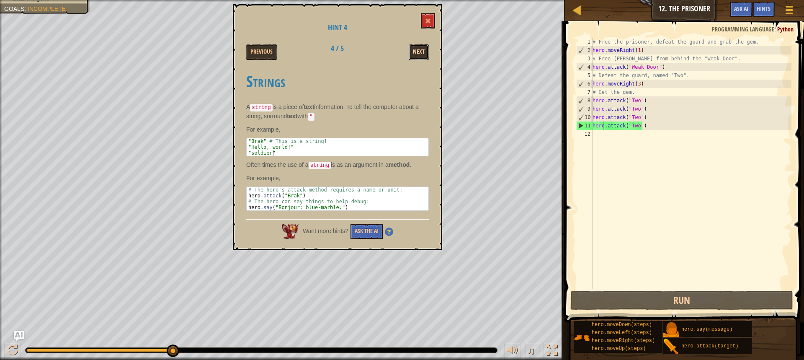
click at [413, 48] on button "Next" at bounding box center [419, 51] width 20 height 15
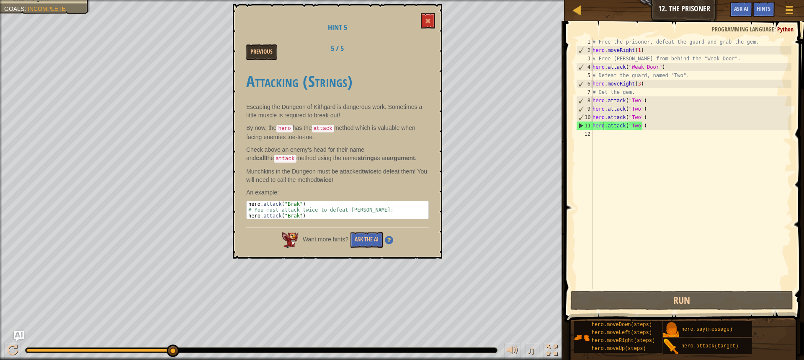
drag, startPoint x: 255, startPoint y: 132, endPoint x: 312, endPoint y: 149, distance: 59.2
click at [311, 149] on div "Attacking (Strings) Escaping the Dungeon of Kithgard is dangerous work. Sometim…" at bounding box center [337, 143] width 182 height 159
click at [254, 52] on button "Previous" at bounding box center [261, 51] width 31 height 15
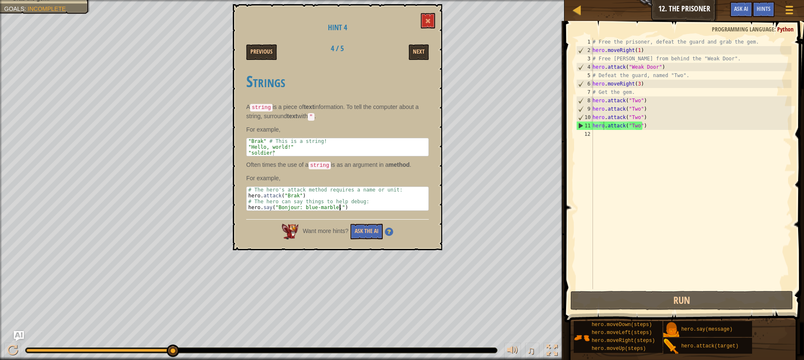
drag, startPoint x: 247, startPoint y: 202, endPoint x: 380, endPoint y: 206, distance: 133.2
click at [380, 206] on div "# The hero's attack method requires a name or unit: hero . attack ( "Brak" ) # …" at bounding box center [338, 204] width 182 height 35
type textarea "# The hero can say things to help debug: hero.say("Bonjour: blue-marble.")"
drag, startPoint x: 344, startPoint y: 161, endPoint x: 404, endPoint y: 185, distance: 64.3
click at [400, 184] on div "Strings A string is a piece of text information. To tell the computer about a s…" at bounding box center [337, 139] width 182 height 151
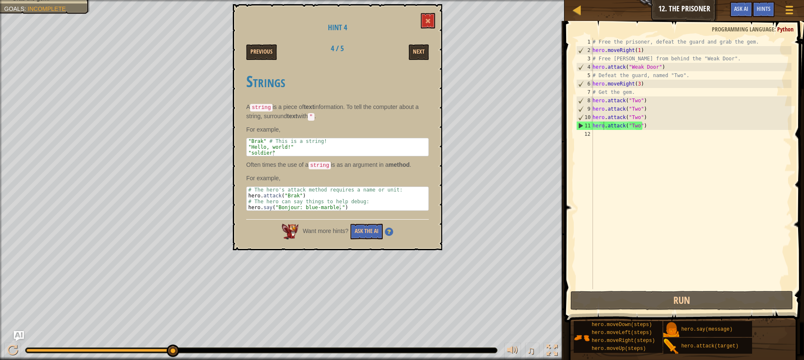
click at [260, 63] on div "Hint 4 Previous 4 / 5 Next Strings A string is a piece of text information. To …" at bounding box center [337, 127] width 209 height 246
click at [260, 58] on button "Previous" at bounding box center [261, 51] width 31 height 15
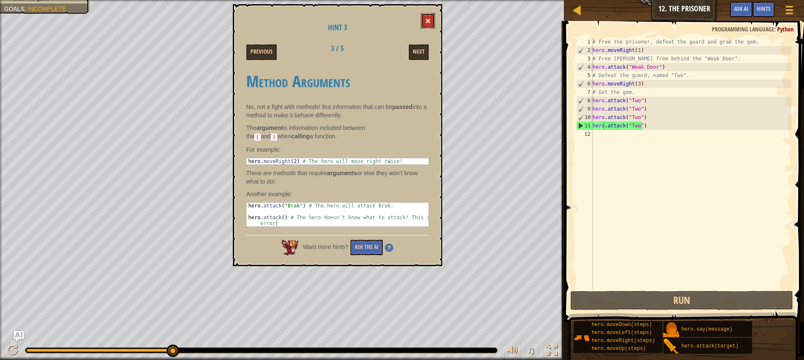
click at [434, 17] on button at bounding box center [428, 20] width 14 height 15
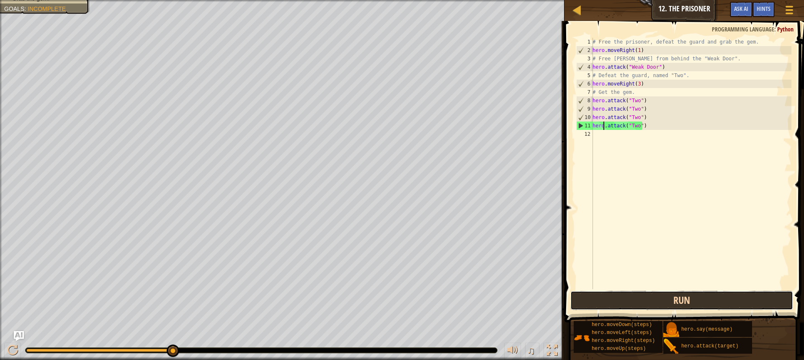
click at [586, 308] on button "Run" at bounding box center [681, 299] width 223 height 19
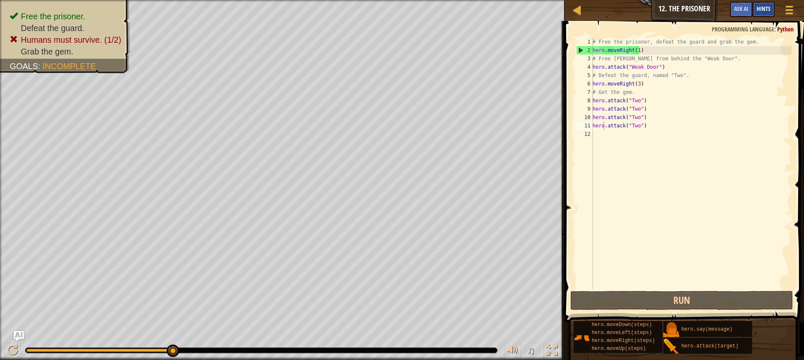
click at [763, 7] on span "Hints" at bounding box center [763, 9] width 14 height 8
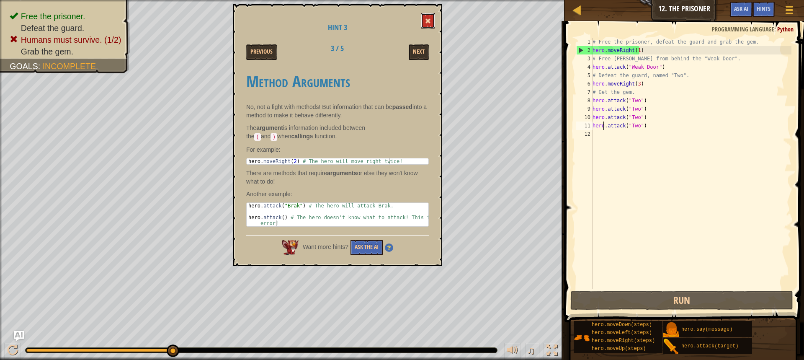
click at [424, 21] on button at bounding box center [428, 20] width 14 height 15
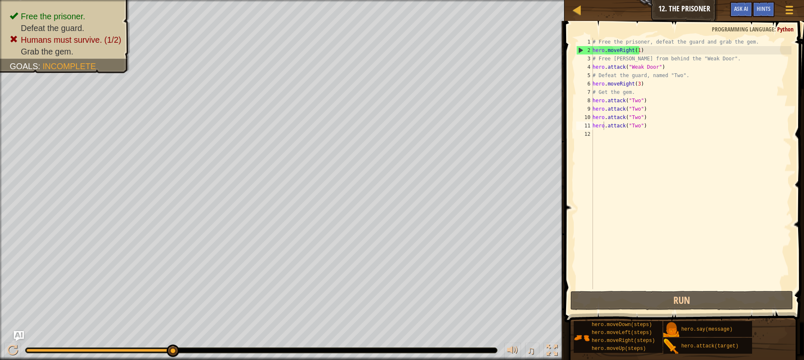
scroll to position [4, 0]
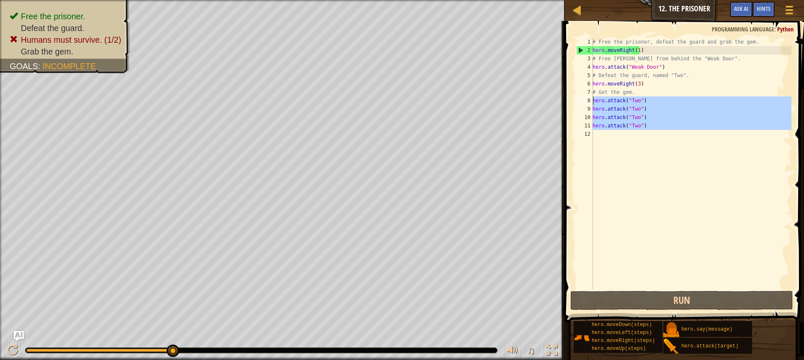
drag, startPoint x: 643, startPoint y: 130, endPoint x: 590, endPoint y: 101, distance: 60.7
click at [590, 101] on div "1 2 3 4 5 6 7 8 9 10 11 12 # Free the prisoner, defeat the guard and grab the g…" at bounding box center [682, 163] width 217 height 251
type textarea "hero.attack("Two") hero.attack("Two")"
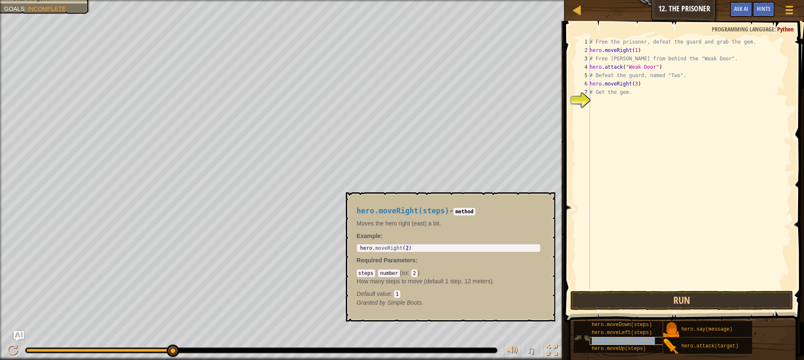
click at [625, 343] on span "hero.moveRight(steps)" at bounding box center [622, 340] width 63 height 6
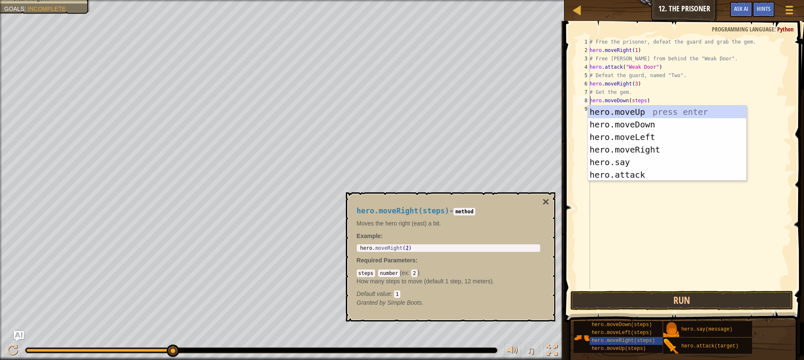
click at [641, 102] on div "# Free the prisoner, defeat the guard and grab the gem. hero . moveRight ( 1 ) …" at bounding box center [689, 172] width 203 height 268
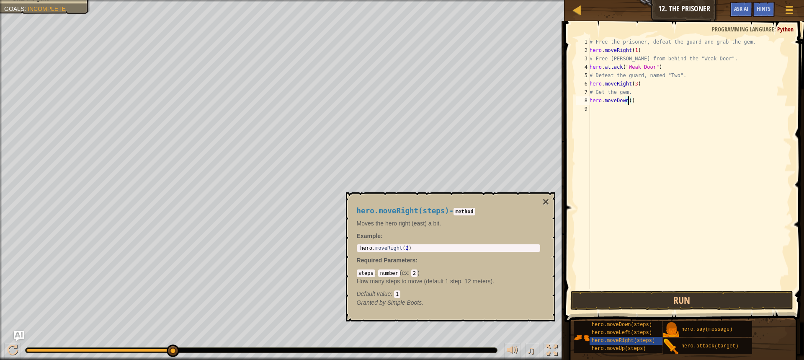
scroll to position [4, 3]
click at [691, 298] on button "Run" at bounding box center [681, 299] width 223 height 19
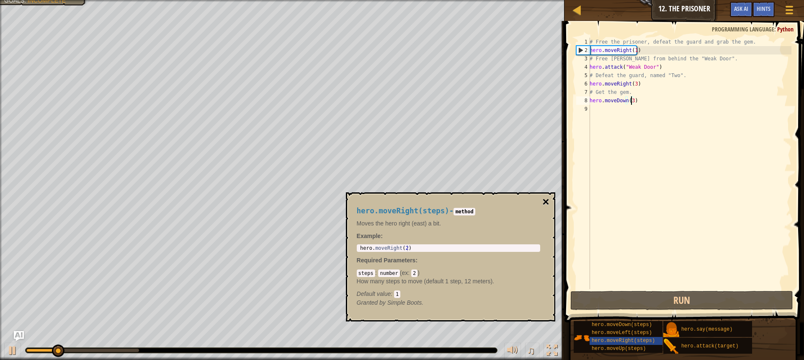
click at [543, 197] on button "×" at bounding box center [545, 202] width 7 height 12
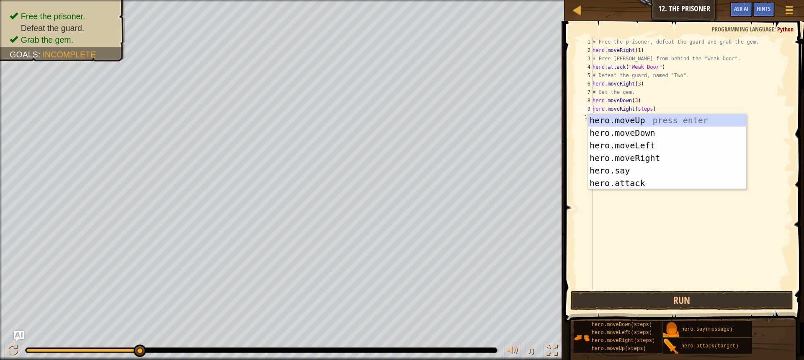
click at [647, 107] on div "# Free the prisoner, defeat the guard and grab the gem. hero . moveRight ( 1 ) …" at bounding box center [691, 172] width 200 height 268
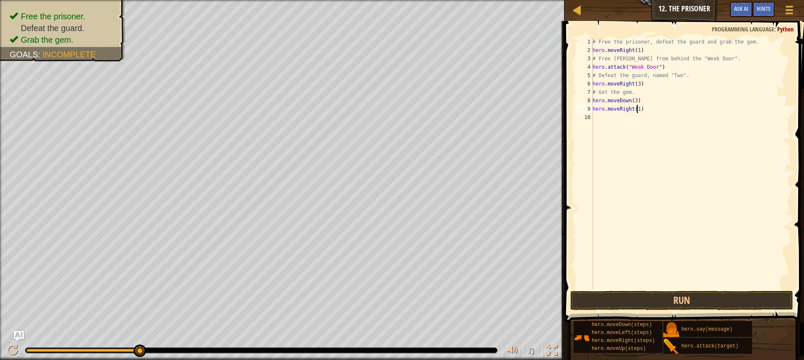
scroll to position [4, 3]
click at [605, 297] on button "Run" at bounding box center [681, 299] width 223 height 19
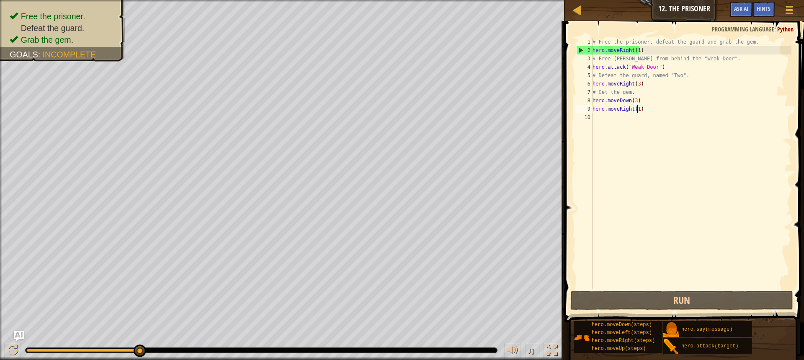
click at [630, 109] on div "# Free the prisoner, defeat the guard and grab the gem. hero . moveRight ( 1 ) …" at bounding box center [691, 172] width 200 height 268
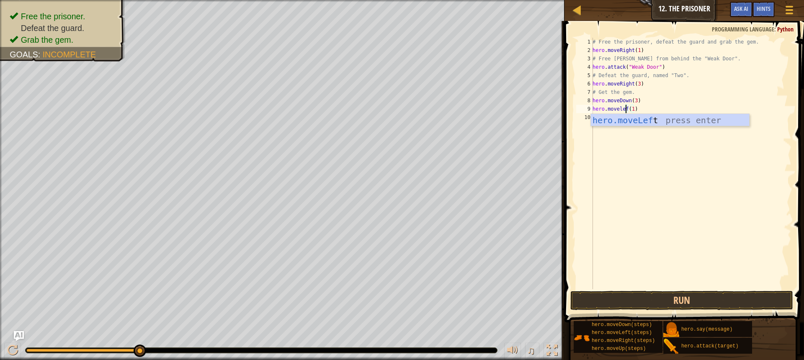
scroll to position [4, 3]
click at [625, 298] on button "Run" at bounding box center [681, 299] width 223 height 19
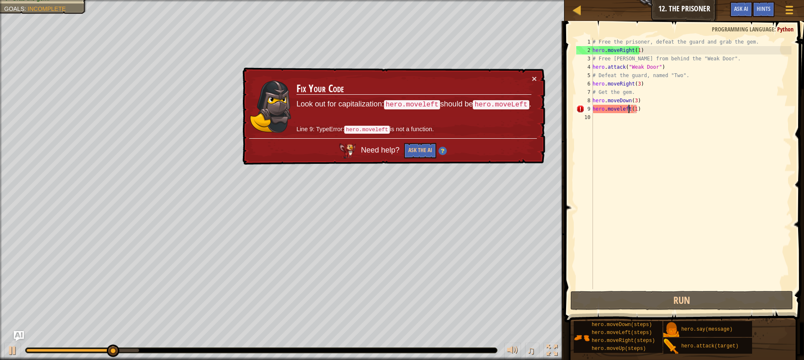
click at [619, 108] on div "# Free the prisoner, defeat the guard and grab the gem. hero . moveRight ( 1 ) …" at bounding box center [691, 172] width 200 height 268
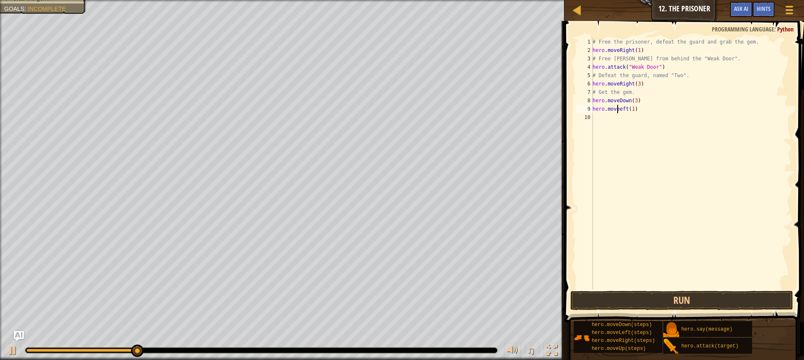
scroll to position [4, 2]
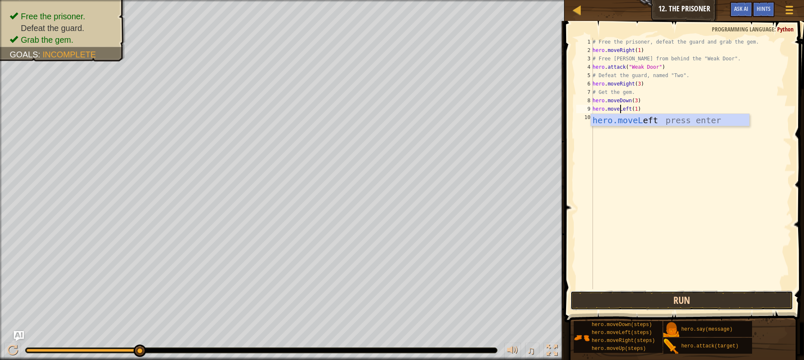
click at [717, 296] on button "Run" at bounding box center [681, 299] width 223 height 19
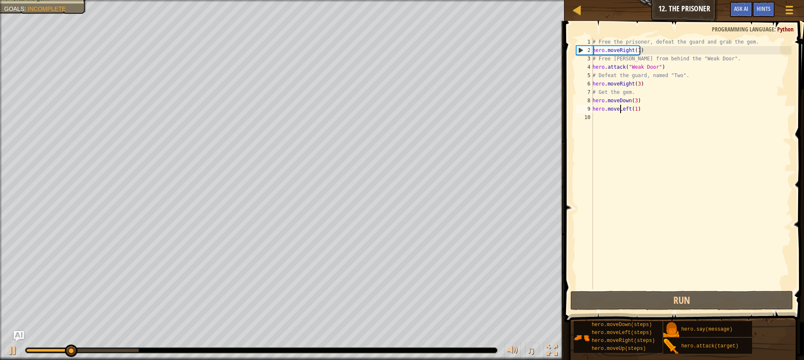
click at [628, 108] on div "# Free the prisoner, defeat the guard and grab the gem. hero . moveRight ( 1 ) …" at bounding box center [691, 172] width 200 height 268
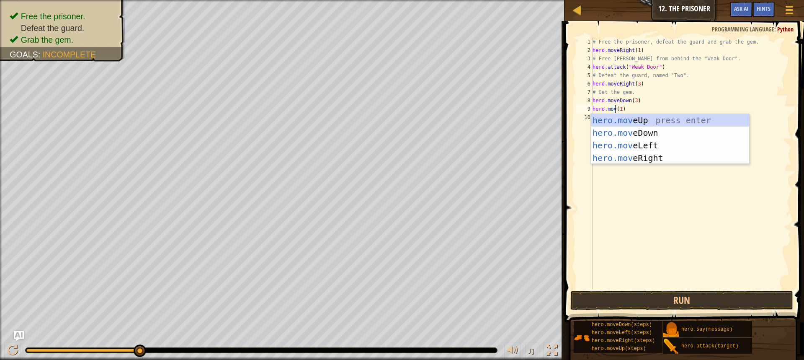
scroll to position [4, 2]
click at [641, 116] on div "hero.move Up press enter hero.move Down press enter hero.move Left press enter …" at bounding box center [670, 151] width 158 height 75
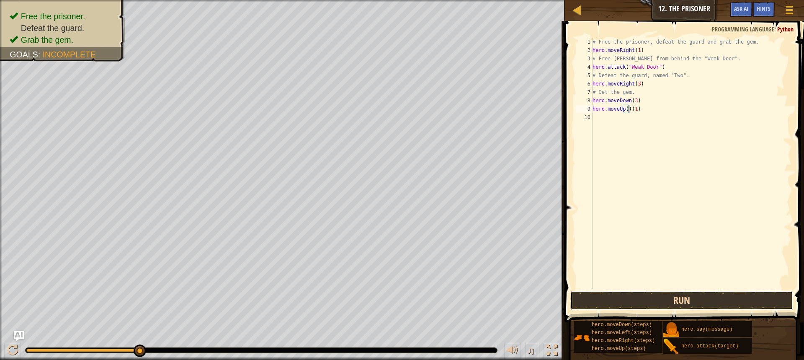
click at [632, 295] on button "Run" at bounding box center [681, 299] width 223 height 19
type textarea "hero.moveRight(1)"
click at [606, 302] on button "Run" at bounding box center [681, 299] width 223 height 19
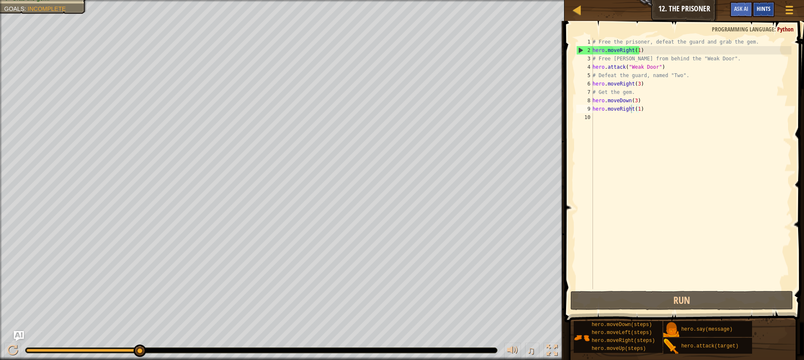
click at [767, 10] on span "Hints" at bounding box center [763, 9] width 14 height 8
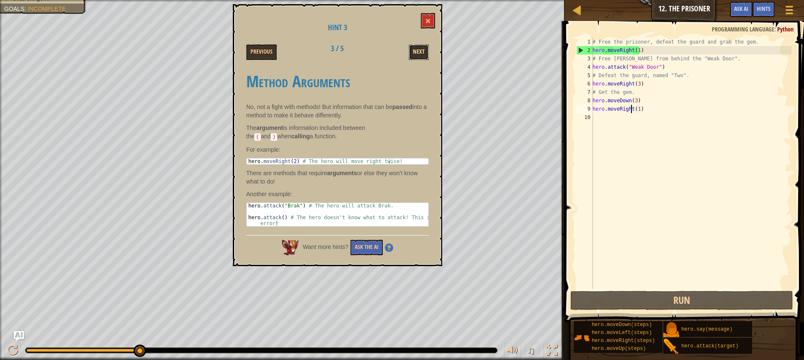
click at [417, 52] on button "Next" at bounding box center [419, 51] width 20 height 15
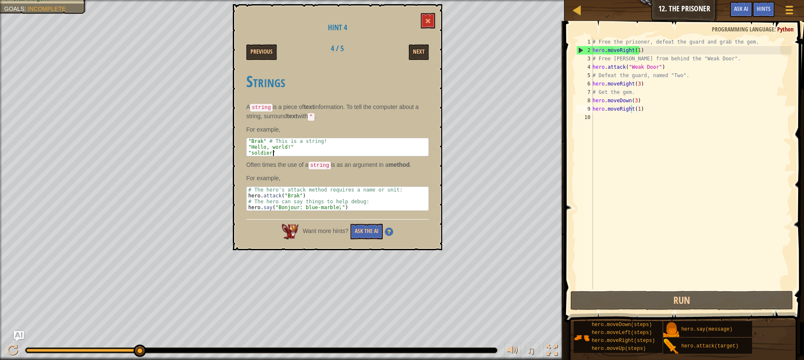
click at [279, 149] on div ""Brak" # This is a string! "Hello, world!" "soldier"" at bounding box center [338, 152] width 182 height 29
click at [249, 139] on div ""Brak" # This is a string! "Hello, world!" "soldier"" at bounding box center [338, 152] width 182 height 29
drag, startPoint x: 249, startPoint y: 139, endPoint x: 271, endPoint y: 153, distance: 26.9
click at [271, 153] on div ""Brak" # This is a string! "Hello, world!" "soldier"" at bounding box center [338, 152] width 182 height 29
drag, startPoint x: 272, startPoint y: 154, endPoint x: 250, endPoint y: 141, distance: 25.7
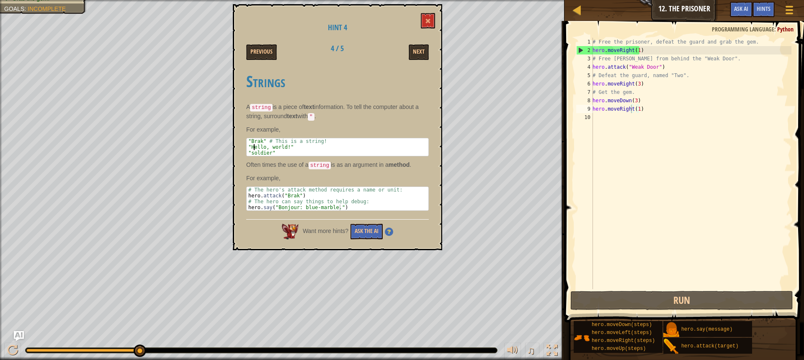
click at [250, 141] on div ""Brak" # This is a string! "Hello, world!" "soldier"" at bounding box center [338, 152] width 182 height 29
type textarea ""Brak" # This is a string! "Hello, world!""
click at [602, 117] on div "# Free the prisoner, defeat the guard and grab the gem. hero . moveRight ( 1 ) …" at bounding box center [691, 172] width 200 height 268
drag, startPoint x: 643, startPoint y: 110, endPoint x: 589, endPoint y: 97, distance: 55.1
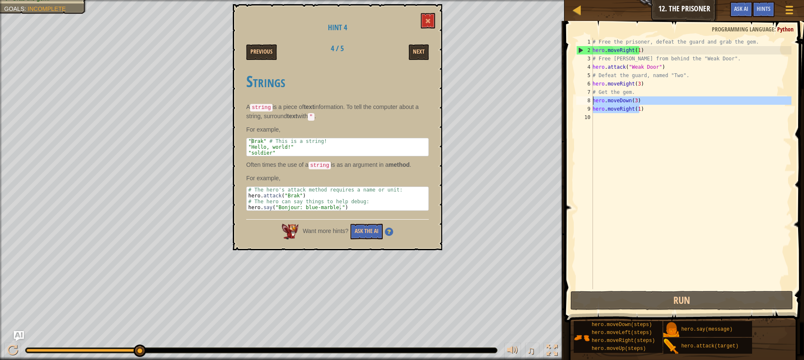
click at [589, 97] on div "1 2 3 4 5 6 7 8 9 10 # Free the prisoner, defeat the guard and grab the gem. he…" at bounding box center [682, 163] width 217 height 251
type textarea "hero.moveDown(3) hero.moveRight(1)"
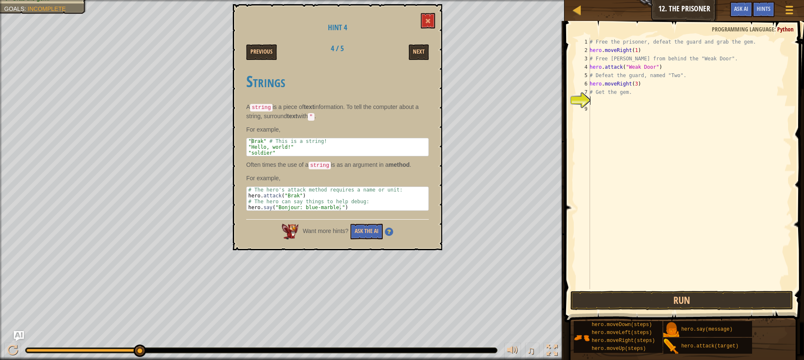
type textarea """
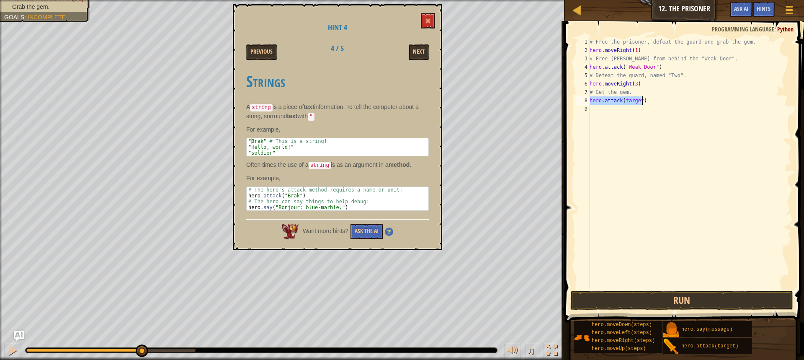
click at [640, 99] on div "# Free the prisoner, defeat the guard and grab the gem. hero . moveRight ( 1 ) …" at bounding box center [689, 163] width 203 height 251
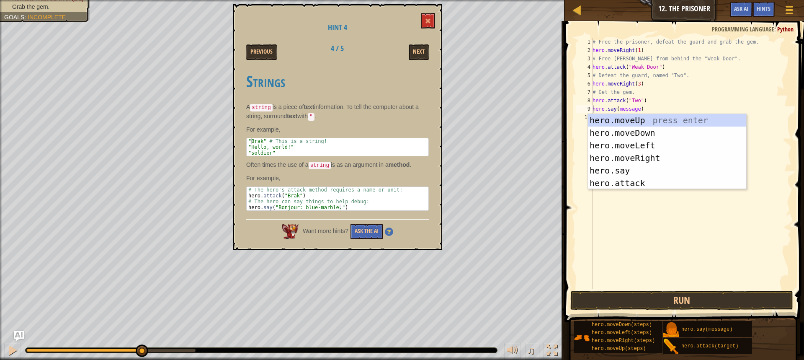
click at [637, 109] on div "# Free the prisoner, defeat the guard and grab the gem. hero . moveRight ( 1 ) …" at bounding box center [691, 172] width 200 height 268
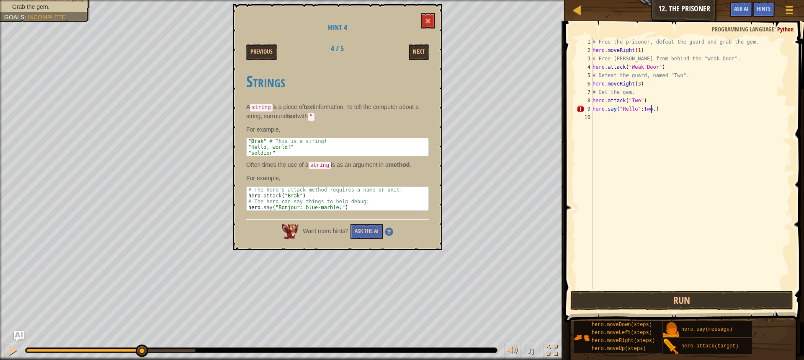
scroll to position [4, 5]
type textarea "hero.say("Hello":Two. ")"
click at [610, 119] on div "# Free the prisoner, defeat the guard and grab the gem. hero . moveRight ( 1 ) …" at bounding box center [691, 172] width 200 height 268
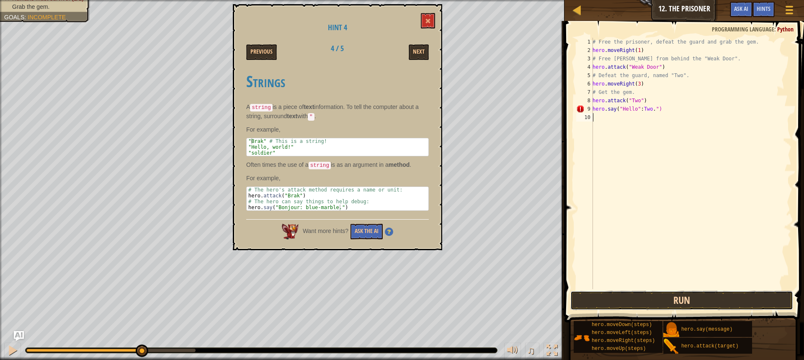
click at [598, 301] on button "Run" at bounding box center [681, 299] width 223 height 19
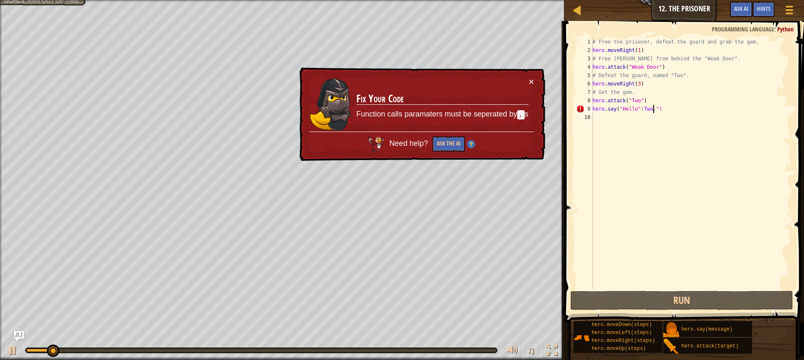
click at [652, 109] on div "# Free the prisoner, defeat the guard and grab the gem. hero . moveRight ( 1 ) …" at bounding box center [691, 172] width 200 height 268
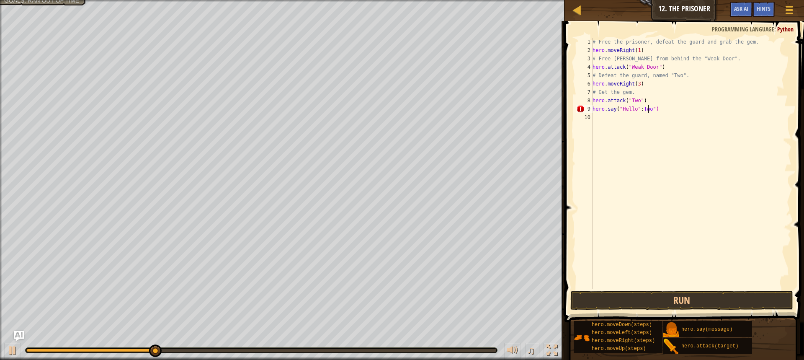
scroll to position [4, 5]
click at [640, 107] on div "# Free the prisoner, defeat the guard and grab the gem. hero . moveRight ( 1 ) …" at bounding box center [691, 172] width 200 height 268
click at [637, 300] on button "Run" at bounding box center [681, 299] width 223 height 19
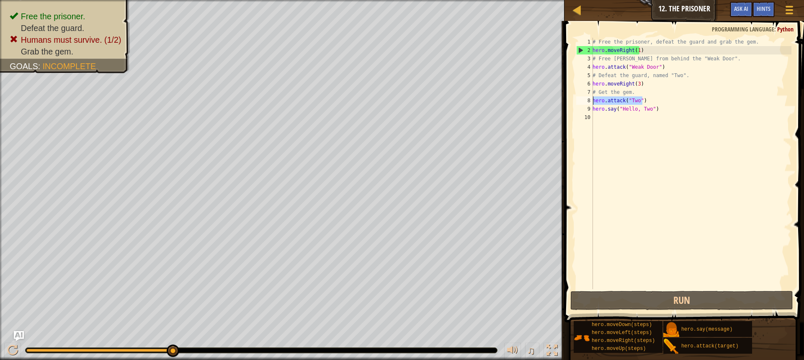
drag, startPoint x: 643, startPoint y: 99, endPoint x: 591, endPoint y: 97, distance: 51.1
click at [591, 97] on div "hero.say("Hello, Two") 1 2 3 4 5 6 7 8 9 10 # Free the prisoner, defeat the gua…" at bounding box center [682, 163] width 217 height 251
type textarea "hero.attack("Two")"
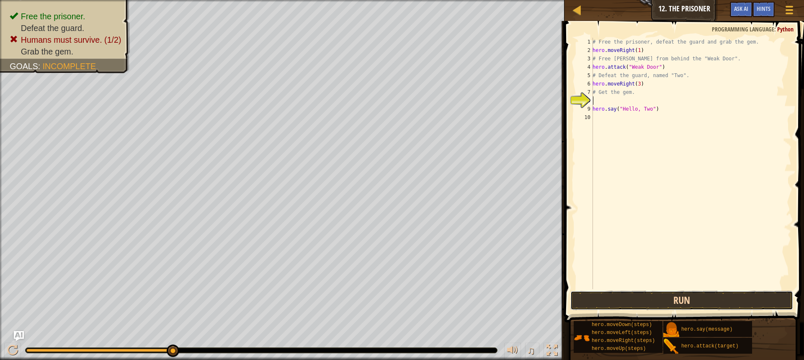
click at [605, 301] on button "Run" at bounding box center [681, 299] width 223 height 19
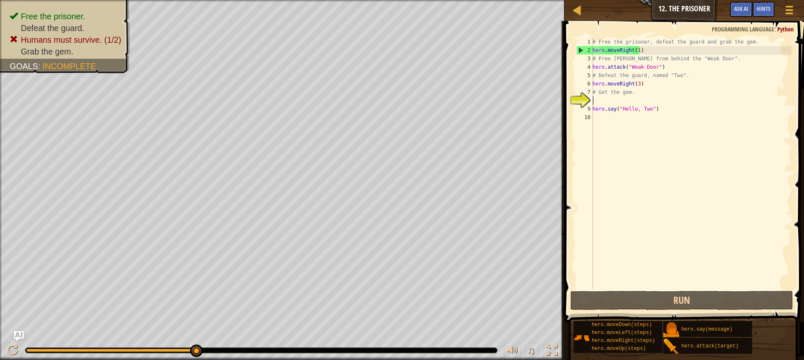
click at [597, 124] on div "# Free the prisoner, defeat the guard and grab the gem. hero . moveRight ( 1 ) …" at bounding box center [691, 172] width 200 height 268
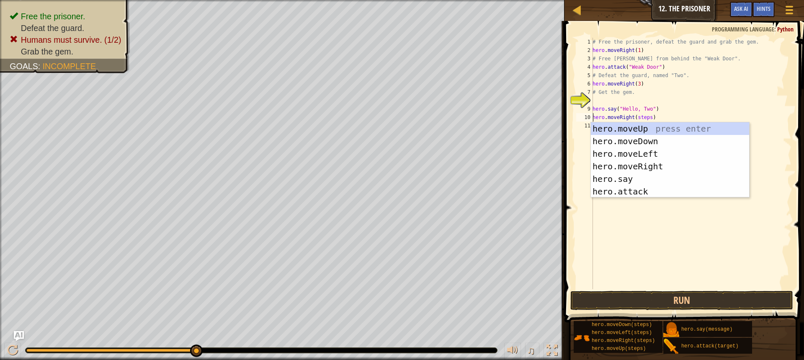
click at [648, 120] on div "# Free the prisoner, defeat the guard and grab the gem. hero . moveRight ( 1 ) …" at bounding box center [691, 172] width 200 height 268
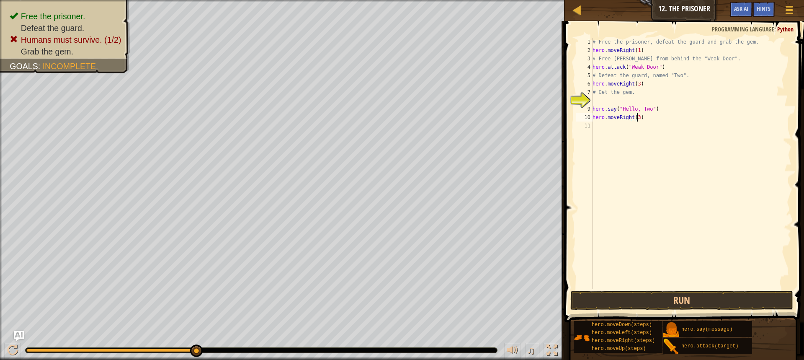
scroll to position [4, 3]
click at [622, 303] on button "Run" at bounding box center [681, 299] width 223 height 19
click at [617, 117] on div "# Free the prisoner, defeat the guard and grab the gem. hero . moveRight ( 1 ) …" at bounding box center [691, 163] width 200 height 251
click at [667, 116] on div "# Free the prisoner, defeat the guard and grab the gem. hero . moveRight ( 1 ) …" at bounding box center [691, 172] width 200 height 268
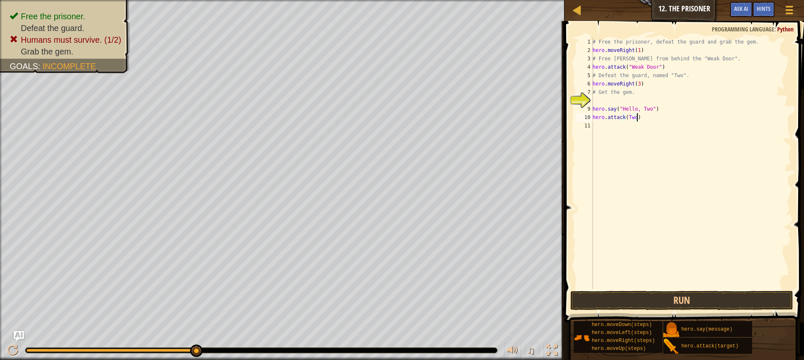
click at [626, 118] on div "# Free the prisoner, defeat the guard and grab the gem. hero . moveRight ( 1 ) …" at bounding box center [691, 172] width 200 height 268
click at [635, 118] on div "# Free the prisoner, defeat the guard and grab the gem. hero . moveRight ( 1 ) …" at bounding box center [691, 172] width 200 height 268
click at [635, 114] on div "# Free the prisoner, defeat the guard and grab the gem. hero . moveRight ( 1 ) …" at bounding box center [691, 172] width 200 height 268
click at [618, 302] on button "Run" at bounding box center [681, 299] width 223 height 19
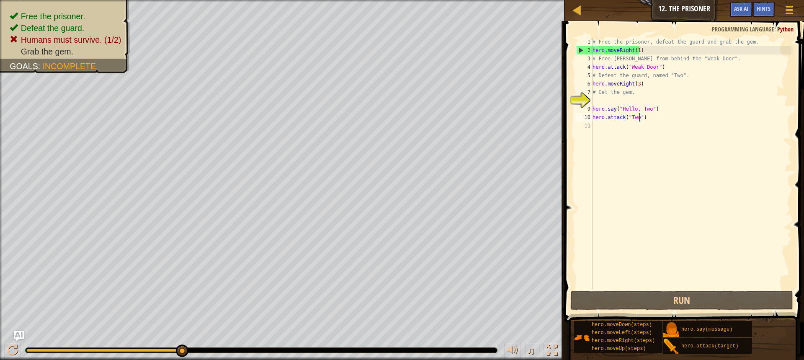
click at [655, 107] on div "# Free the prisoner, defeat the guard and grab the gem. hero . moveRight ( 1 ) …" at bounding box center [691, 172] width 200 height 268
type textarea "hero.say("Hello, Two")"
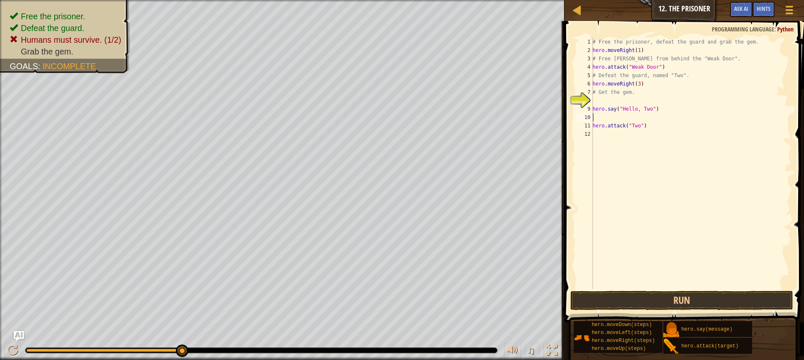
click at [605, 135] on div "# Free the prisoner, defeat the guard and grab the gem. hero . moveRight ( 1 ) …" at bounding box center [691, 172] width 200 height 268
click at [645, 134] on div "# Free the prisoner, defeat the guard and grab the gem. hero . moveRight ( 1 ) …" at bounding box center [691, 172] width 200 height 268
type textarea "hero.moveDown(3)"
click at [647, 302] on button "Run" at bounding box center [681, 299] width 223 height 19
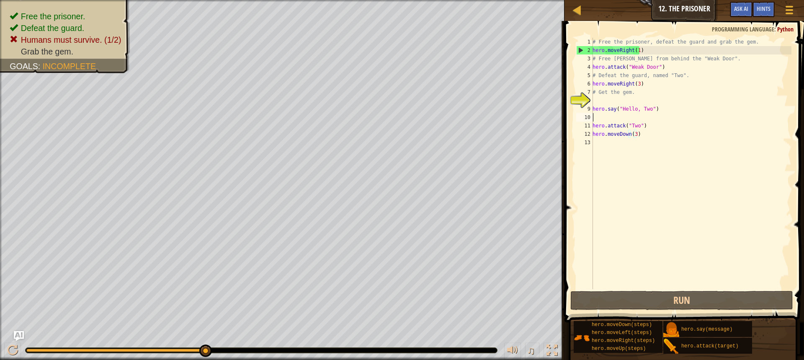
click at [643, 115] on div "# Free the prisoner, defeat the guard and grab the gem. hero . moveRight ( 1 ) …" at bounding box center [691, 172] width 200 height 268
click at [635, 82] on div "# Free the prisoner, defeat the guard and grab the gem. hero . moveRight ( 1 ) …" at bounding box center [691, 172] width 200 height 268
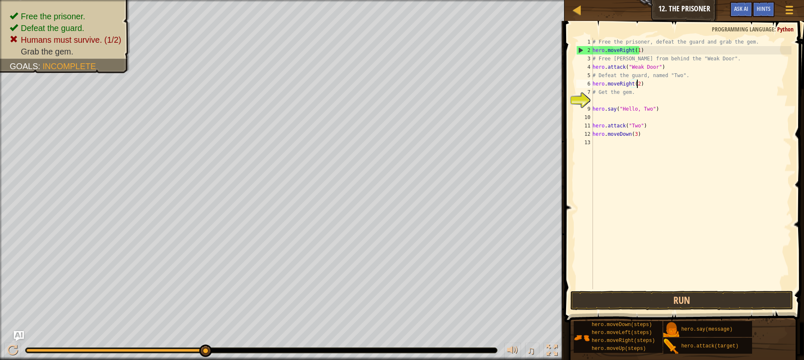
scroll to position [4, 3]
click at [738, 294] on button "Run" at bounding box center [681, 299] width 223 height 19
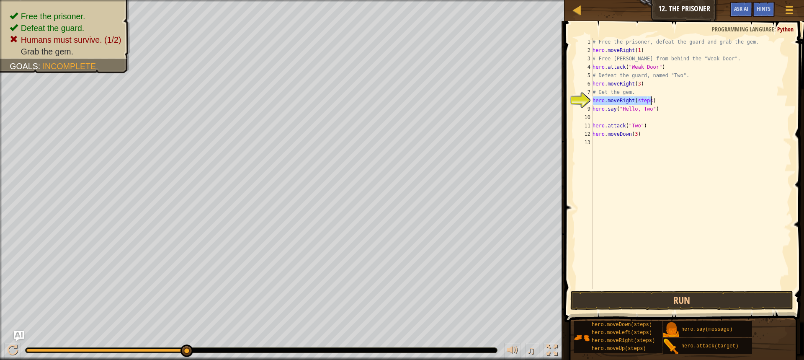
click at [646, 97] on div "# Free the prisoner, defeat the guard and grab the gem. hero . moveRight ( 1 ) …" at bounding box center [691, 163] width 200 height 251
click at [647, 98] on div "# Free the prisoner, defeat the guard and grab the gem. hero . moveRight ( 1 ) …" at bounding box center [691, 172] width 200 height 268
click at [617, 298] on button "Run" at bounding box center [681, 299] width 223 height 19
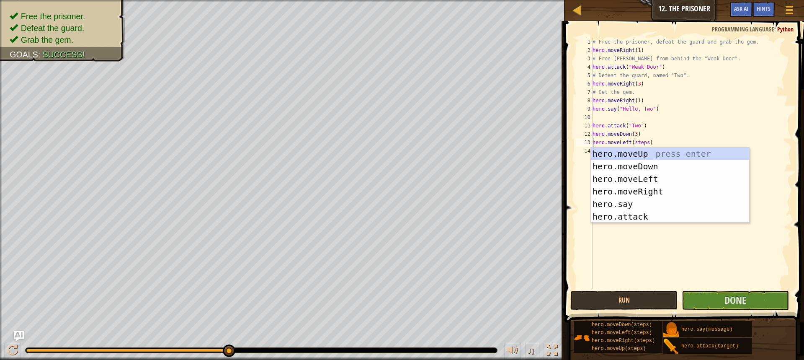
click at [645, 139] on div "# Free the prisoner, defeat the guard and grab the gem. hero . moveRight ( 1 ) …" at bounding box center [691, 172] width 200 height 268
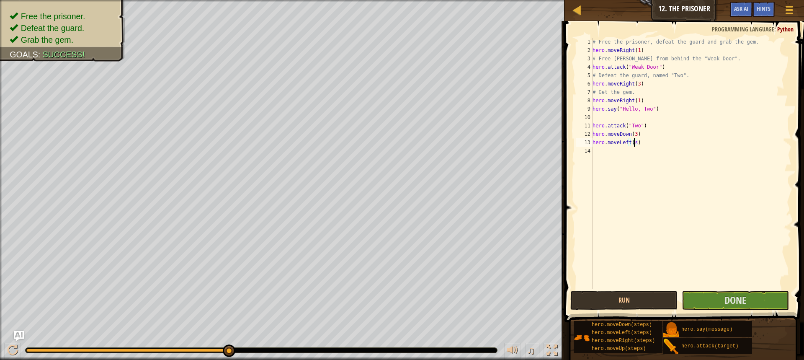
scroll to position [4, 3]
type textarea "hero.moveLeft(1)"
click at [711, 304] on button "Done" at bounding box center [734, 299] width 107 height 19
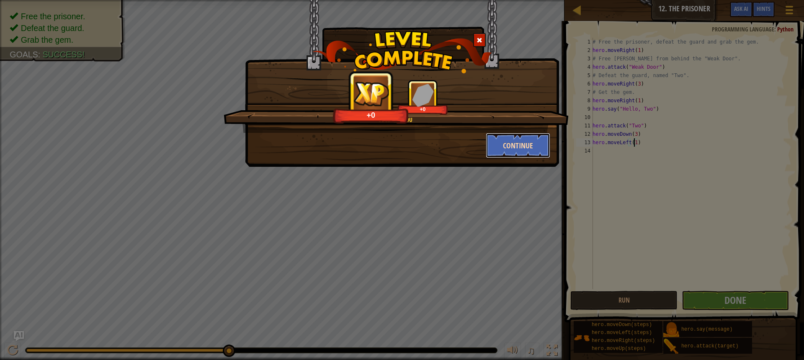
click at [528, 139] on button "Continue" at bounding box center [518, 145] width 65 height 25
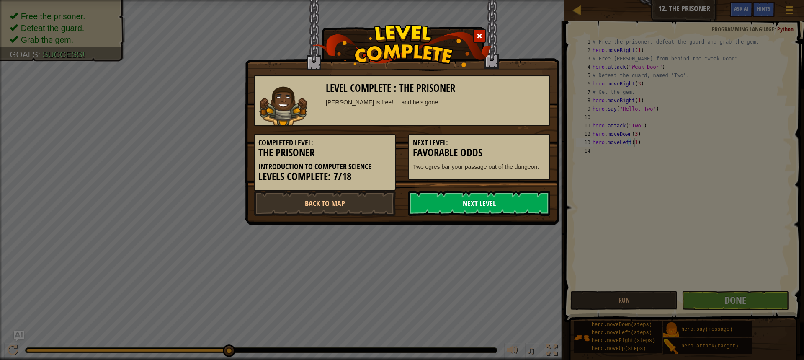
click at [509, 193] on link "Next Level" at bounding box center [479, 202] width 142 height 25
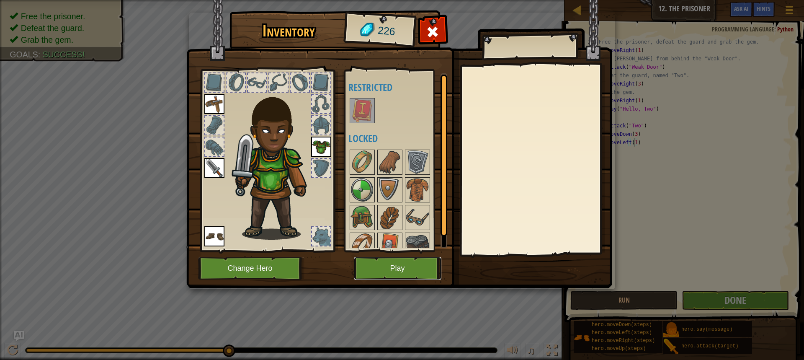
click at [406, 264] on button "Play" at bounding box center [397, 268] width 87 height 23
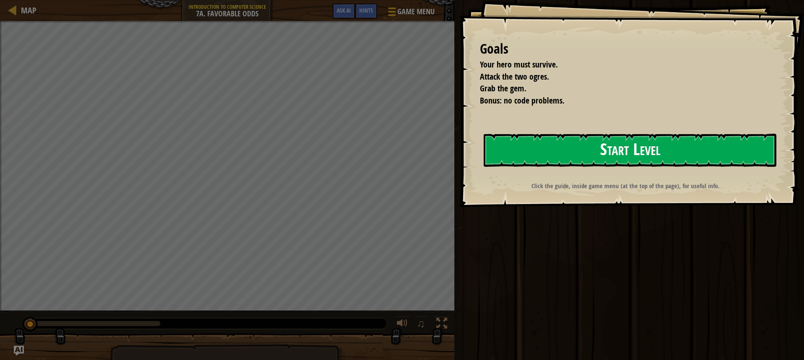
click at [614, 144] on button "Start Level" at bounding box center [629, 150] width 293 height 33
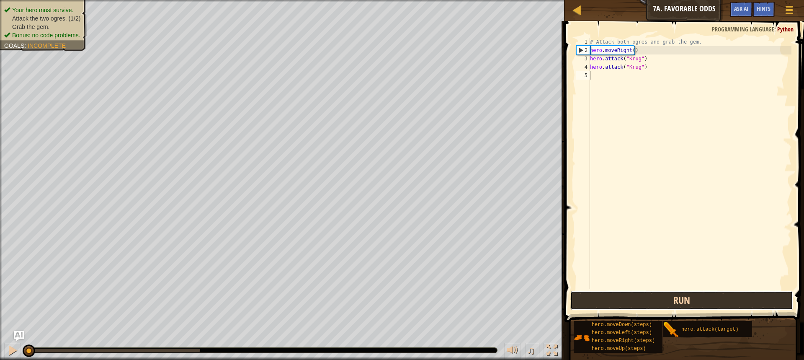
click at [695, 298] on button "Run" at bounding box center [681, 299] width 223 height 19
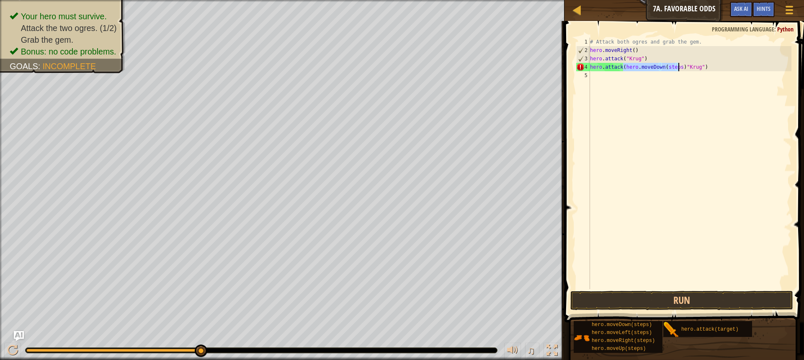
click at [658, 65] on div "# Attack both ogres and grab the gem. hero . moveRight ( ) hero . attack ( "[PE…" at bounding box center [689, 163] width 203 height 251
drag, startPoint x: 660, startPoint y: 66, endPoint x: 622, endPoint y: 69, distance: 38.2
click at [622, 69] on div "# Attack both ogres and grab the gem. hero . moveRight ( ) hero . attack ( "[PE…" at bounding box center [689, 172] width 203 height 268
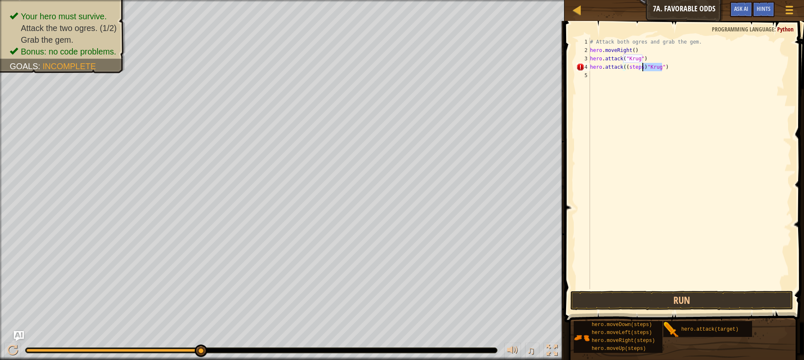
drag, startPoint x: 662, startPoint y: 65, endPoint x: 641, endPoint y: 69, distance: 20.9
click at [641, 69] on div "# Attack both ogres and grab the gem. hero . moveRight ( ) hero . attack ( "[PE…" at bounding box center [689, 172] width 203 height 268
click at [641, 67] on div "# Attack both ogres and grab the gem. hero . moveRight ( ) hero . attack ( "[PE…" at bounding box center [689, 163] width 203 height 251
type textarea "hero.attack("Krug")"
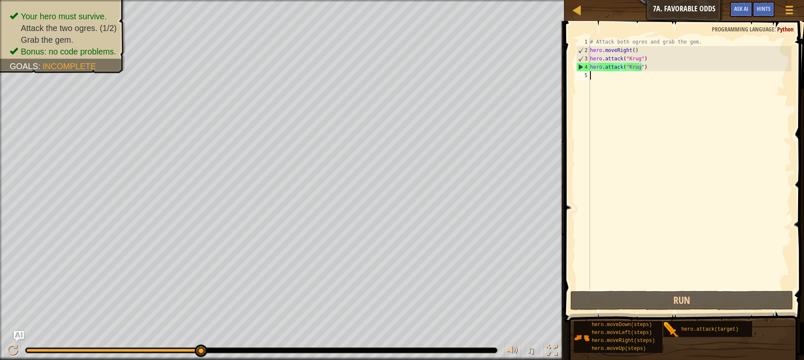
click at [599, 81] on div "# Attack both ogres and grab the gem. hero . moveRight ( ) hero . attack ( "[PE…" at bounding box center [689, 172] width 203 height 268
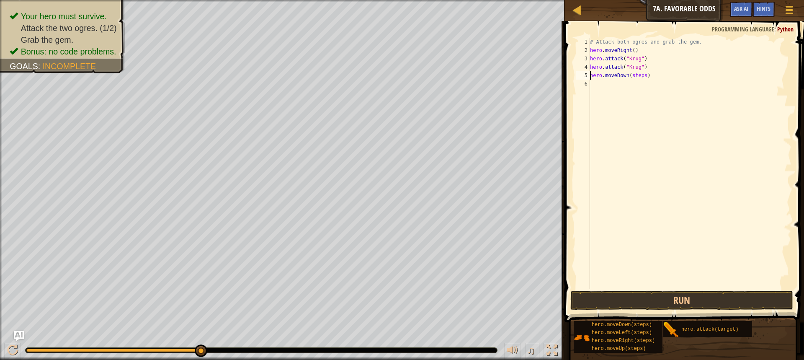
click at [640, 79] on div "# Attack both ogres and grab the gem. hero . moveRight ( ) hero . attack ( "[PE…" at bounding box center [689, 172] width 203 height 268
click at [643, 74] on div "# Attack both ogres and grab the gem. hero . moveRight ( ) hero . attack ( "[PE…" at bounding box center [689, 172] width 203 height 268
click at [583, 293] on button "Run" at bounding box center [681, 299] width 223 height 19
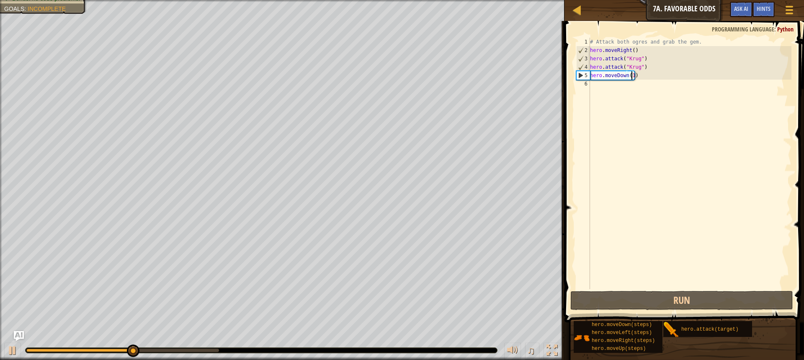
click at [625, 75] on div "# Attack both ogres and grab the gem. hero . moveRight ( ) hero . attack ( "[PE…" at bounding box center [689, 172] width 203 height 268
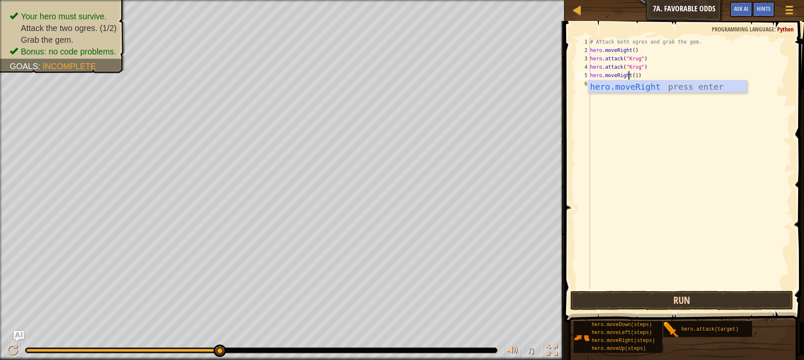
type textarea "hero.moveRight(1)"
click at [610, 298] on button "Run" at bounding box center [681, 299] width 223 height 19
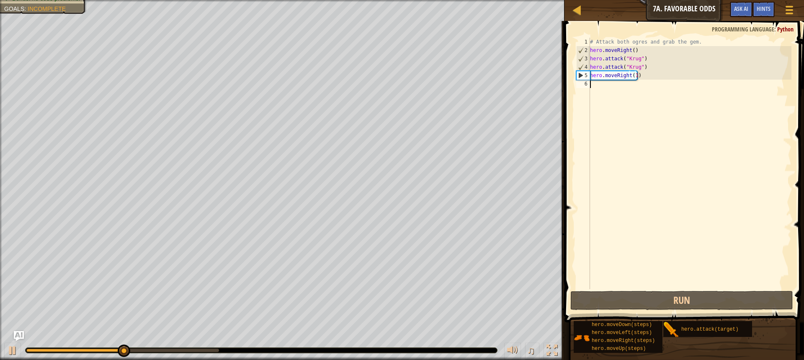
click at [602, 90] on div "# Attack both ogres and grab the gem. hero . moveRight ( ) hero . attack ( "[PE…" at bounding box center [689, 172] width 203 height 268
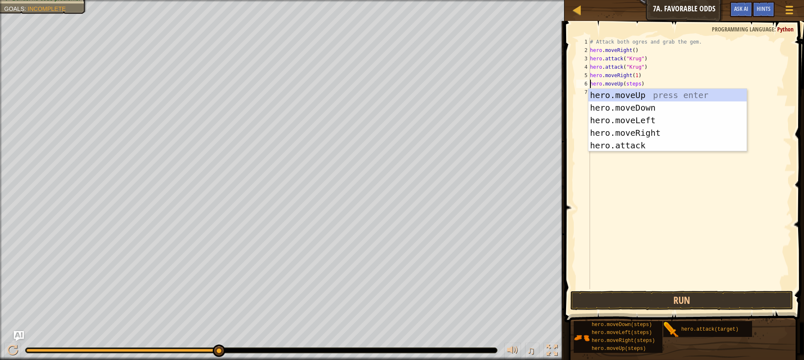
click at [635, 81] on div "# Attack both ogres and grab the gem. hero . moveRight ( ) hero . attack ( "[PE…" at bounding box center [689, 172] width 203 height 268
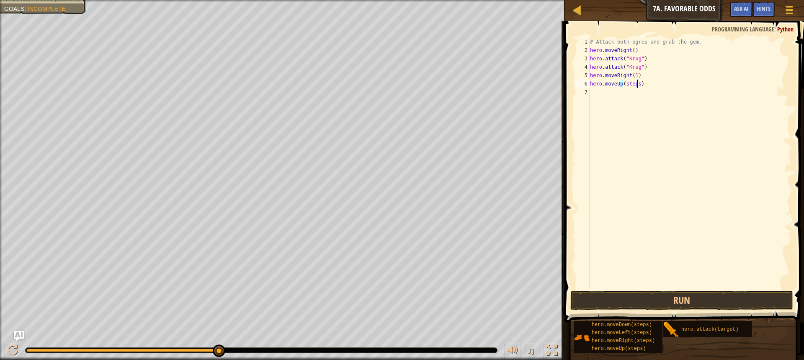
click at [636, 84] on div "# Attack both ogres and grab the gem. hero . moveRight ( ) hero . attack ( "[PE…" at bounding box center [689, 172] width 203 height 268
click at [609, 294] on button "Run" at bounding box center [681, 299] width 223 height 19
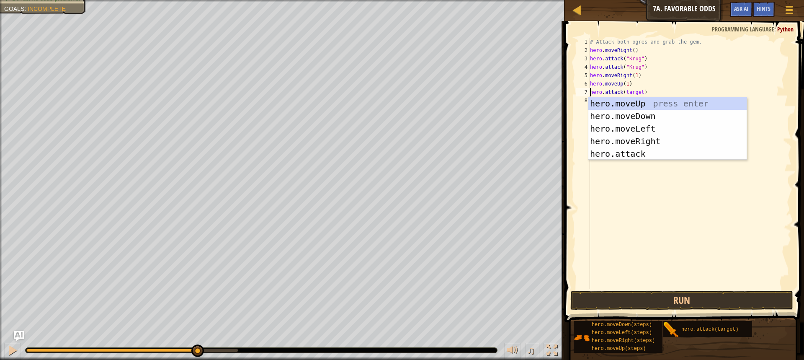
click at [638, 88] on div "# Attack both ogres and grab the gem. hero . moveRight ( ) hero . attack ( "[PE…" at bounding box center [689, 172] width 203 height 268
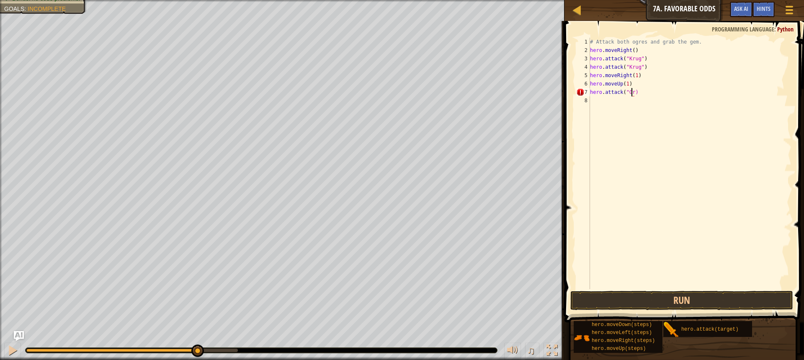
scroll to position [4, 3]
type textarea "hero.attack("Grump")"
drag, startPoint x: 650, startPoint y: 95, endPoint x: 590, endPoint y: 95, distance: 60.3
click at [590, 95] on div "# Attack both ogres and grab the gem. hero . moveRight ( ) hero . attack ( "[PE…" at bounding box center [689, 172] width 203 height 268
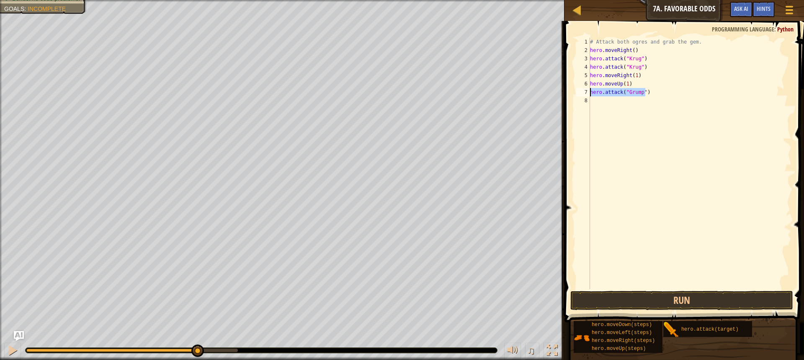
click at [594, 103] on div "# Attack both ogres and grab the gem. hero . moveRight ( ) hero . attack ( "[PE…" at bounding box center [689, 172] width 203 height 268
paste textarea "hero.attack("Grump")"
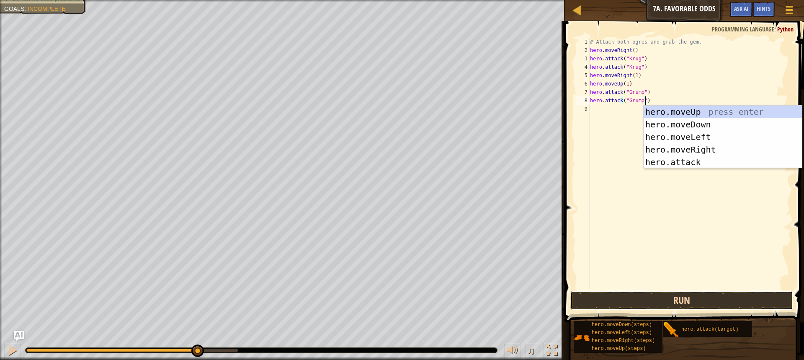
click at [655, 301] on button "Run" at bounding box center [681, 299] width 223 height 19
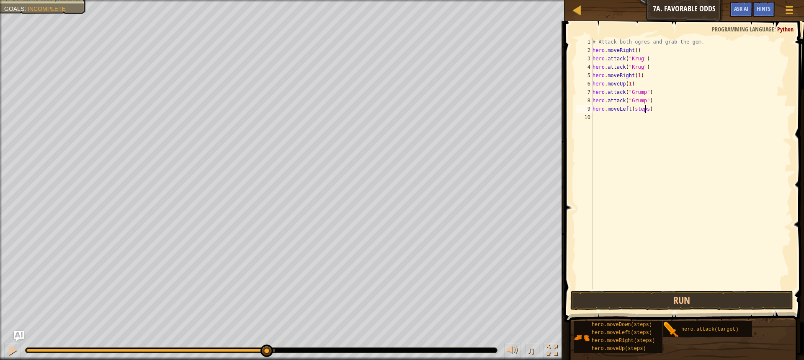
click at [645, 110] on div "# Attack both ogres and grab the gem. hero . moveRight ( ) hero . attack ( "[PE…" at bounding box center [691, 172] width 200 height 268
click at [610, 304] on button "Run" at bounding box center [681, 299] width 223 height 19
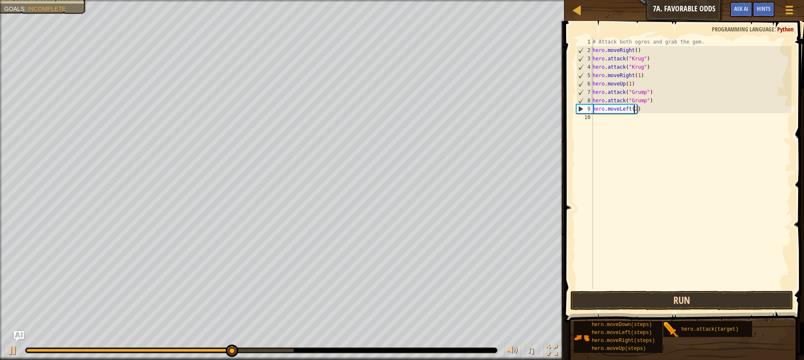
type textarea "hero.moveLeft(2)"
click at [619, 302] on button "Run" at bounding box center [681, 299] width 223 height 19
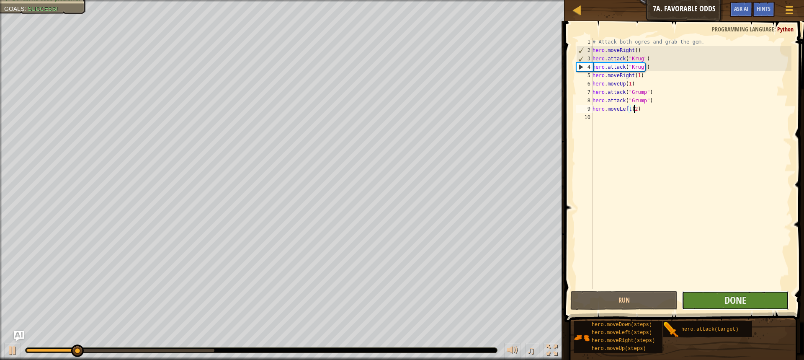
click at [689, 292] on button "Done" at bounding box center [734, 299] width 107 height 19
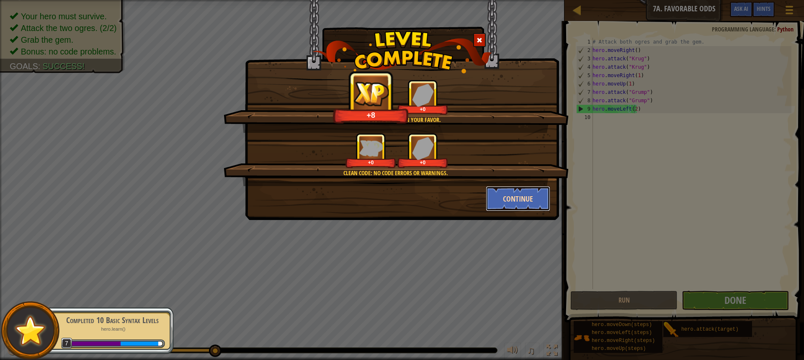
click at [528, 198] on button "Continue" at bounding box center [518, 198] width 65 height 25
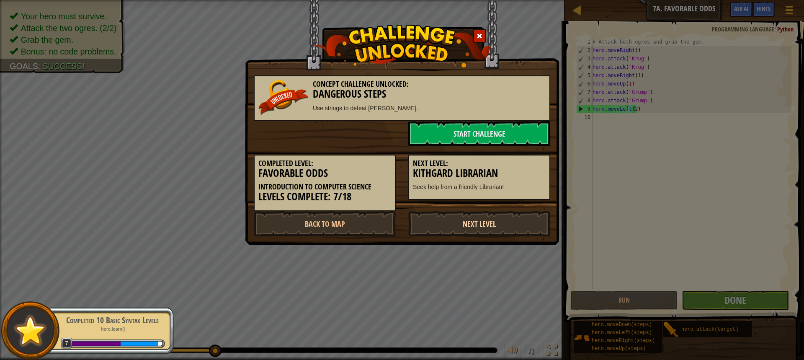
click at [456, 224] on link "Next Level" at bounding box center [479, 223] width 142 height 25
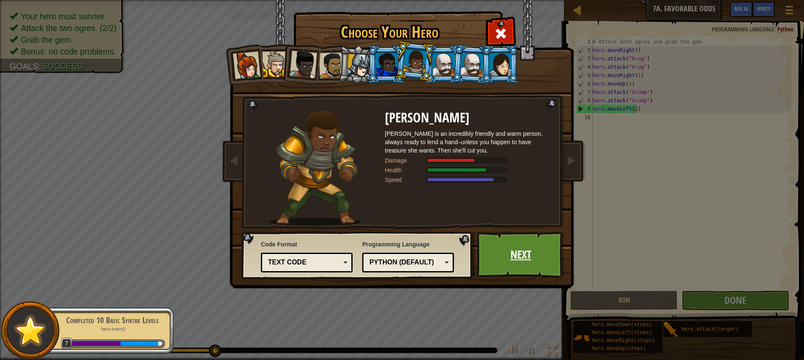
click at [542, 256] on link "Next" at bounding box center [520, 254] width 87 height 46
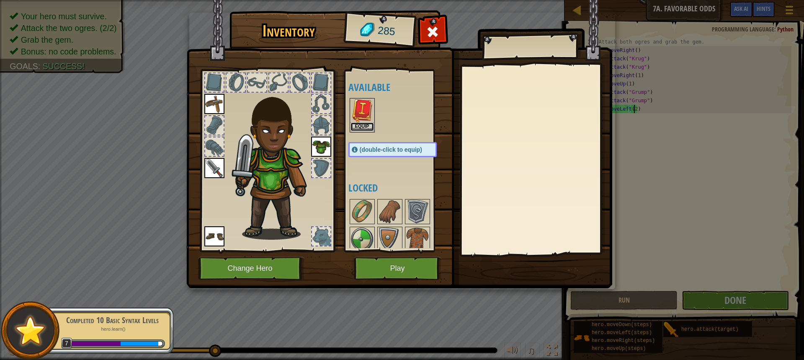
click at [366, 127] on button "Equip" at bounding box center [361, 126] width 23 height 9
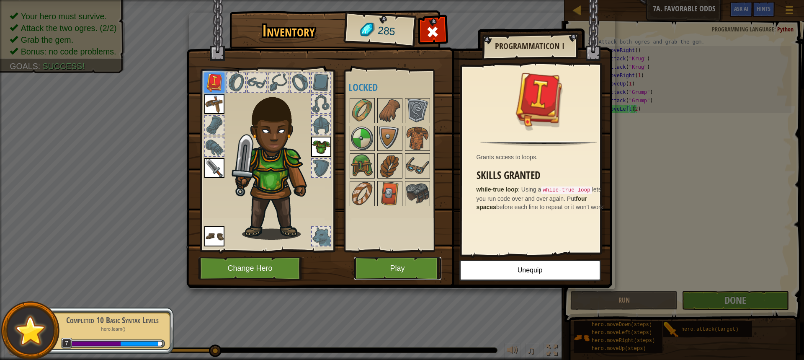
click at [404, 270] on button "Play" at bounding box center [397, 268] width 87 height 23
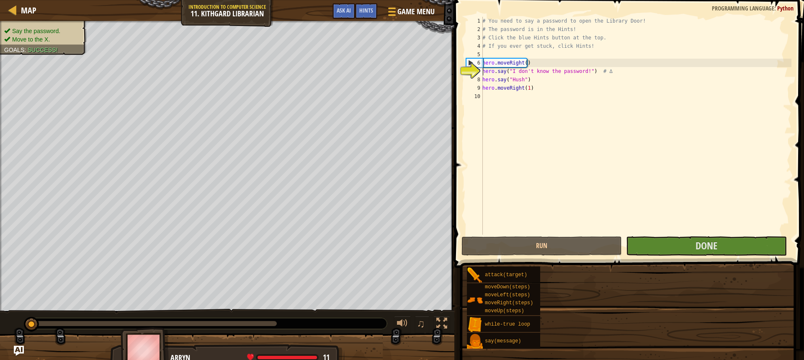
type textarea "hero.say("I don't know the password!") # ∆"
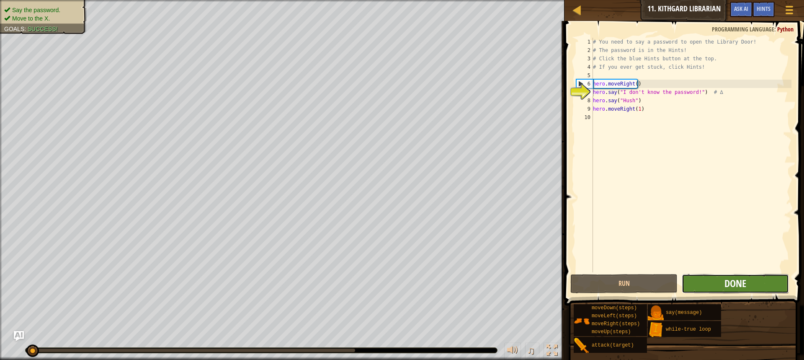
click at [726, 281] on span "Done" at bounding box center [735, 282] width 22 height 13
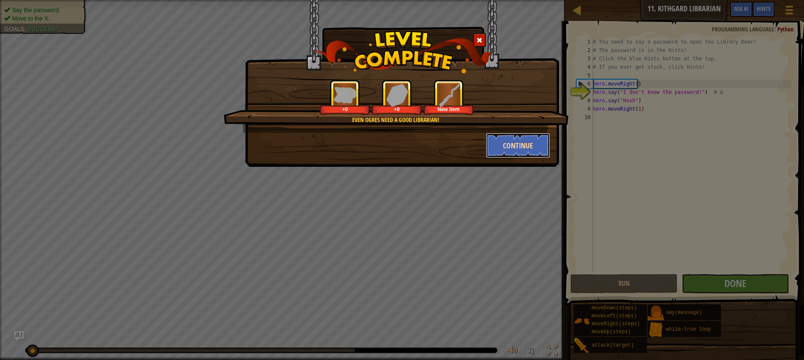
click at [506, 150] on button "Continue" at bounding box center [518, 145] width 65 height 25
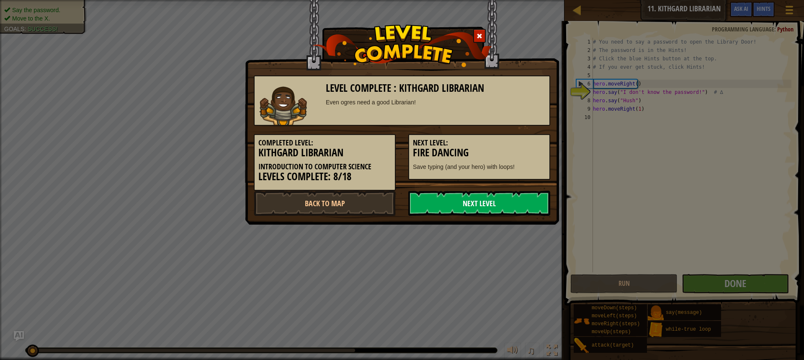
click at [484, 201] on link "Next Level" at bounding box center [479, 202] width 142 height 25
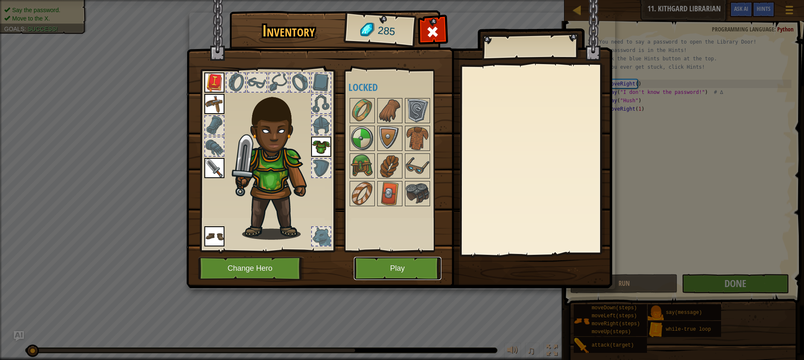
click at [414, 269] on button "Play" at bounding box center [397, 268] width 87 height 23
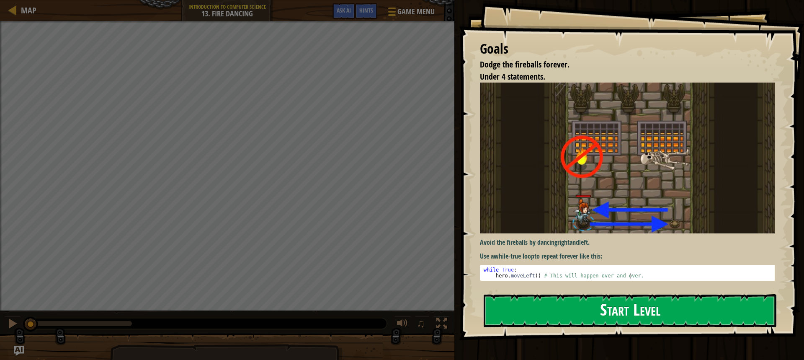
click at [533, 314] on button "Start Level" at bounding box center [629, 310] width 293 height 33
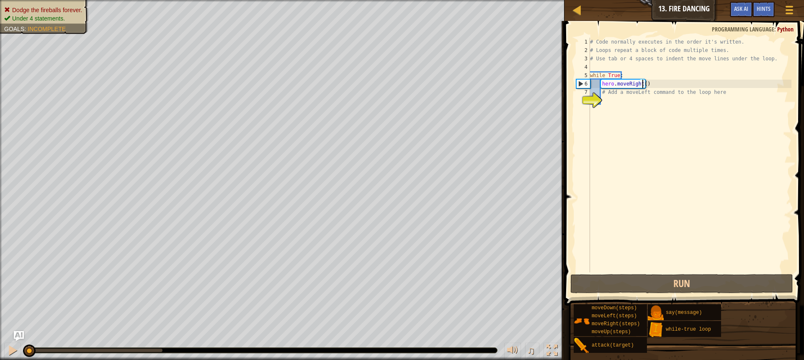
click at [642, 82] on div "# Code normally executes in the order it's written. # Loops repeat a block of c…" at bounding box center [689, 163] width 203 height 251
click at [634, 281] on button "Run" at bounding box center [681, 283] width 223 height 19
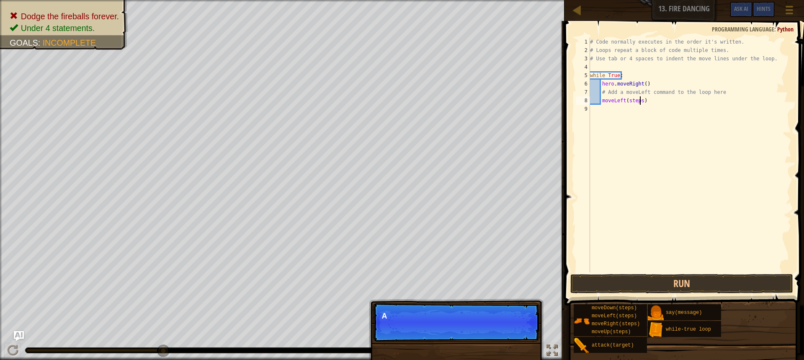
click at [639, 99] on div "# Code normally executes in the order it's written. # Loops repeat a block of c…" at bounding box center [689, 163] width 203 height 251
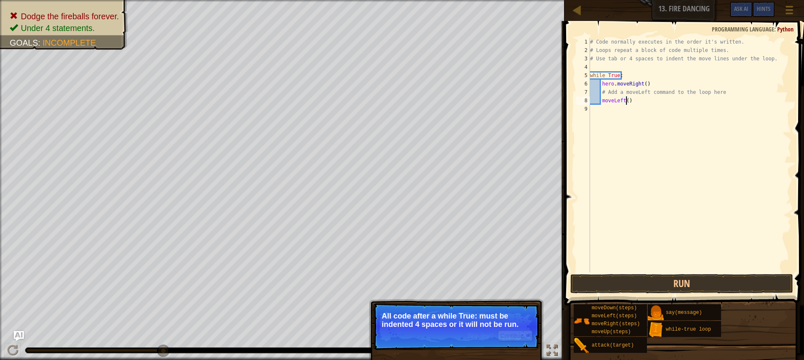
scroll to position [4, 3]
click at [597, 101] on div "# Code normally executes in the order it's written. # Loops repeat a block of c…" at bounding box center [689, 163] width 203 height 251
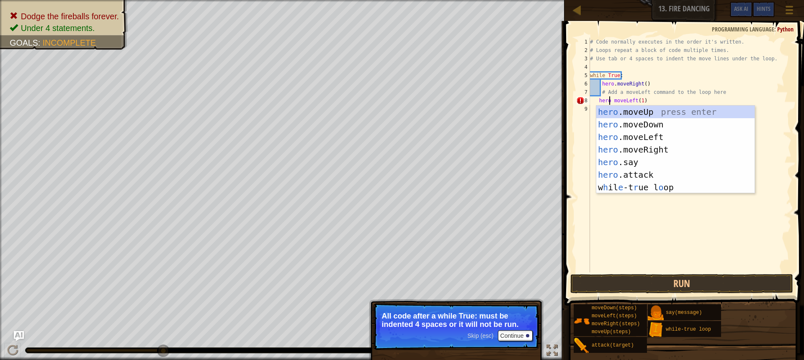
scroll to position [4, 2]
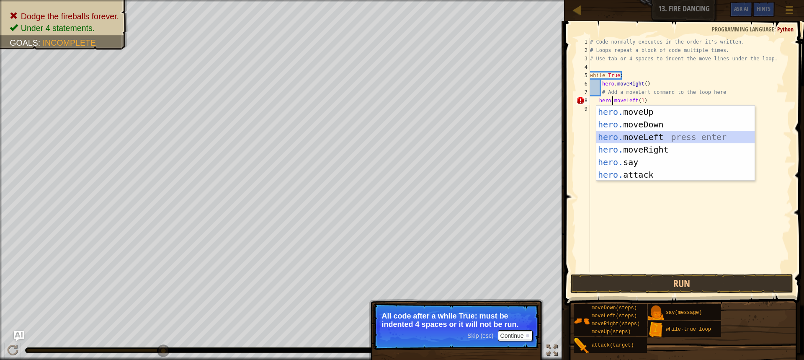
click at [651, 138] on div "hero. moveUp press enter hero. moveDown press enter hero. moveLeft press enter …" at bounding box center [675, 155] width 158 height 100
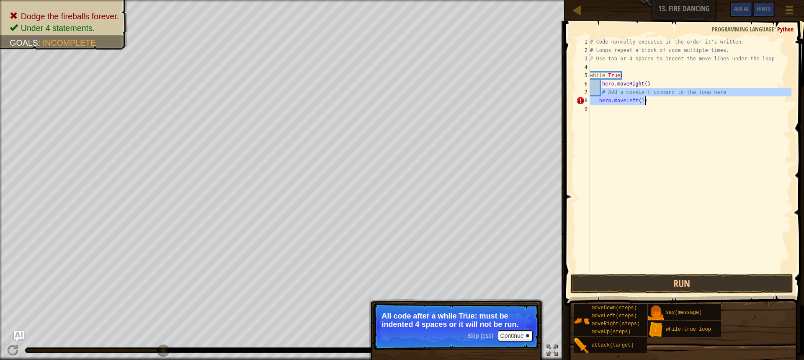
drag, startPoint x: 601, startPoint y: 92, endPoint x: 645, endPoint y: 102, distance: 45.5
click at [645, 102] on div "# Code normally executes in the order it's written. # Loops repeat a block of c…" at bounding box center [689, 163] width 203 height 251
type textarea "# Add a moveLeft command to the loop here hero. moveLeft(1)"
type textarea "h"
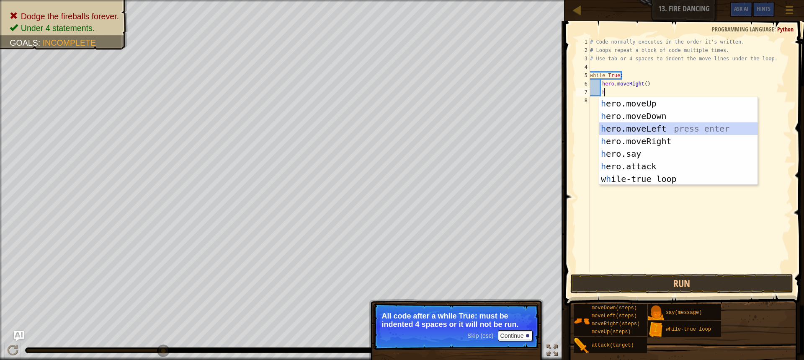
click at [666, 131] on div "h ero.moveUp press enter h ero.moveDown press enter h ero.moveLeft press enter …" at bounding box center [678, 153] width 158 height 113
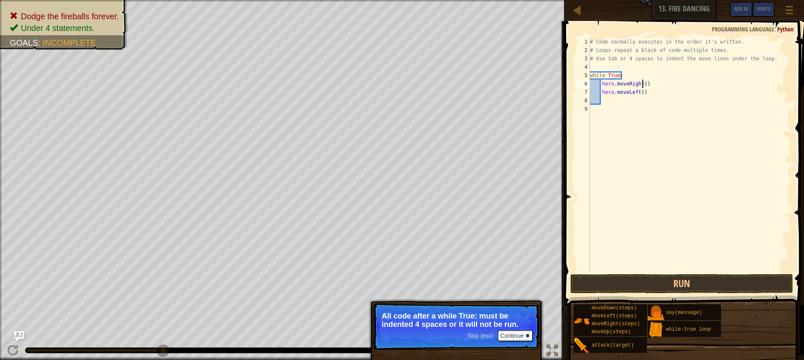
click at [641, 85] on div "# Code normally executes in the order it's written. # Loops repeat a block of c…" at bounding box center [689, 163] width 203 height 251
drag, startPoint x: 638, startPoint y: 92, endPoint x: 658, endPoint y: 99, distance: 21.9
click at [640, 91] on div "# Code normally executes in the order it's written. # Loops repeat a block of c…" at bounding box center [689, 163] width 203 height 251
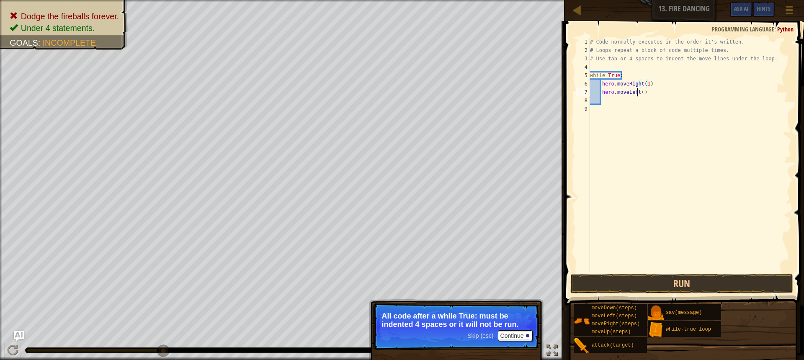
scroll to position [4, 4]
type textarea "hero.moveLeft1)"
click at [669, 283] on button "Run" at bounding box center [681, 283] width 223 height 19
